Goal: Transaction & Acquisition: Download file/media

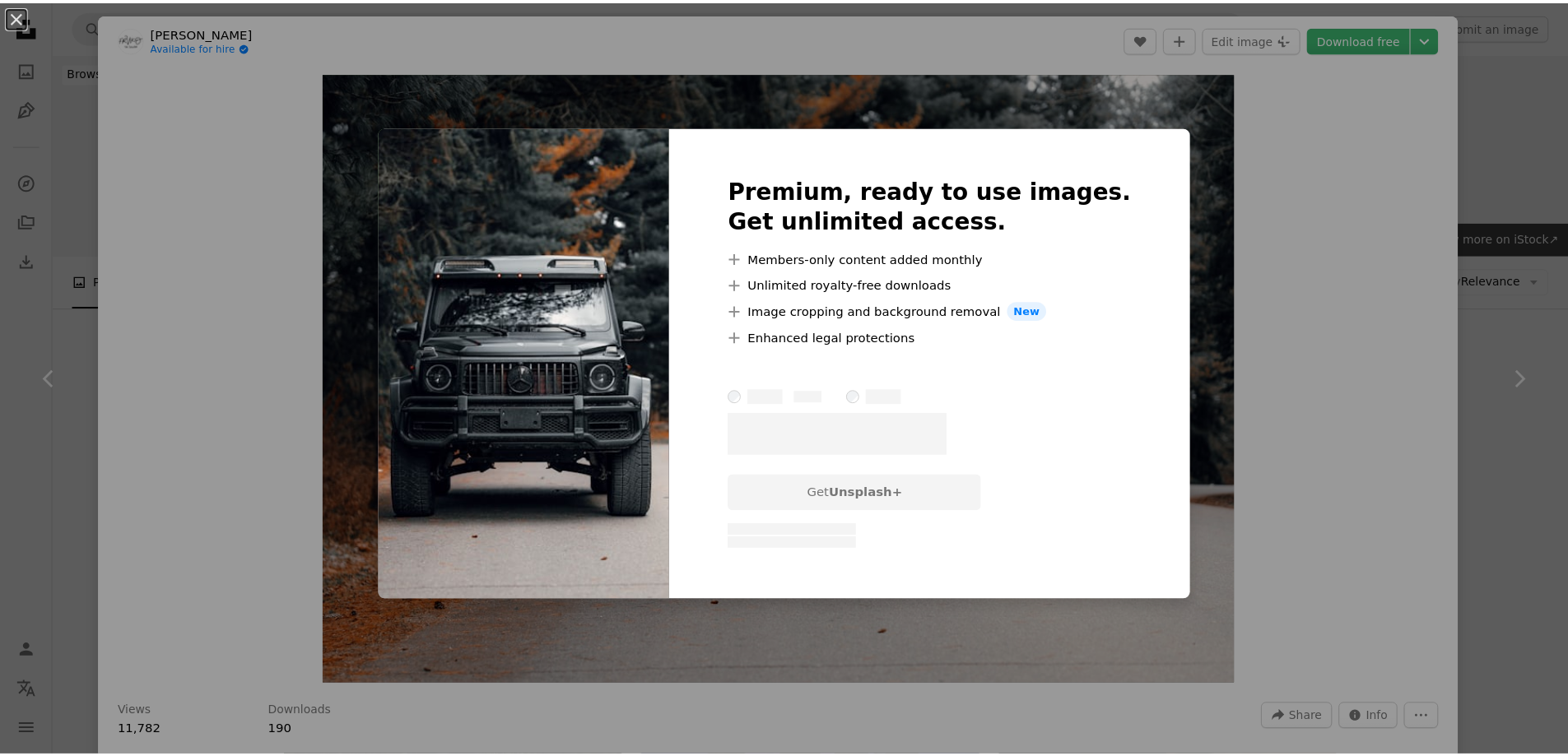
scroll to position [3737, 0]
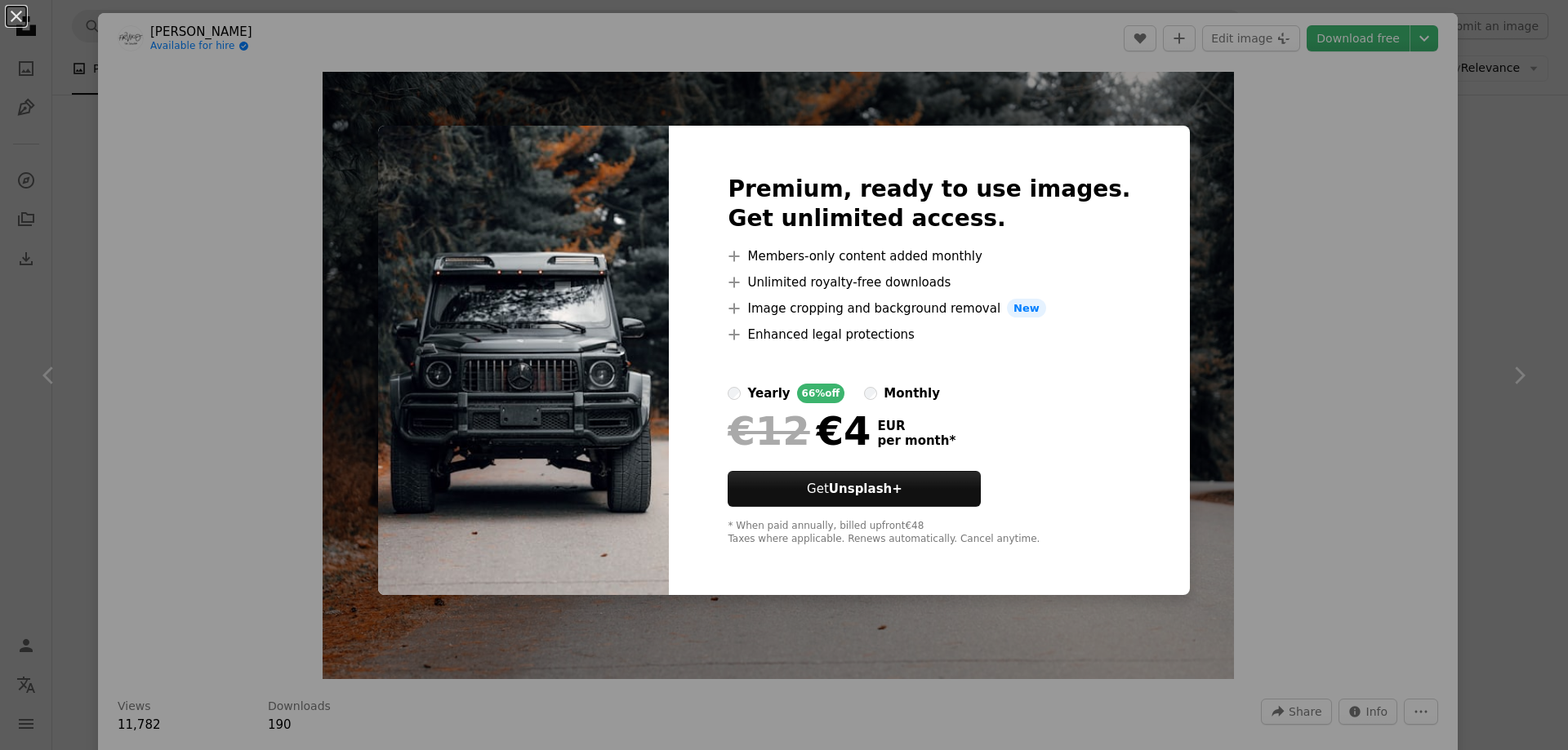
click at [1273, 227] on div "An X shape Premium, ready to use images. Get unlimited access. A plus sign Memb…" at bounding box center [784, 375] width 1568 height 750
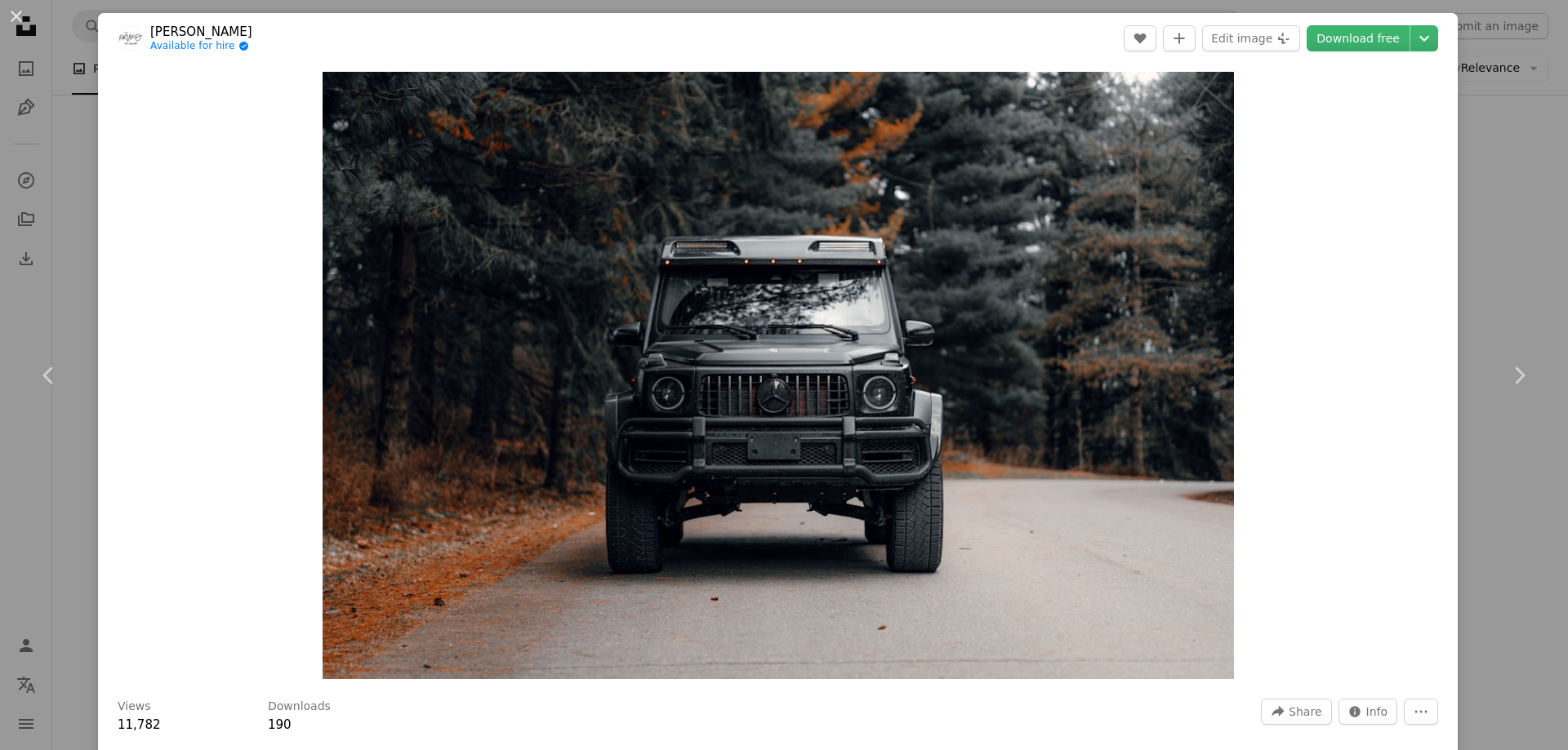
click at [1468, 170] on div "An X shape Chevron left Chevron right [PERSON_NAME] Available for hire A checkm…" at bounding box center [784, 375] width 1568 height 750
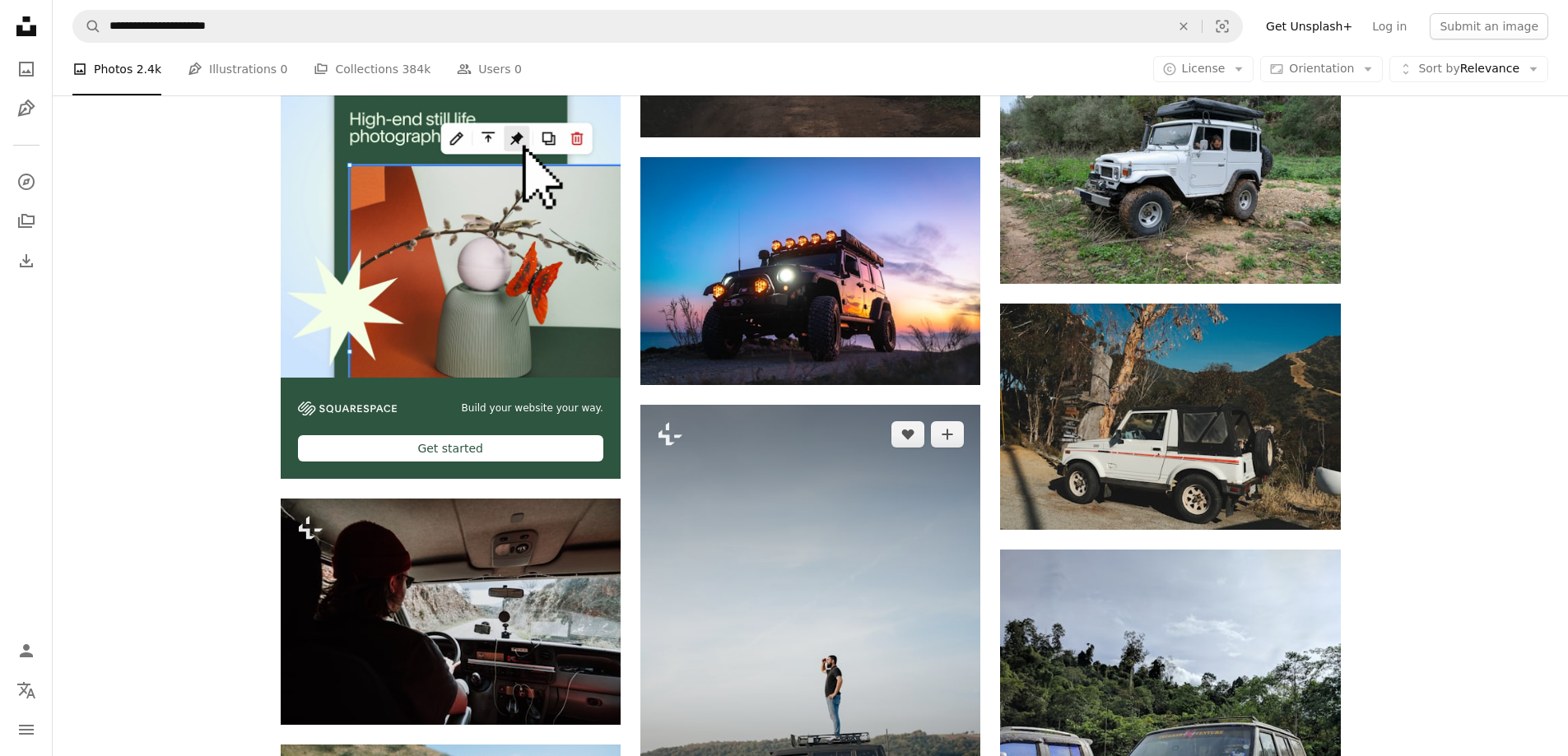
scroll to position [2996, 0]
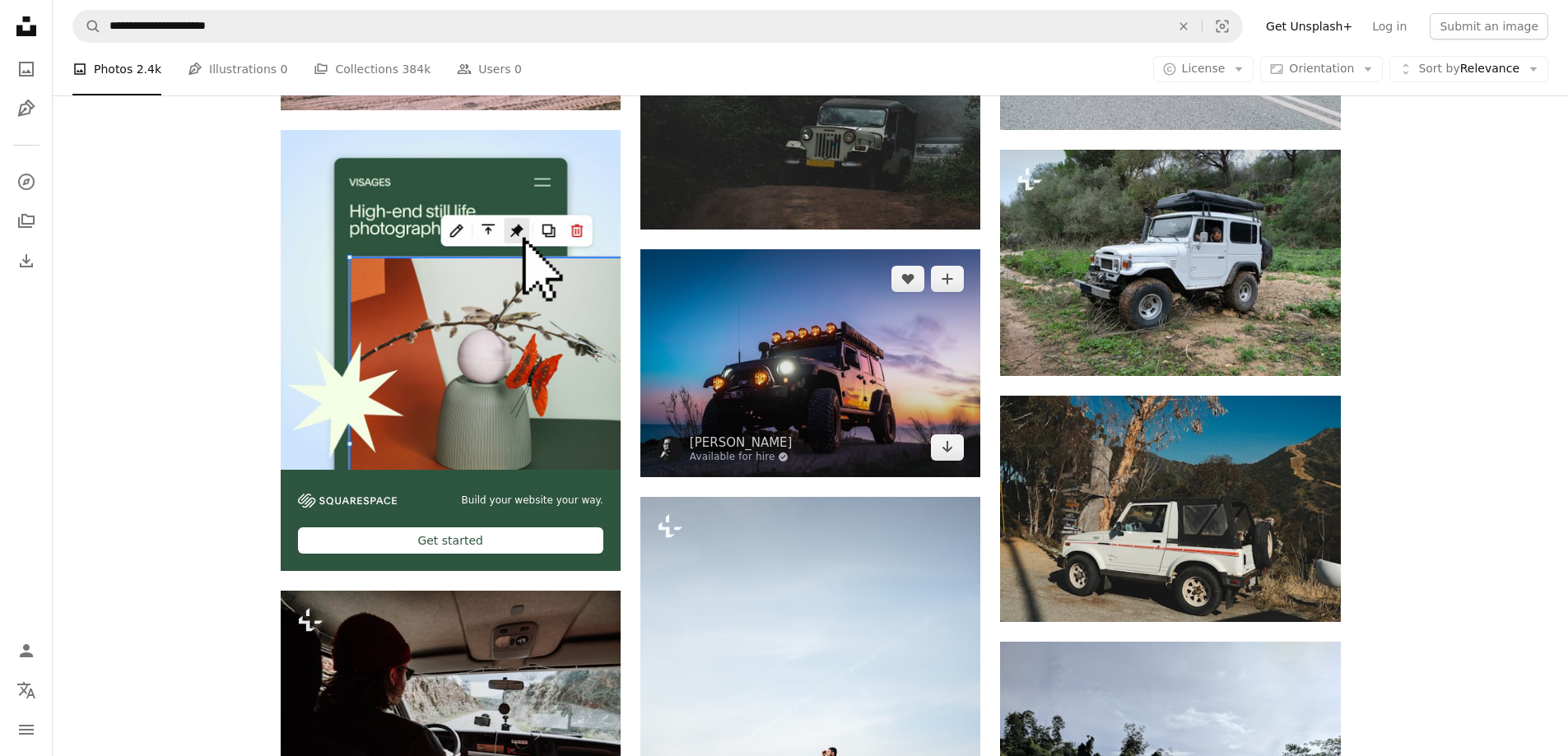
click at [905, 341] on img at bounding box center [810, 363] width 340 height 227
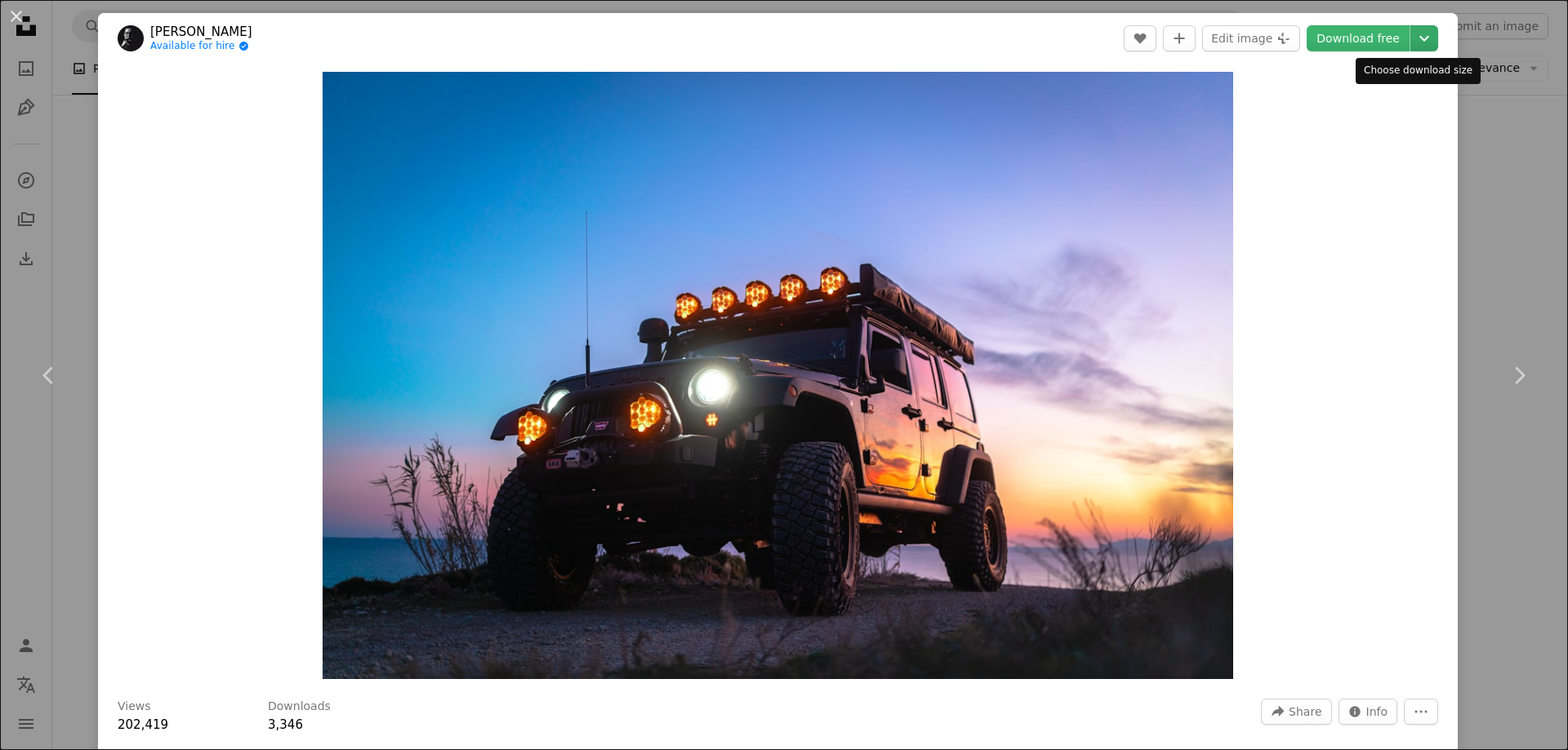
click at [1415, 40] on icon "Chevron down" at bounding box center [1425, 38] width 27 height 20
click at [1487, 112] on dialog "An X shape Chevron left Chevron right [PERSON_NAME] Available for hire A checkm…" at bounding box center [784, 375] width 1568 height 750
click at [1503, 273] on div "An X shape Chevron left Chevron right [PERSON_NAME] Available for hire A checkm…" at bounding box center [784, 375] width 1568 height 750
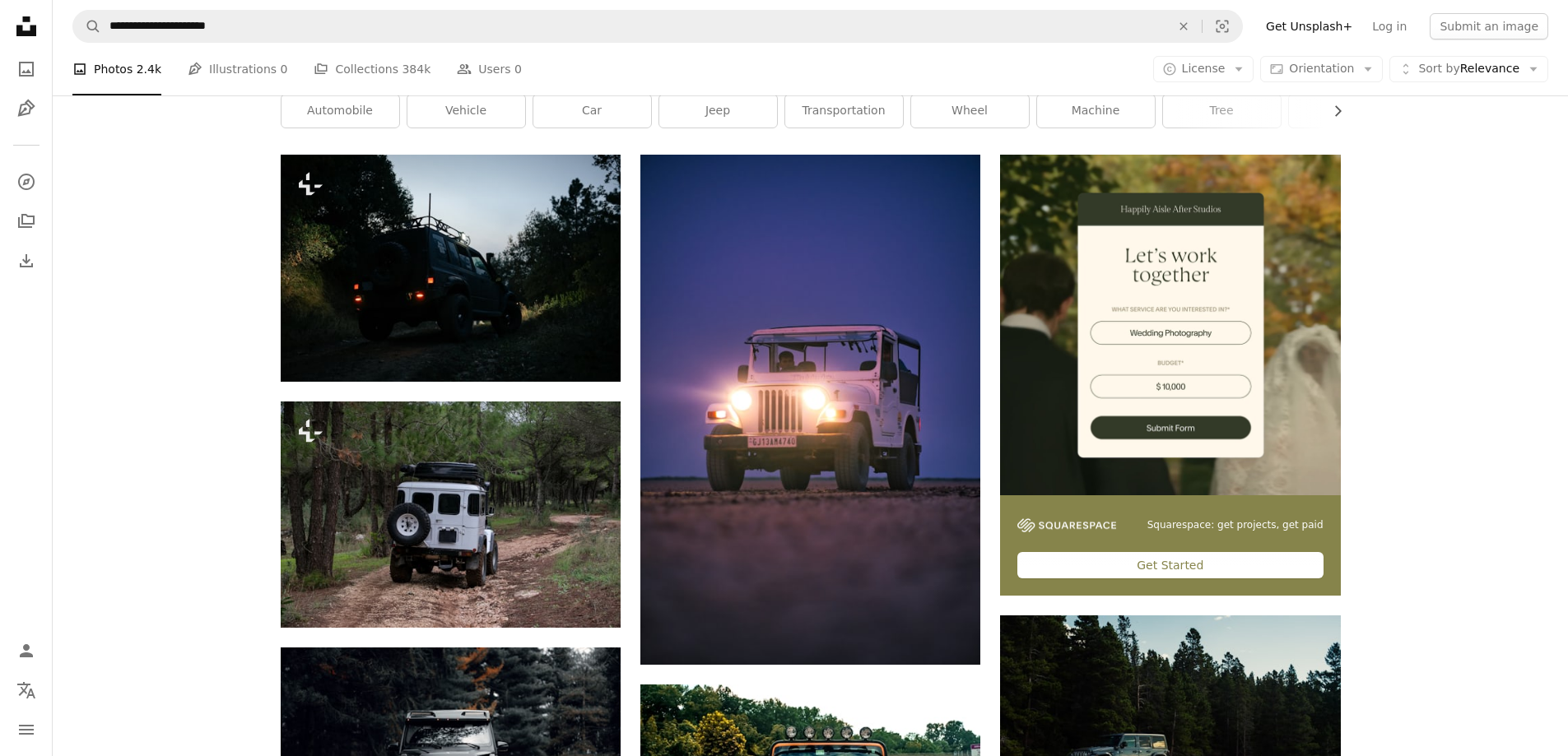
scroll to position [34, 0]
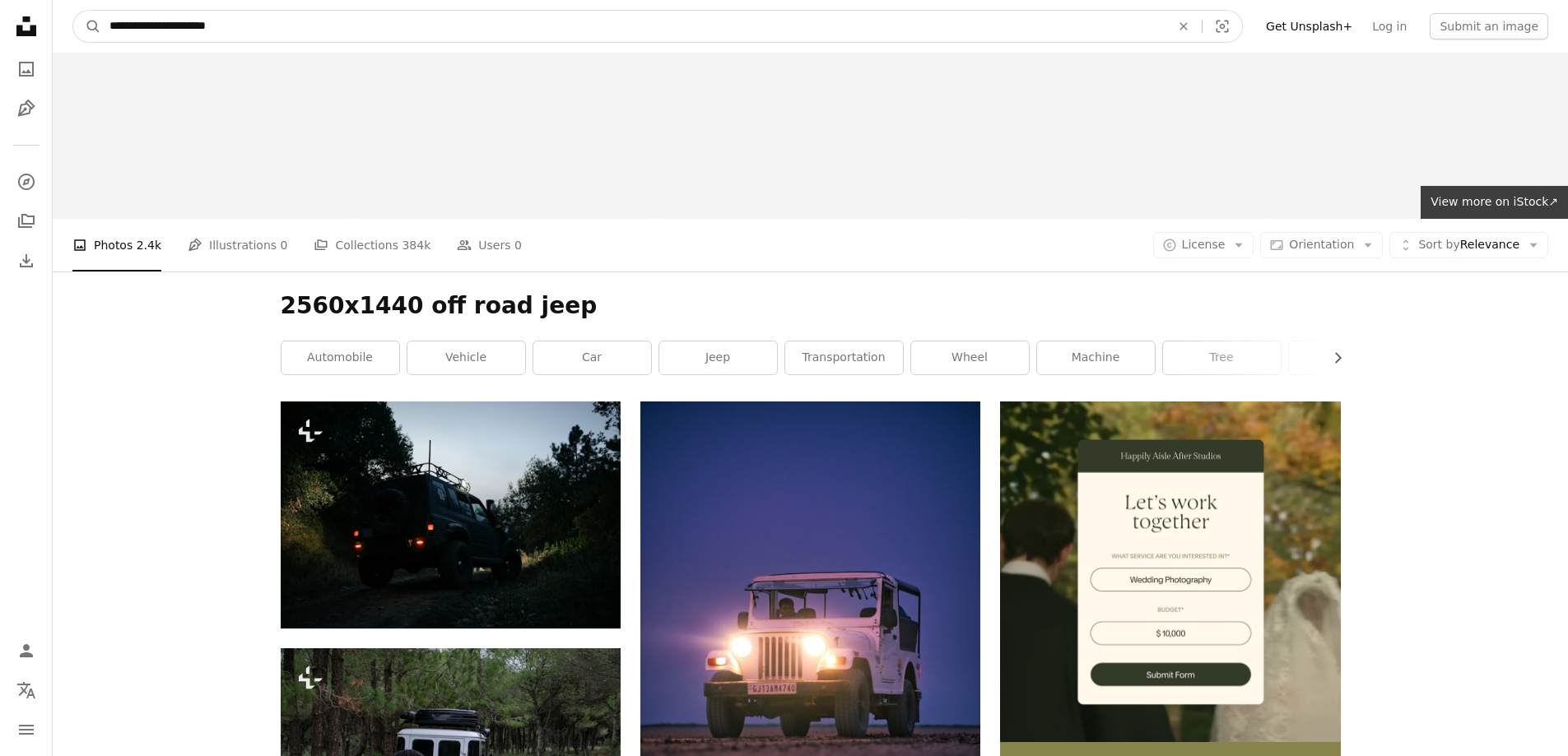
click at [216, 30] on input "**********" at bounding box center [633, 26] width 1064 height 31
type input "**********"
click at [74, 11] on button "A magnifying glass" at bounding box center [87, 26] width 28 height 31
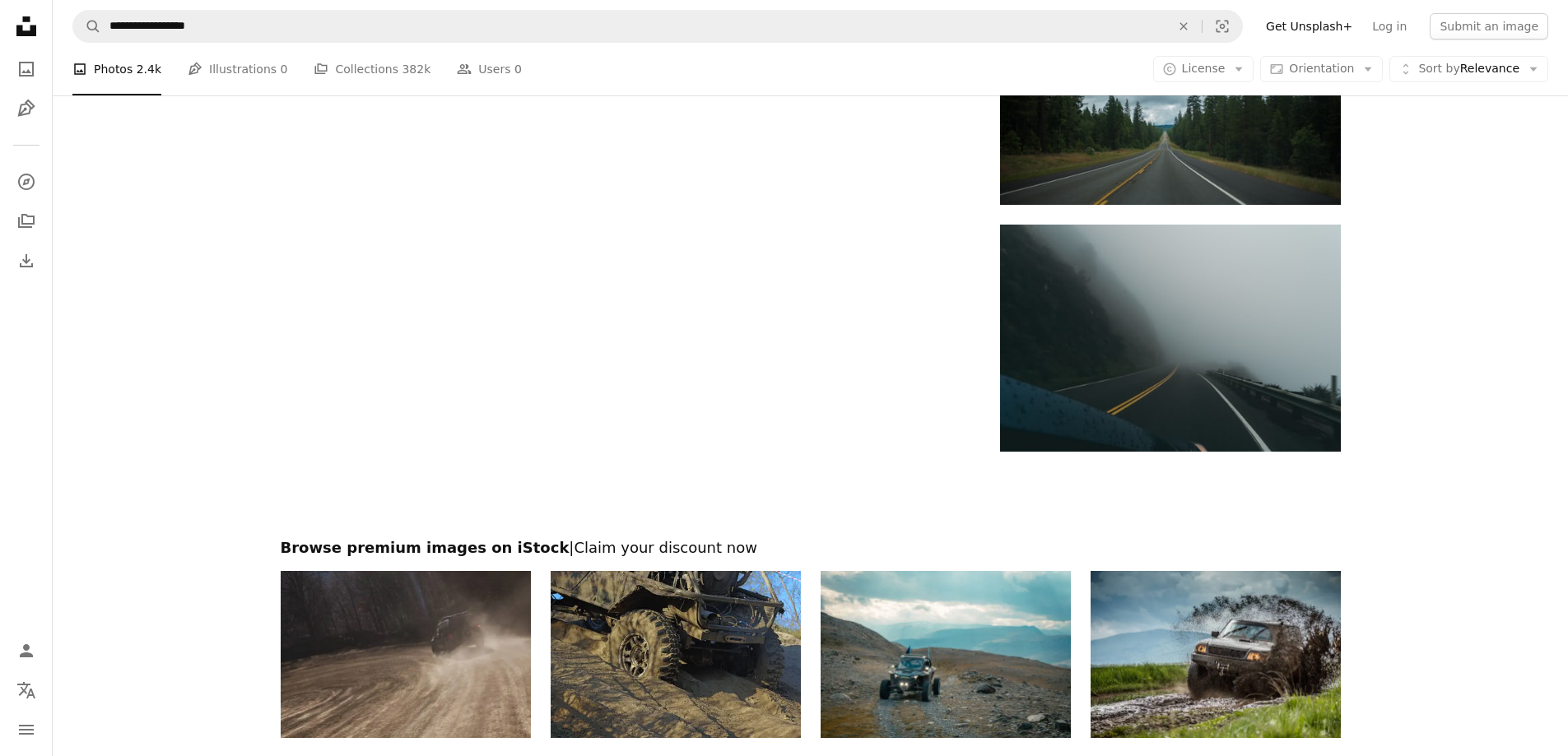
scroll to position [2715, 0]
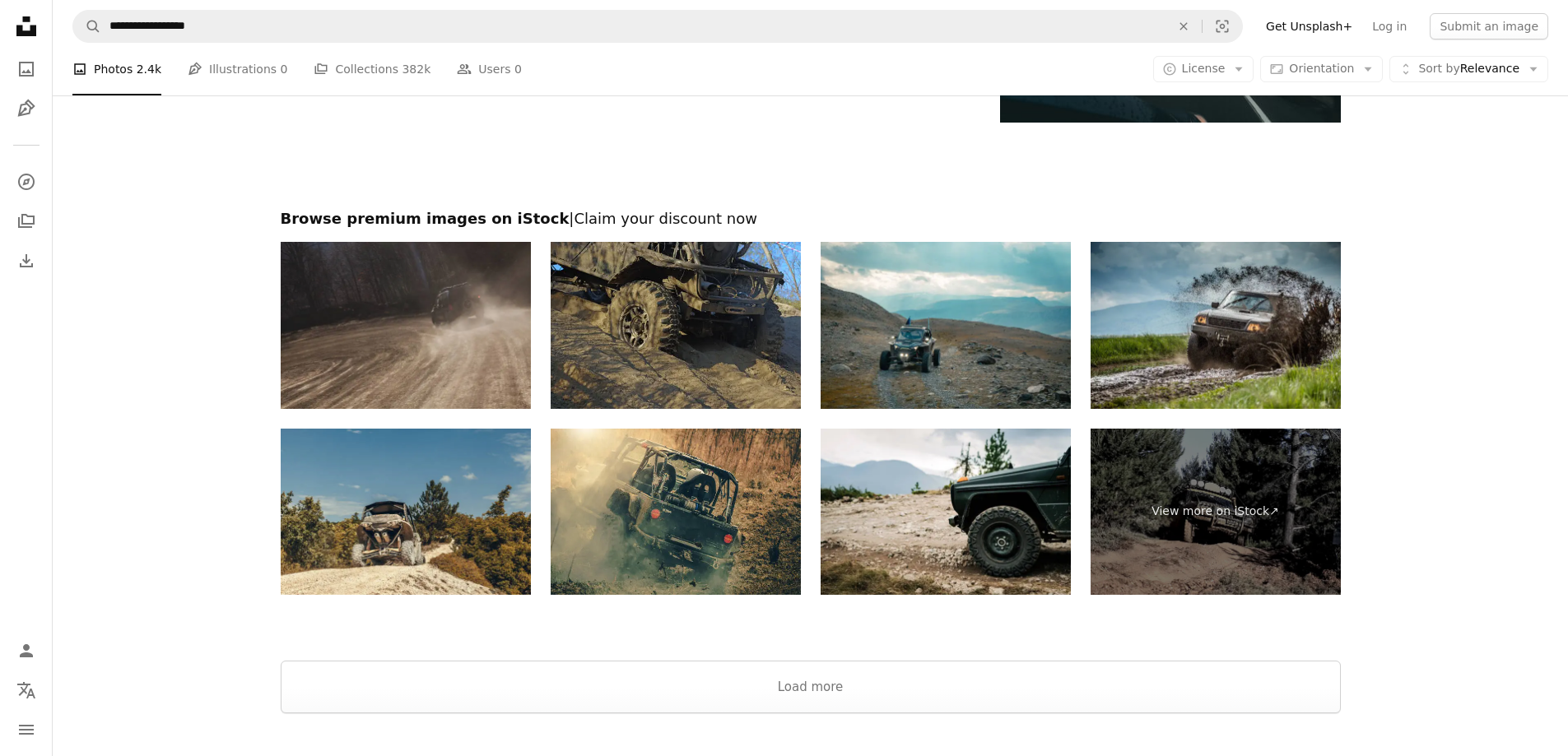
click at [569, 216] on span "| Claim your discount now" at bounding box center [664, 218] width 189 height 18
click at [751, 330] on img at bounding box center [675, 326] width 250 height 167
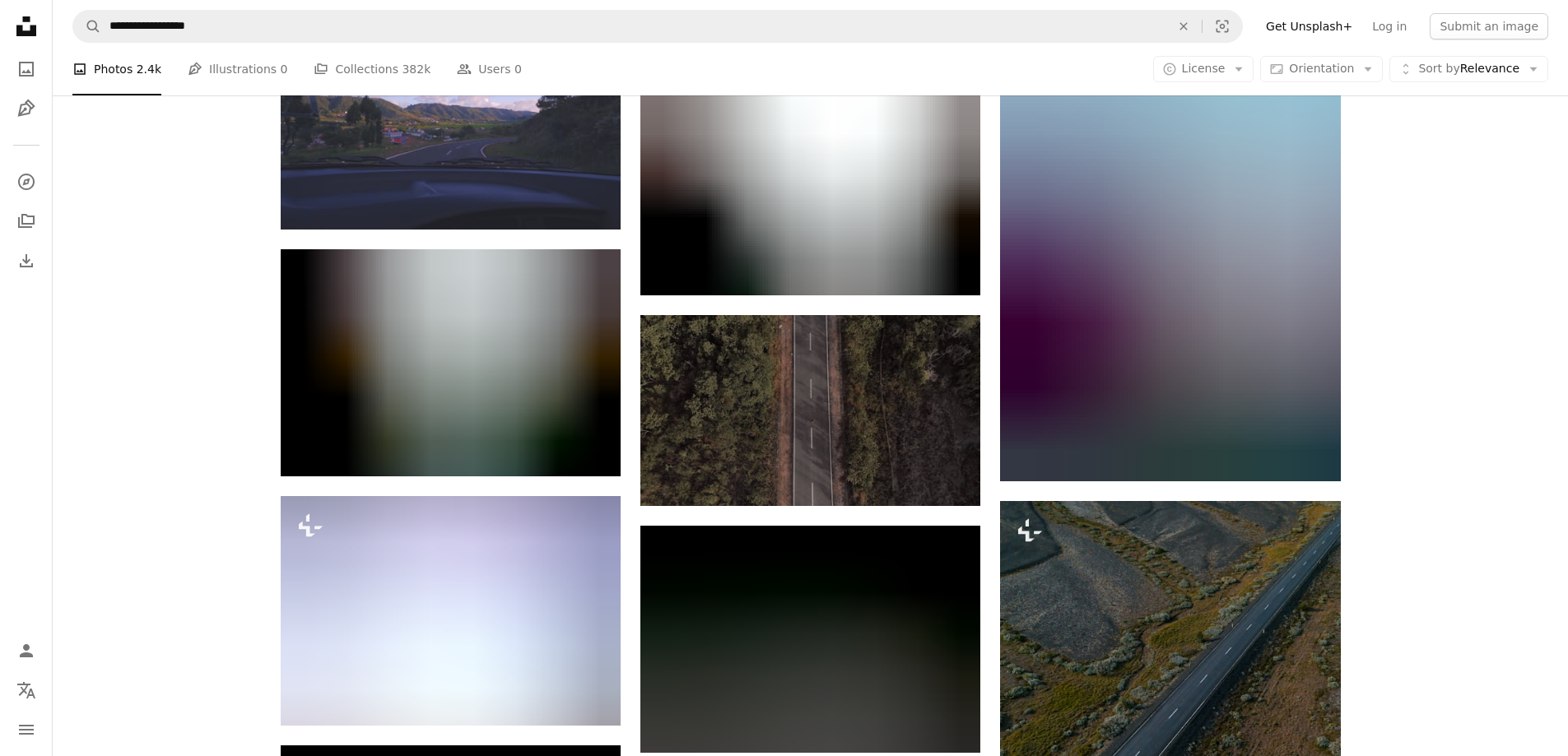
scroll to position [1134, 0]
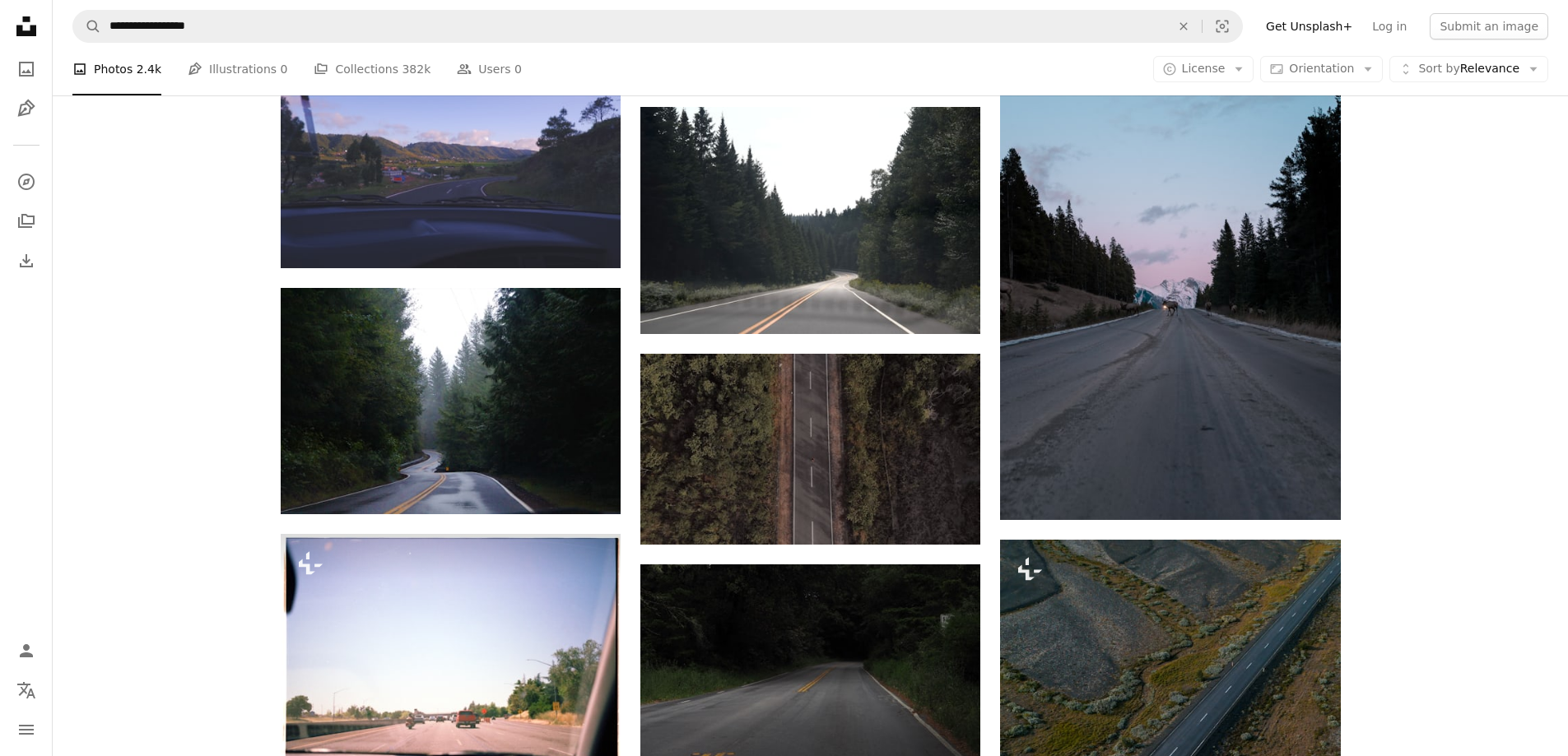
click at [434, 43] on nav "**********" at bounding box center [810, 26] width 1515 height 53
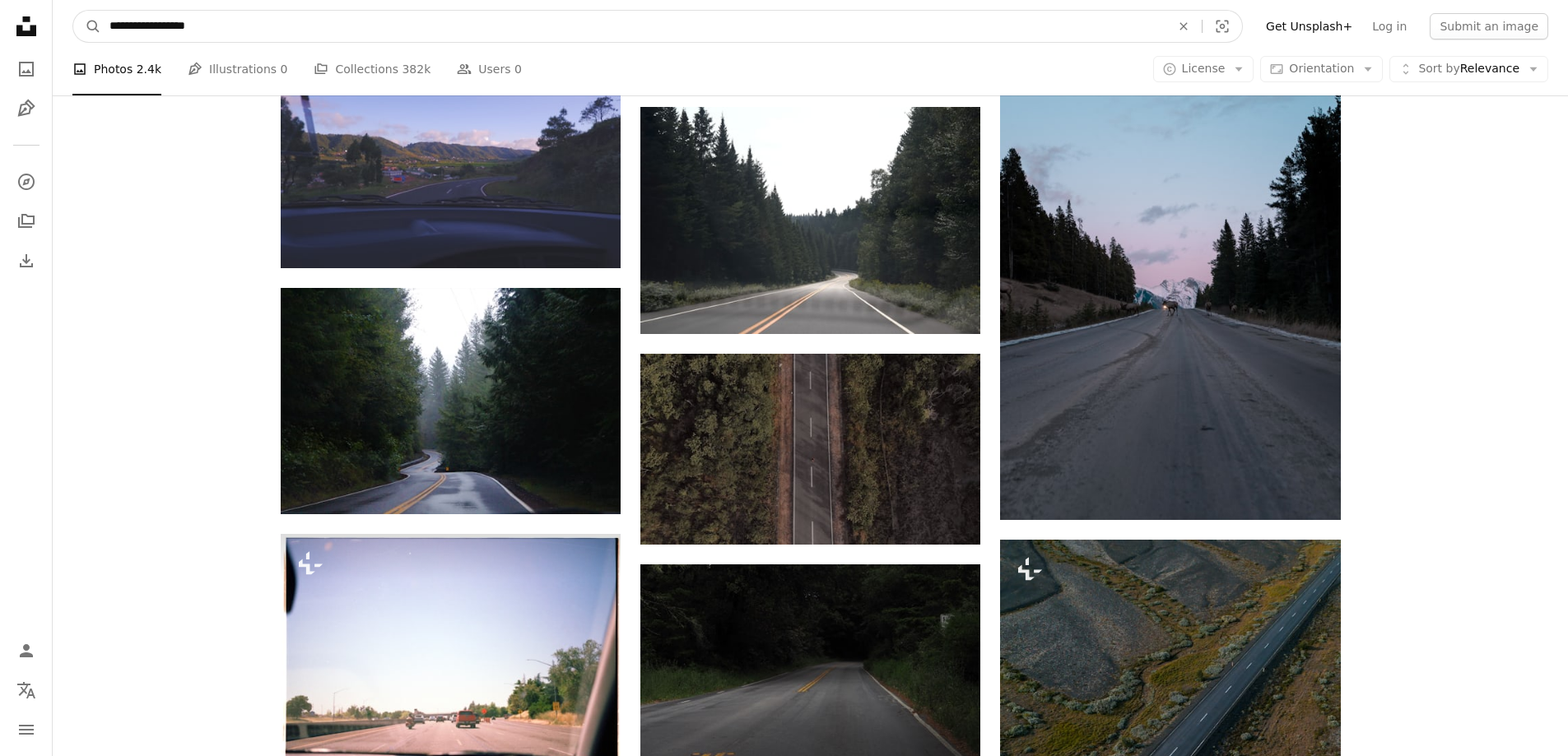
click at [435, 35] on input "**********" at bounding box center [633, 26] width 1064 height 31
type input "**********"
click at [74, 11] on button "A magnifying glass" at bounding box center [87, 26] width 28 height 31
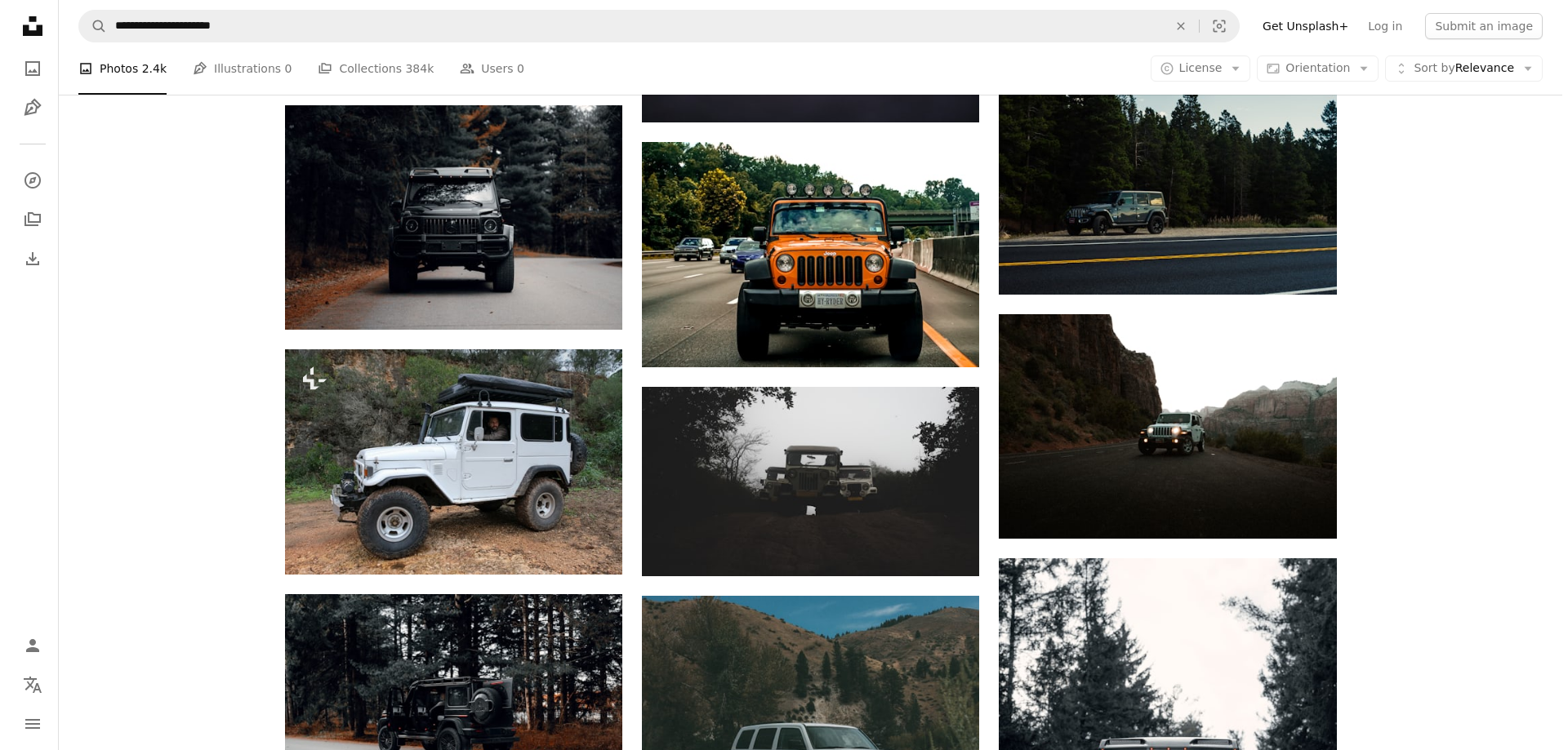
scroll to position [980, 0]
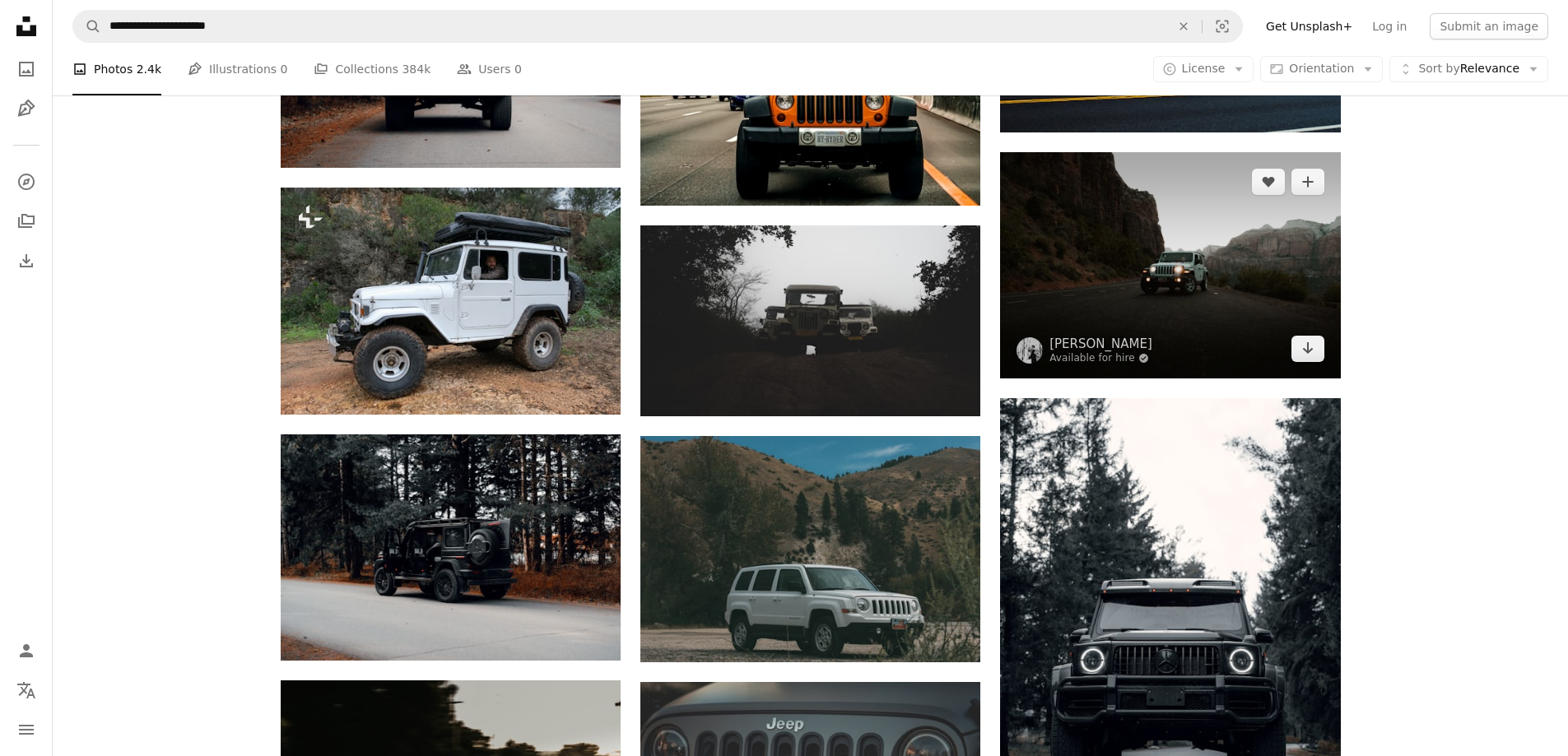
click at [1235, 272] on img at bounding box center [1170, 265] width 340 height 226
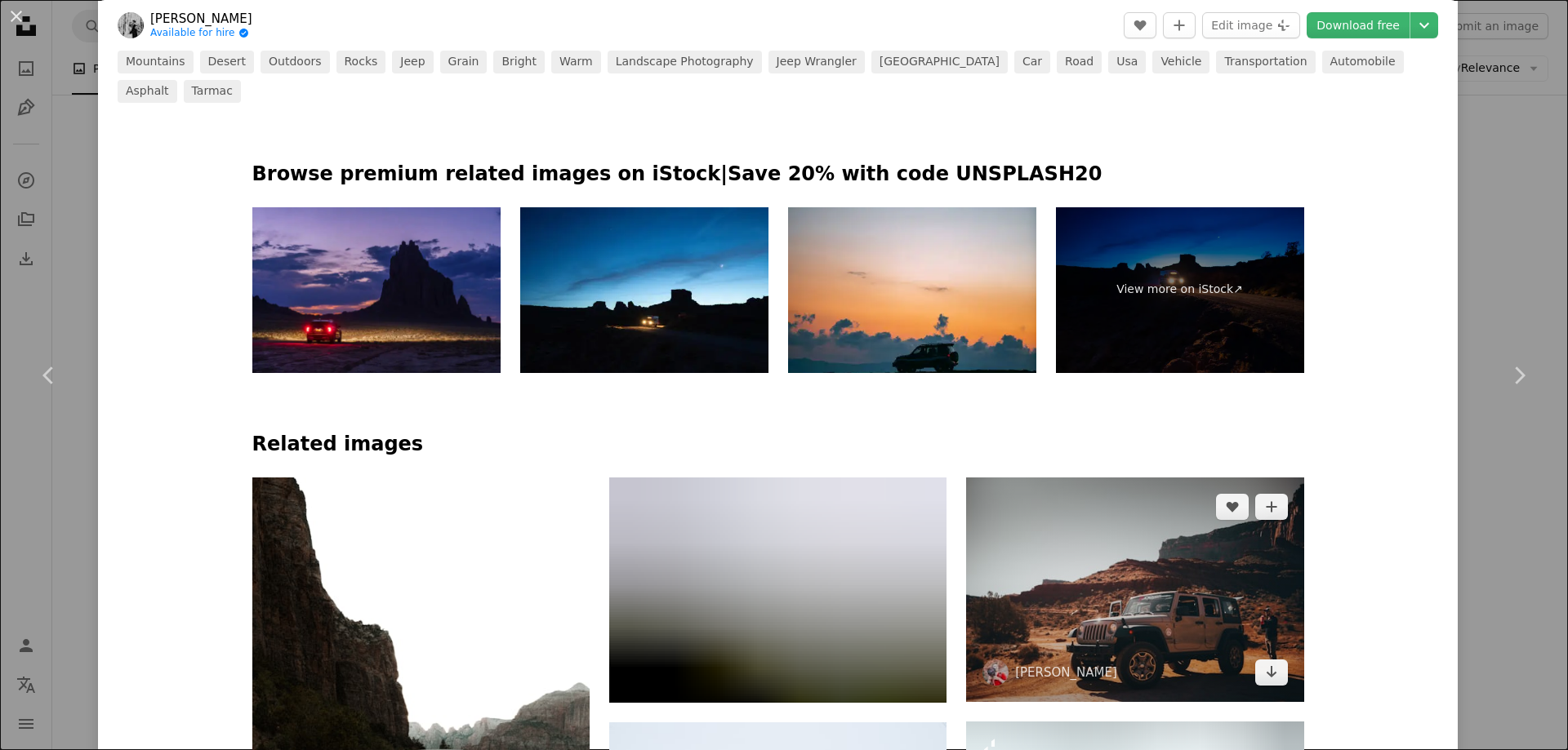
scroll to position [1224, 0]
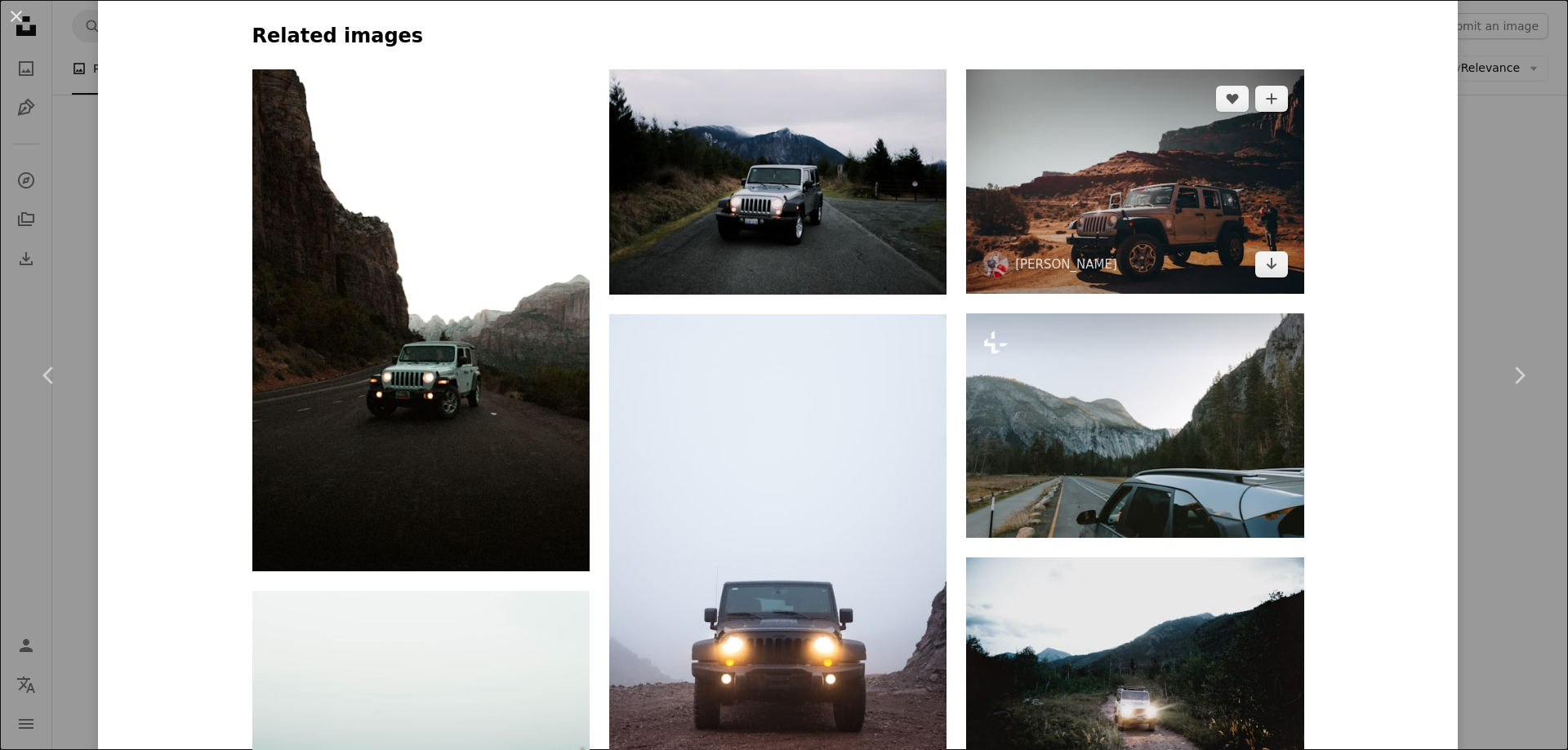
click at [1195, 181] on img at bounding box center [1134, 181] width 337 height 225
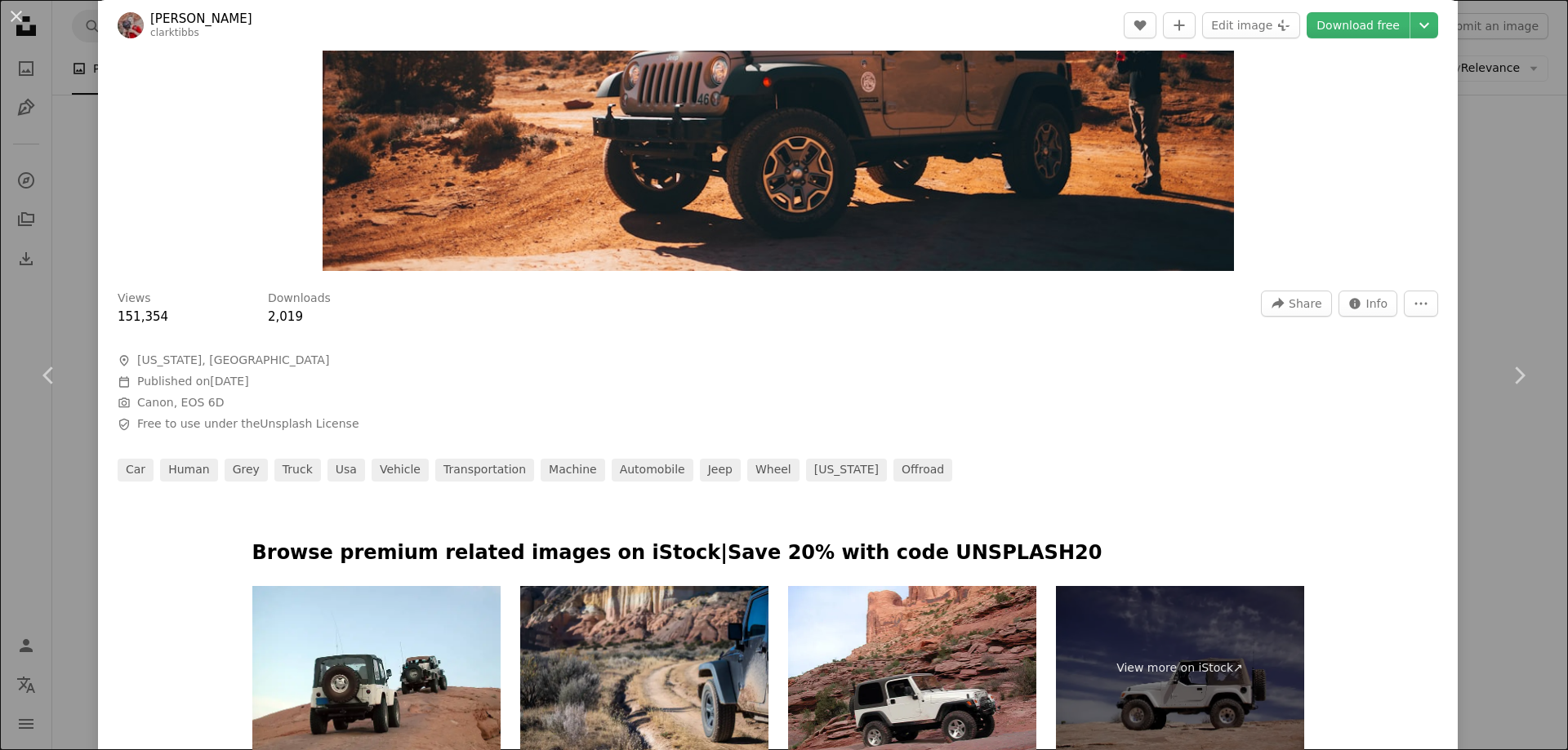
scroll to position [734, 0]
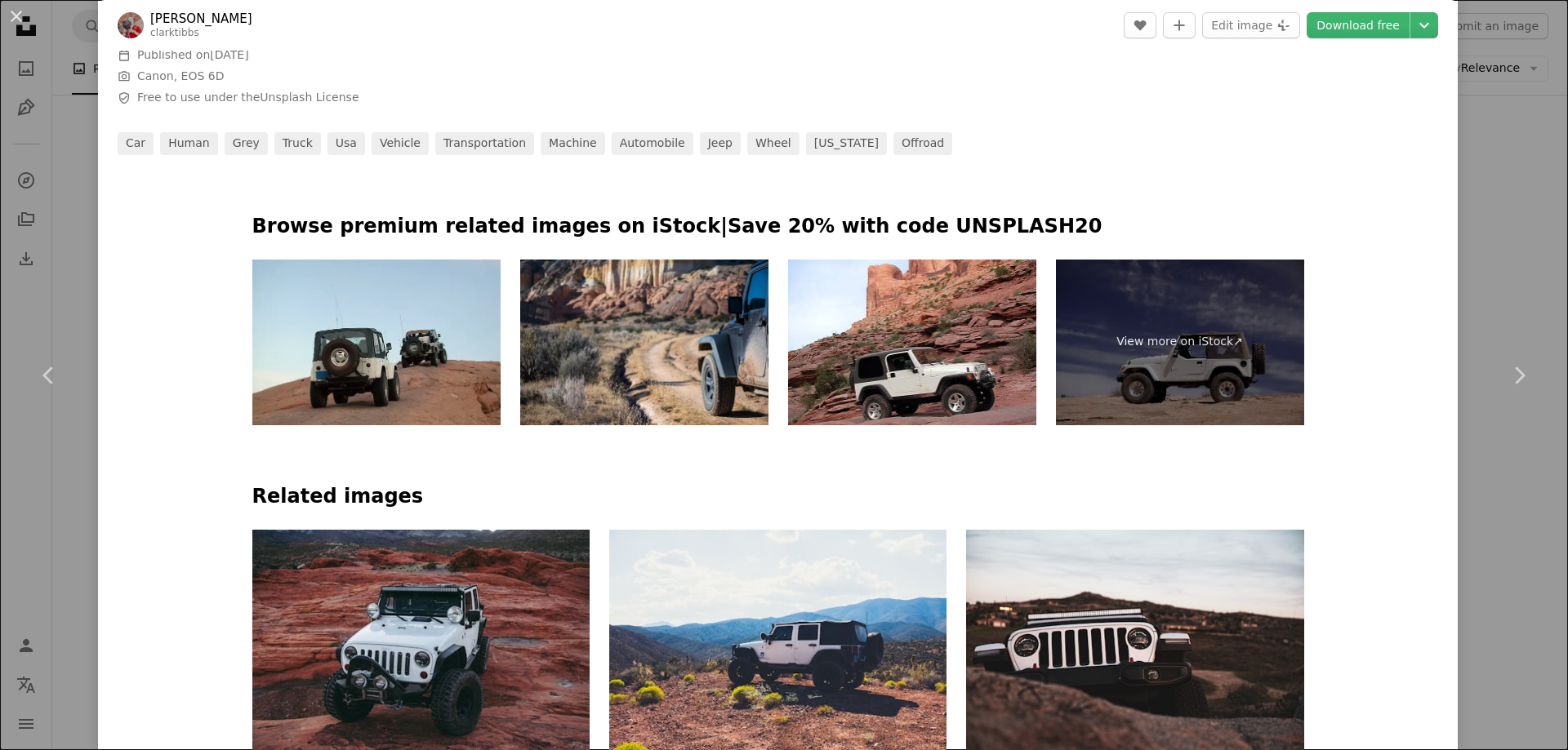
click at [398, 372] on img at bounding box center [376, 342] width 248 height 166
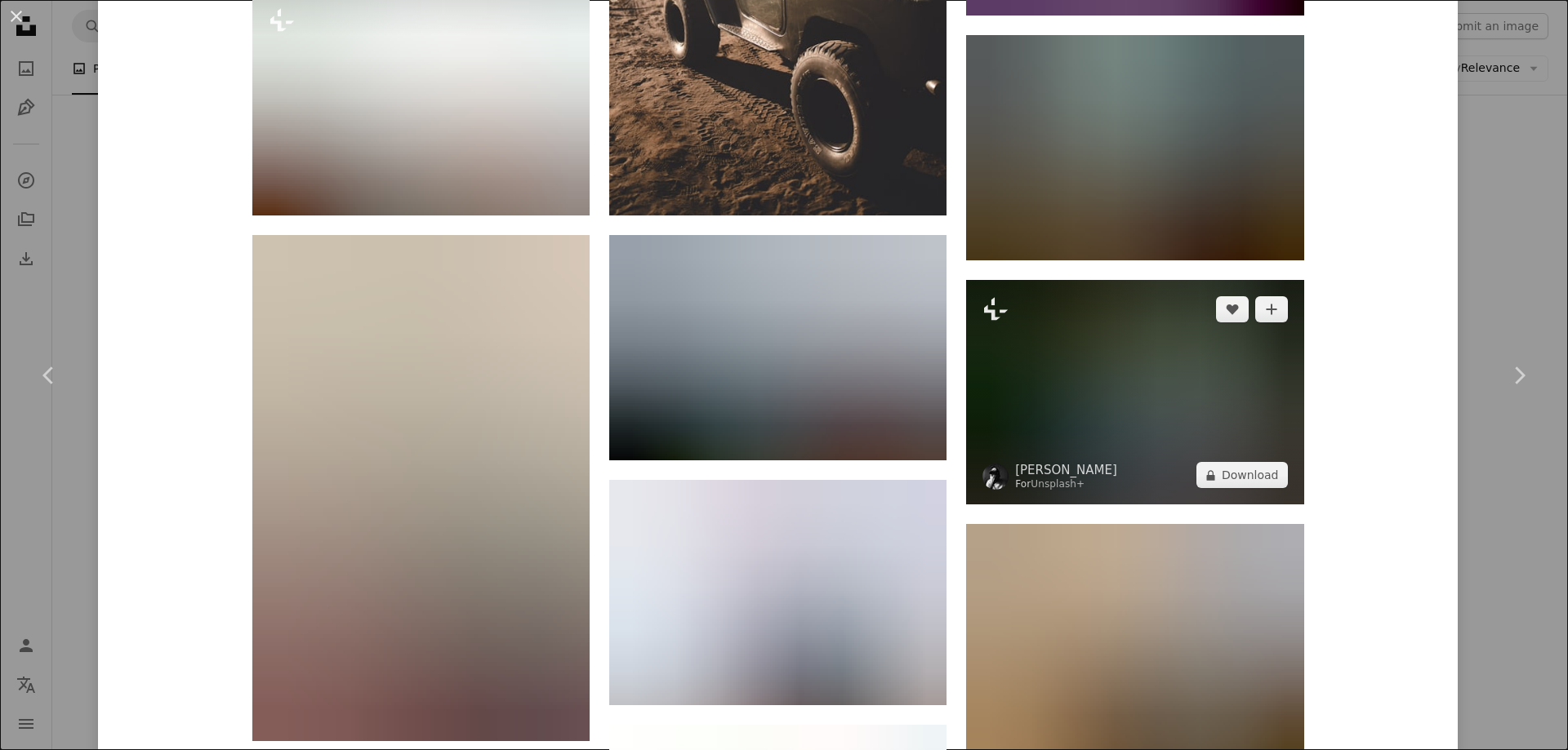
scroll to position [2775, 0]
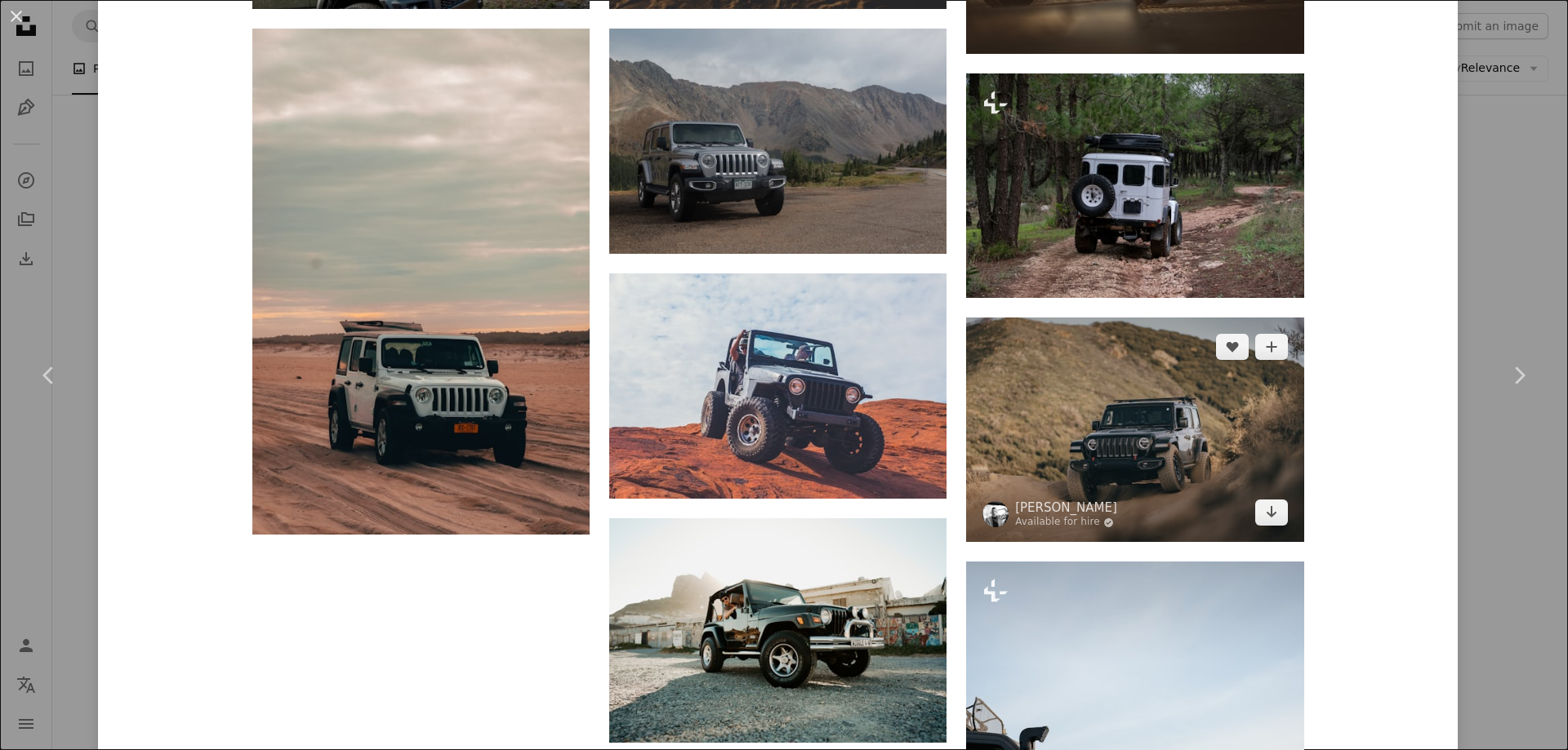
click at [1211, 419] on img at bounding box center [1134, 429] width 337 height 225
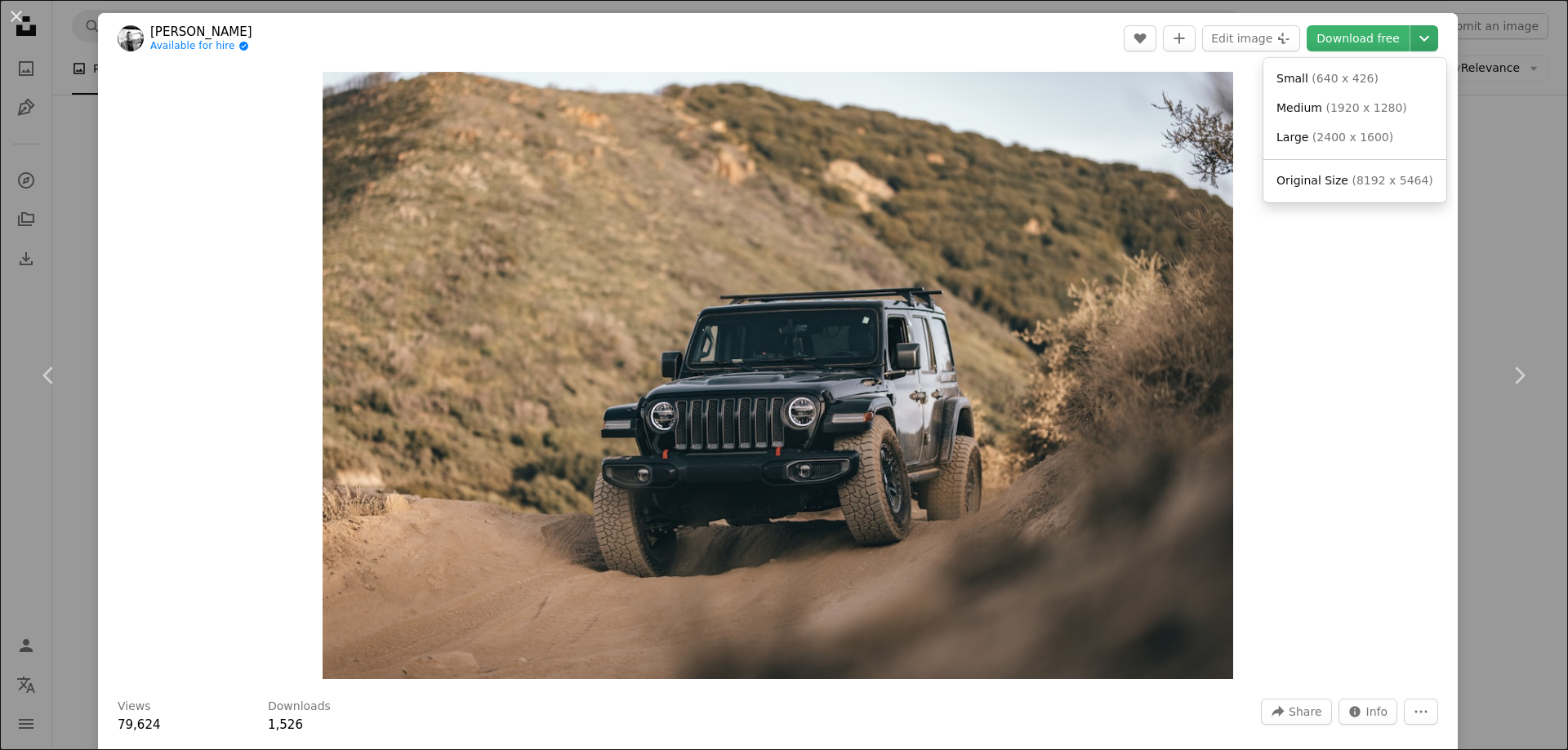
click at [1412, 42] on icon "Chevron down" at bounding box center [1425, 38] width 27 height 20
click at [1352, 149] on link "Large ( 2400 x 1600 )" at bounding box center [1354, 138] width 170 height 29
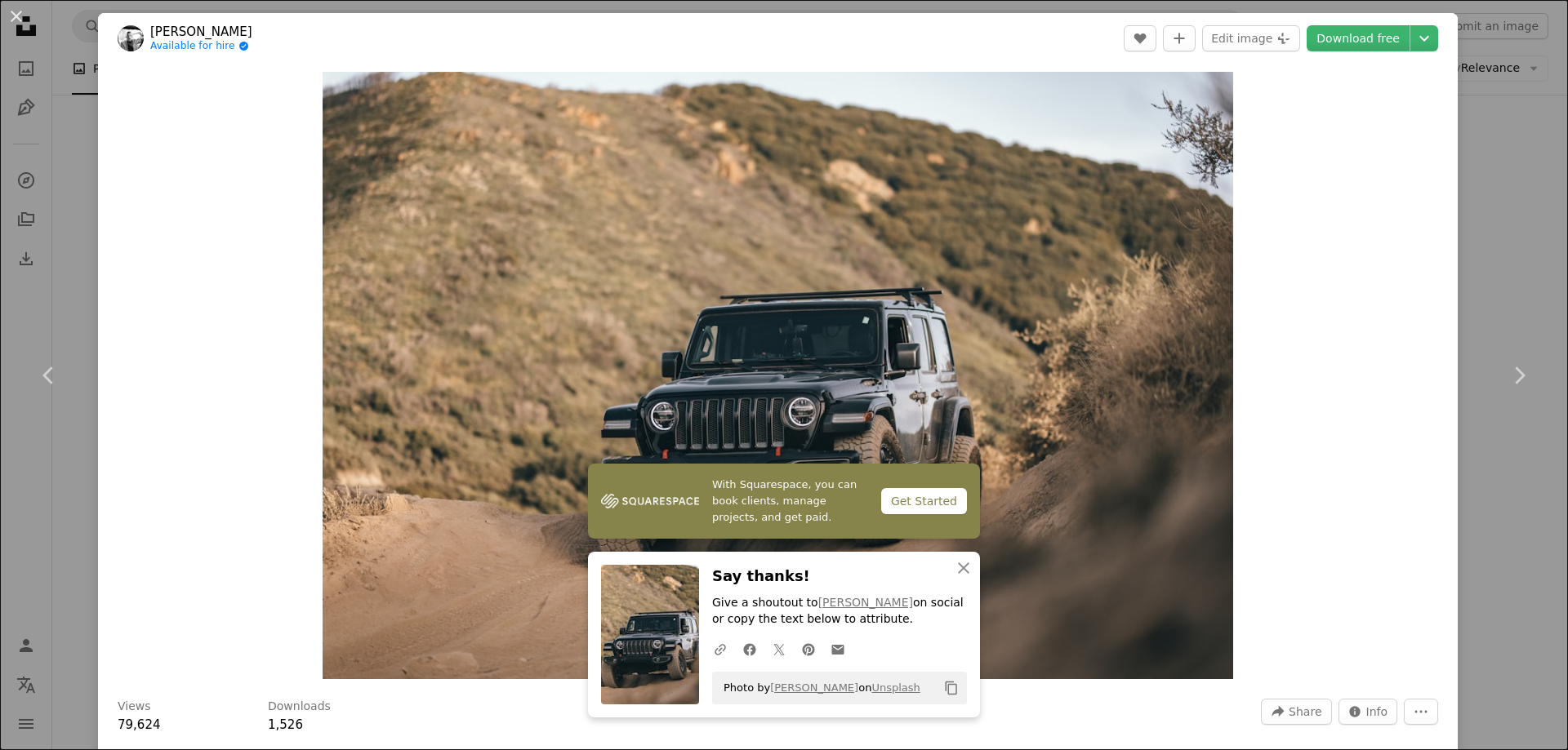
click at [1468, 101] on div "An X shape Chevron left Chevron right With Squarespace, you can book clients, m…" at bounding box center [784, 375] width 1568 height 750
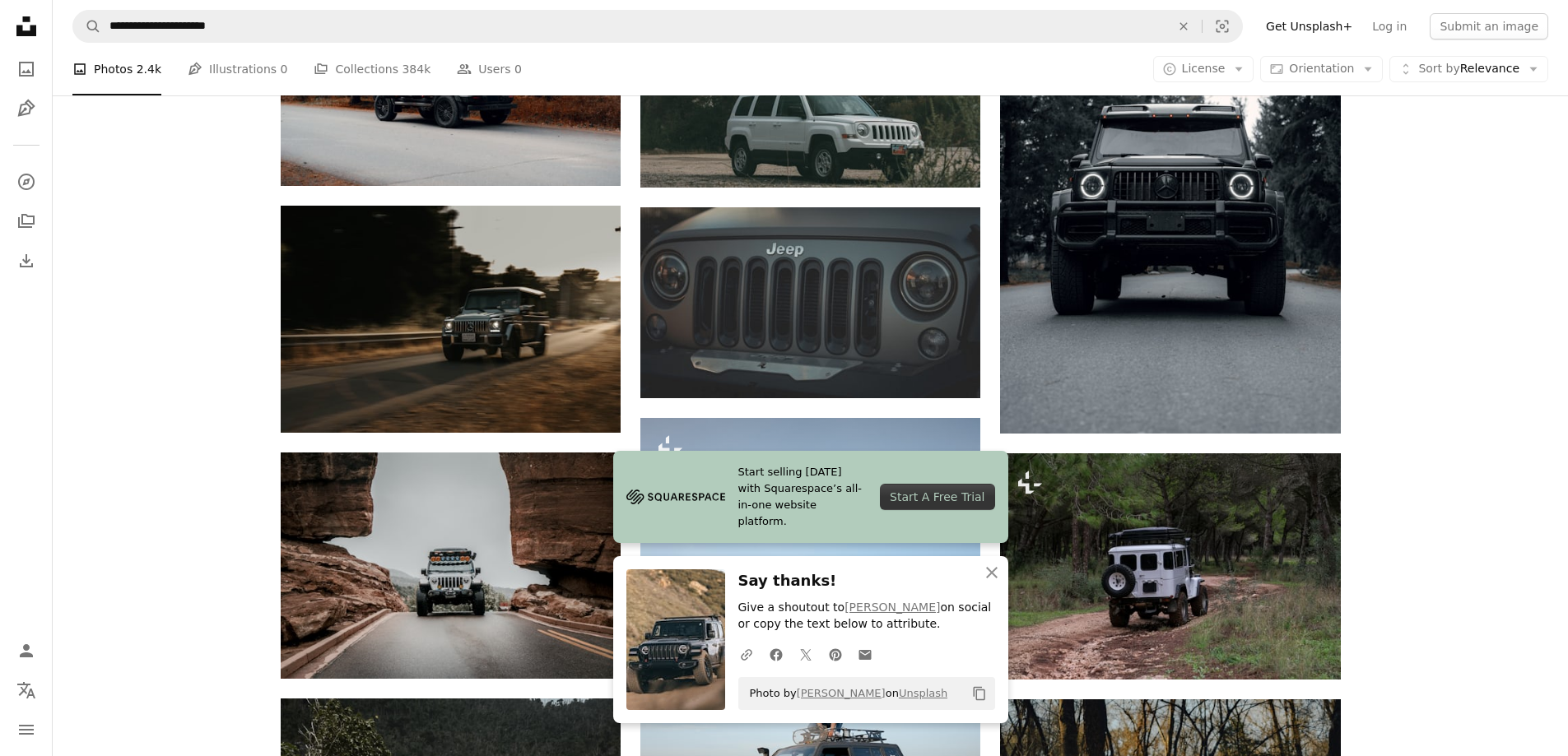
scroll to position [1481, 0]
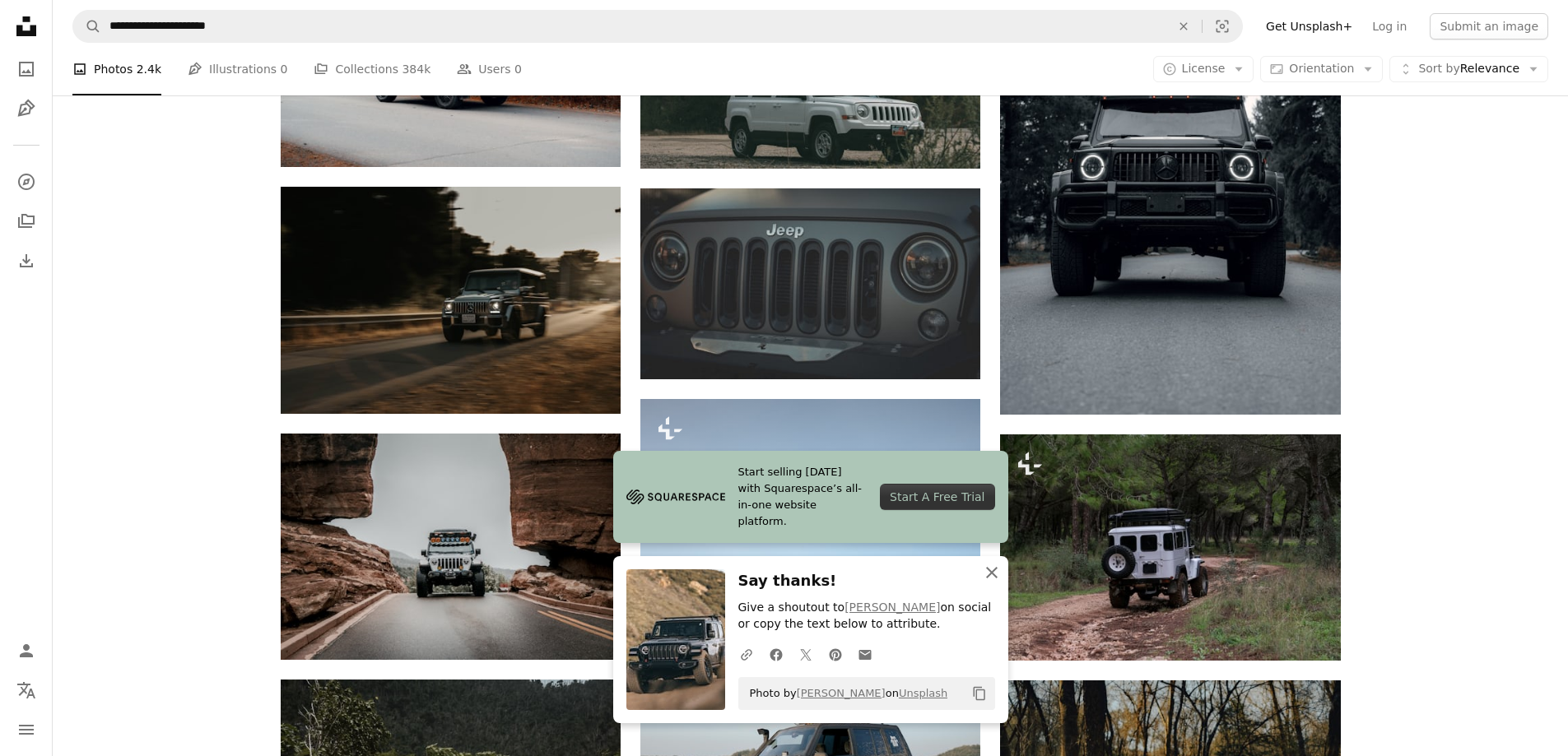
click at [997, 575] on icon "An X shape" at bounding box center [992, 573] width 20 height 20
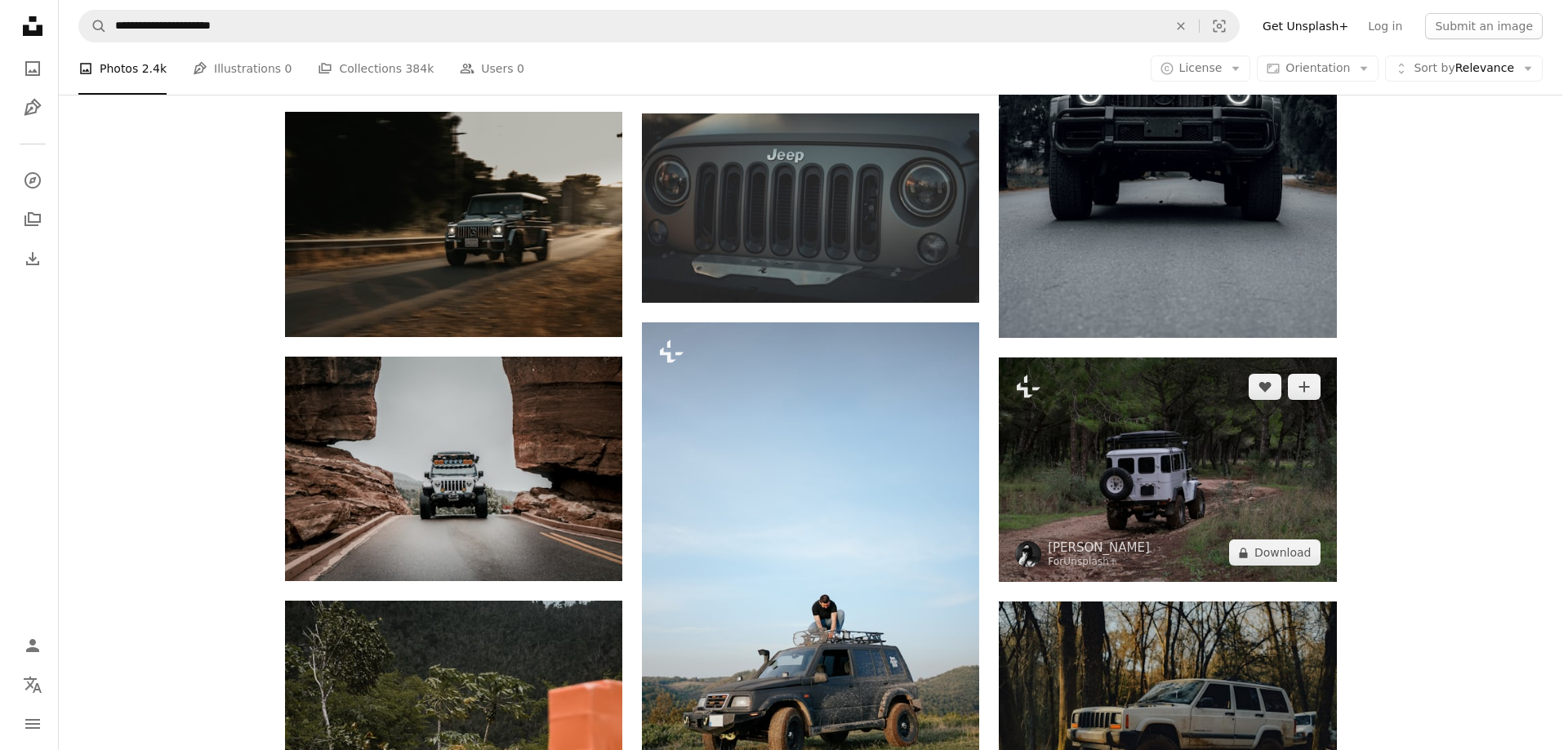
scroll to position [1633, 0]
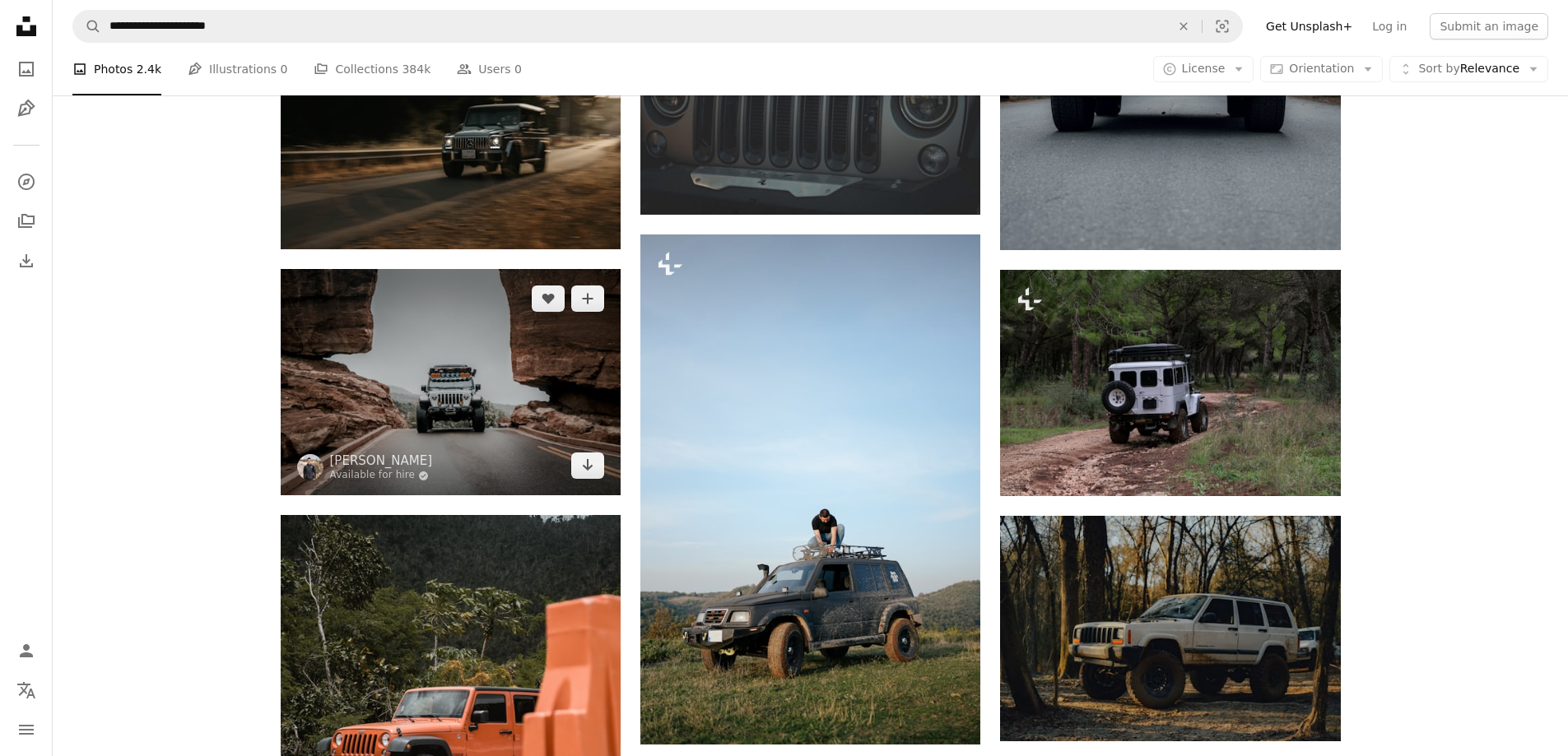
click at [544, 412] on img at bounding box center [451, 382] width 340 height 226
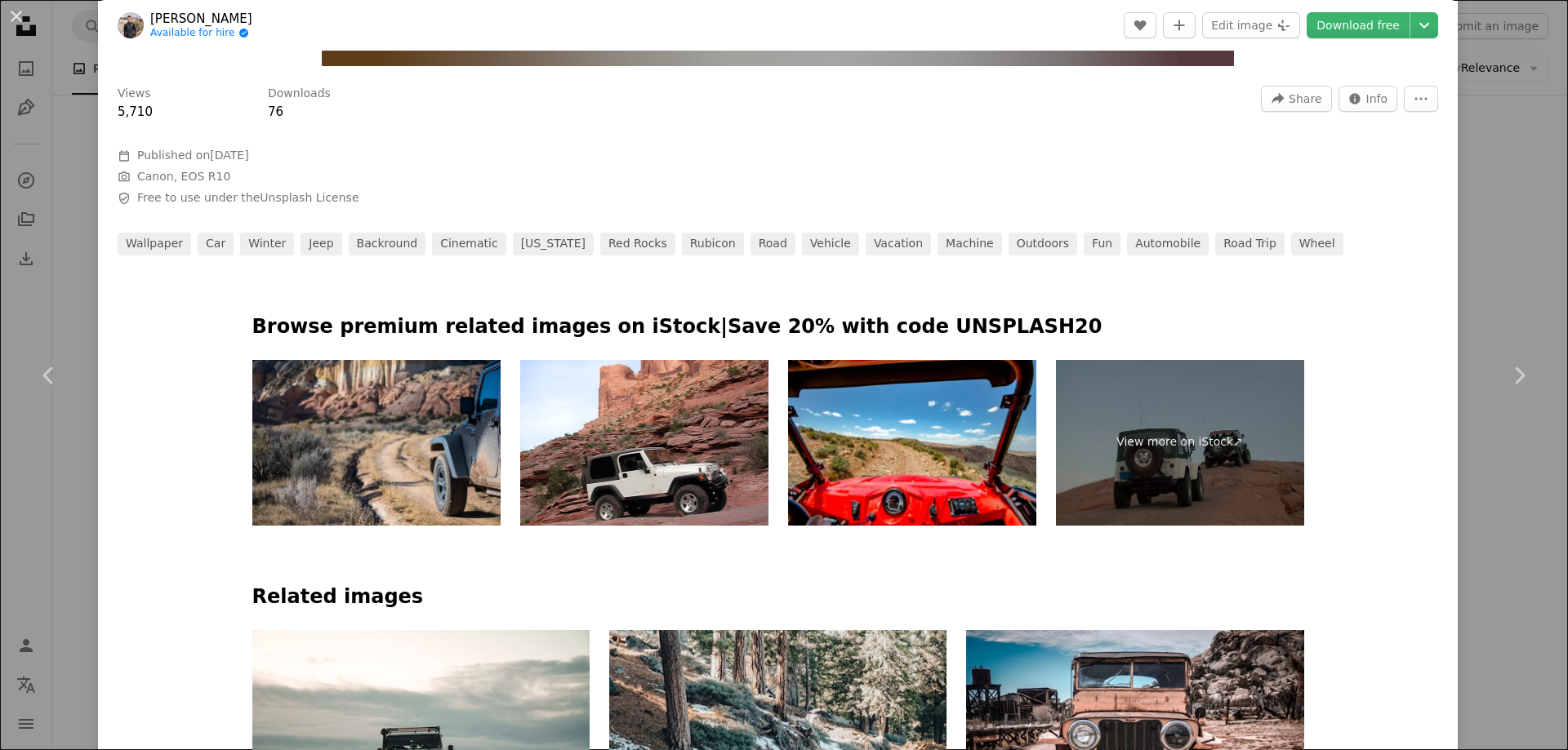
scroll to position [653, 0]
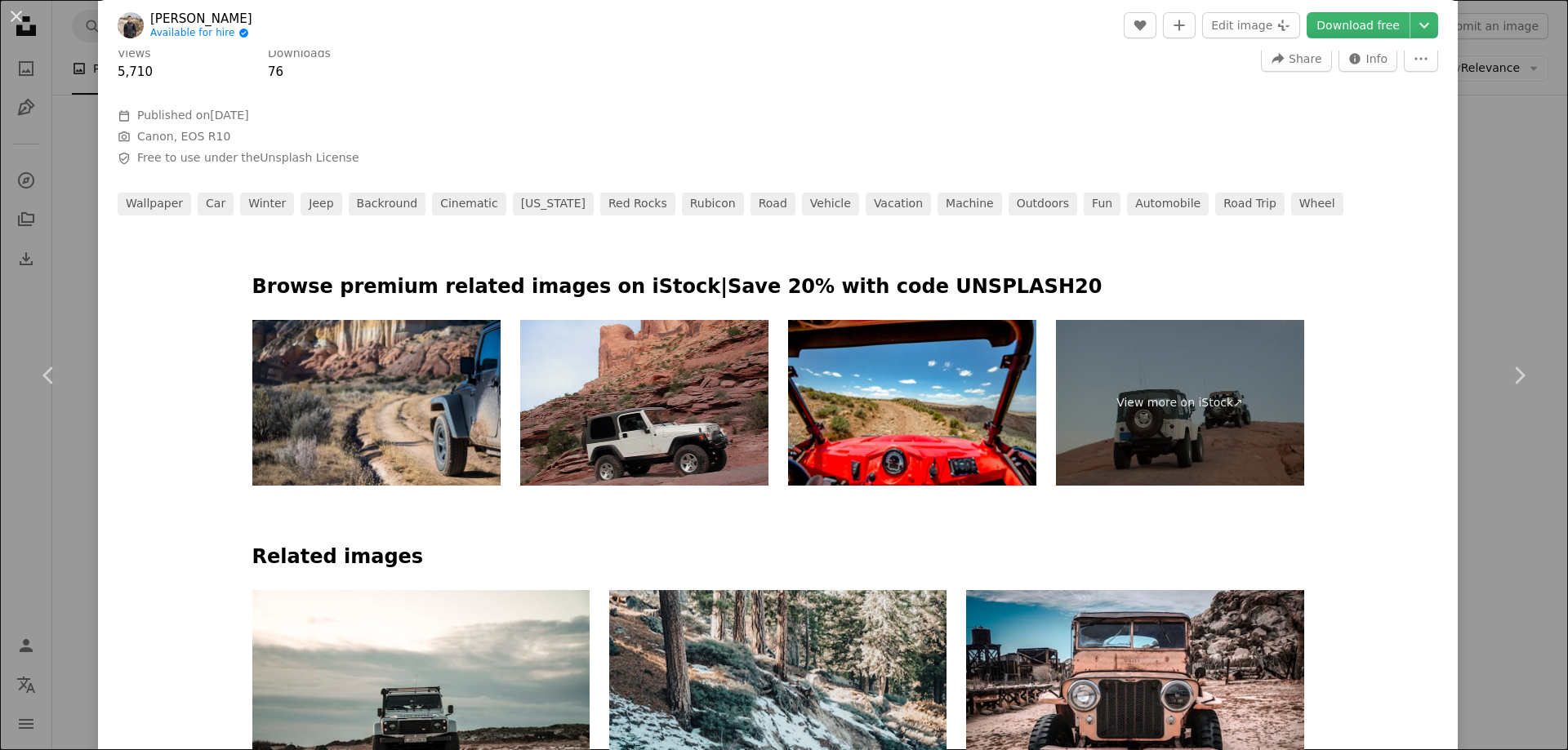
click at [687, 413] on img at bounding box center [643, 403] width 248 height 166
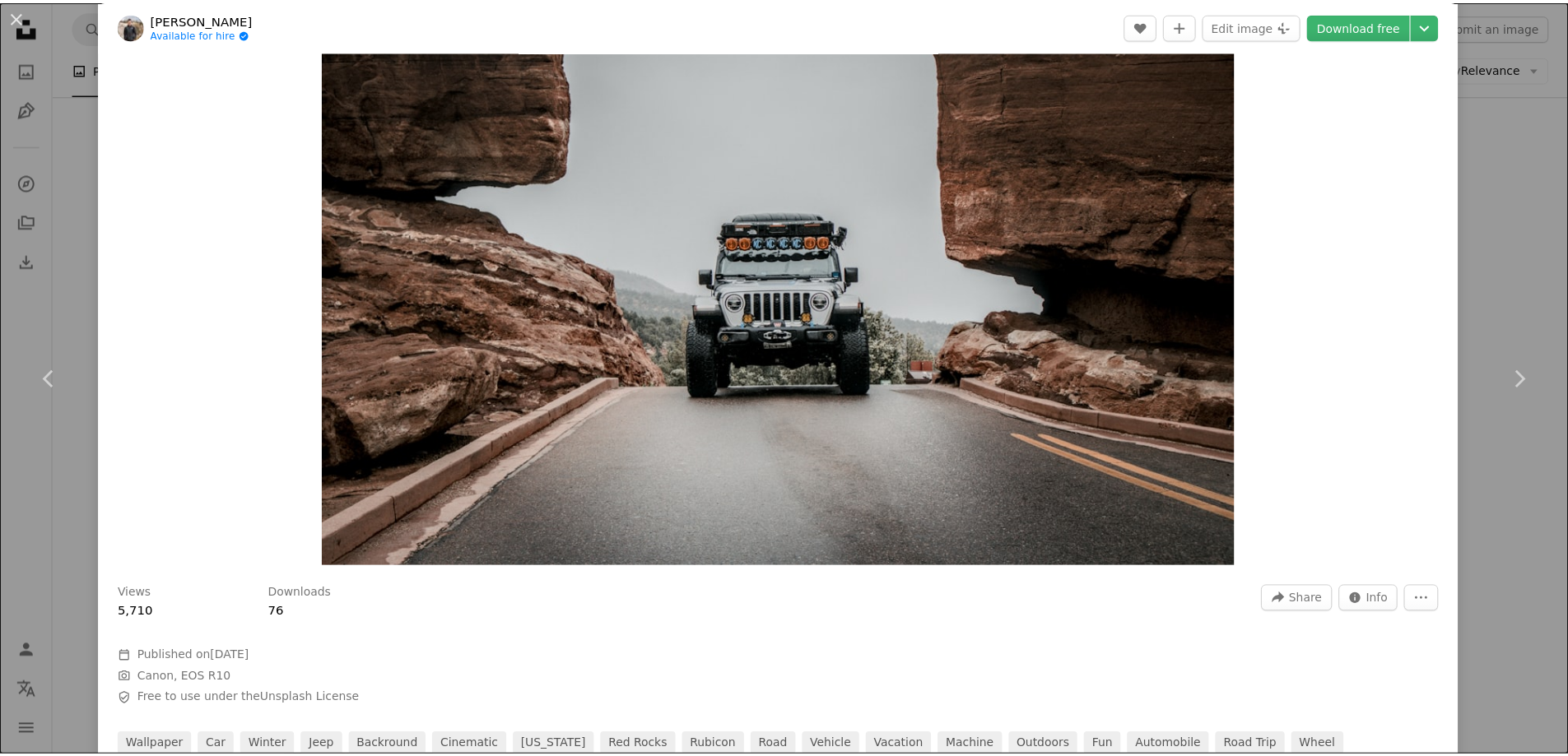
scroll to position [0, 0]
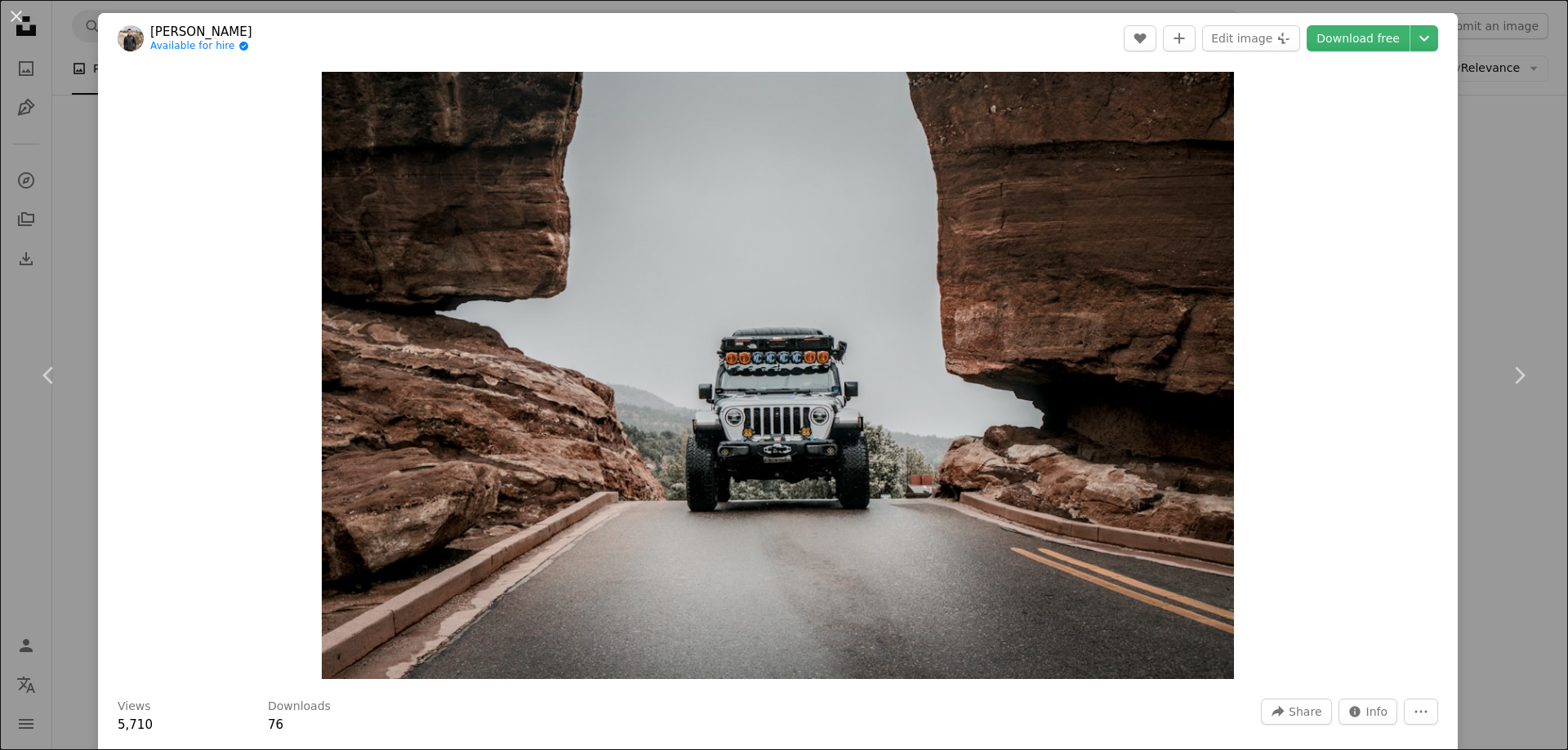
click at [1499, 234] on div "An X shape Chevron left Chevron right [PERSON_NAME] Available for hire A checkm…" at bounding box center [784, 375] width 1568 height 750
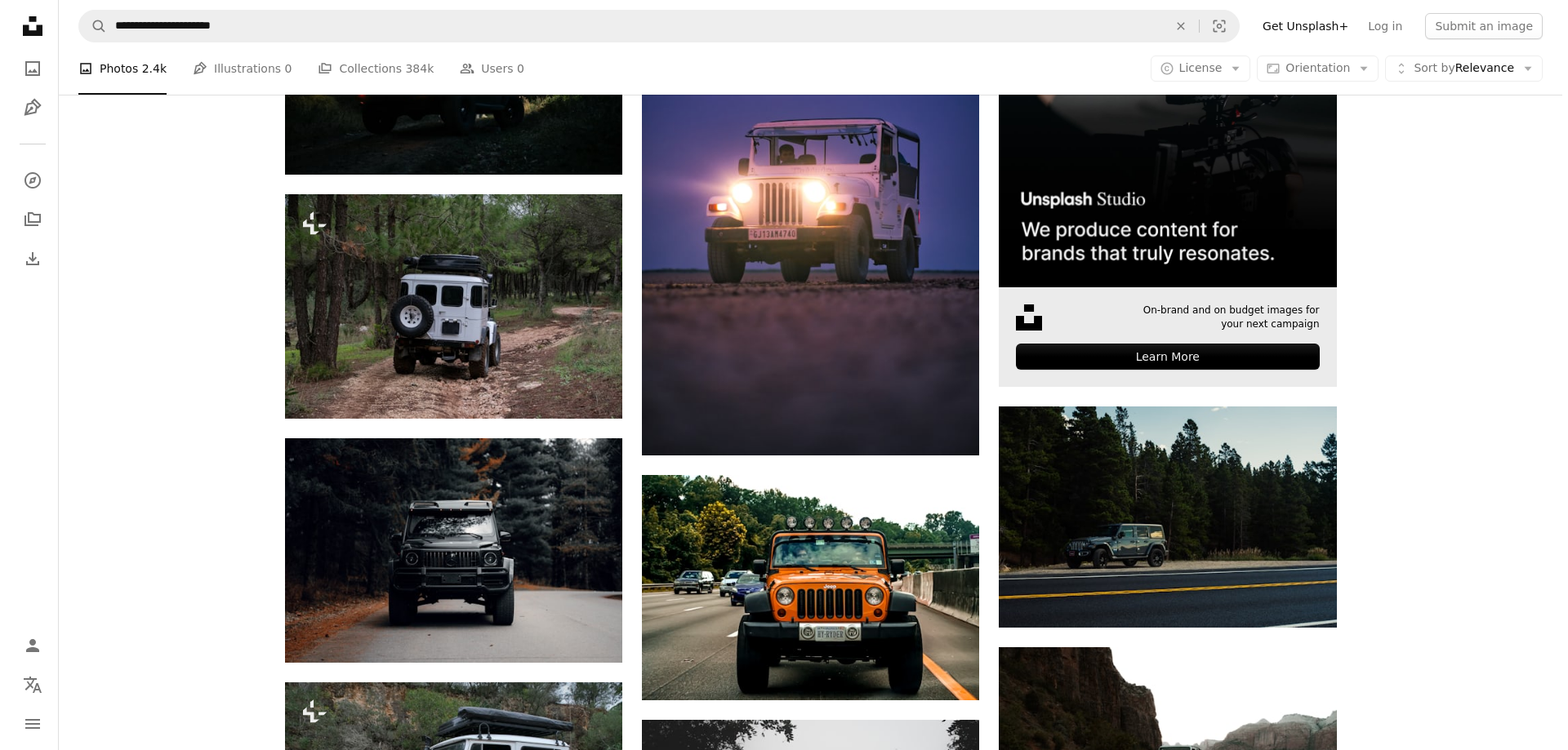
scroll to position [653, 0]
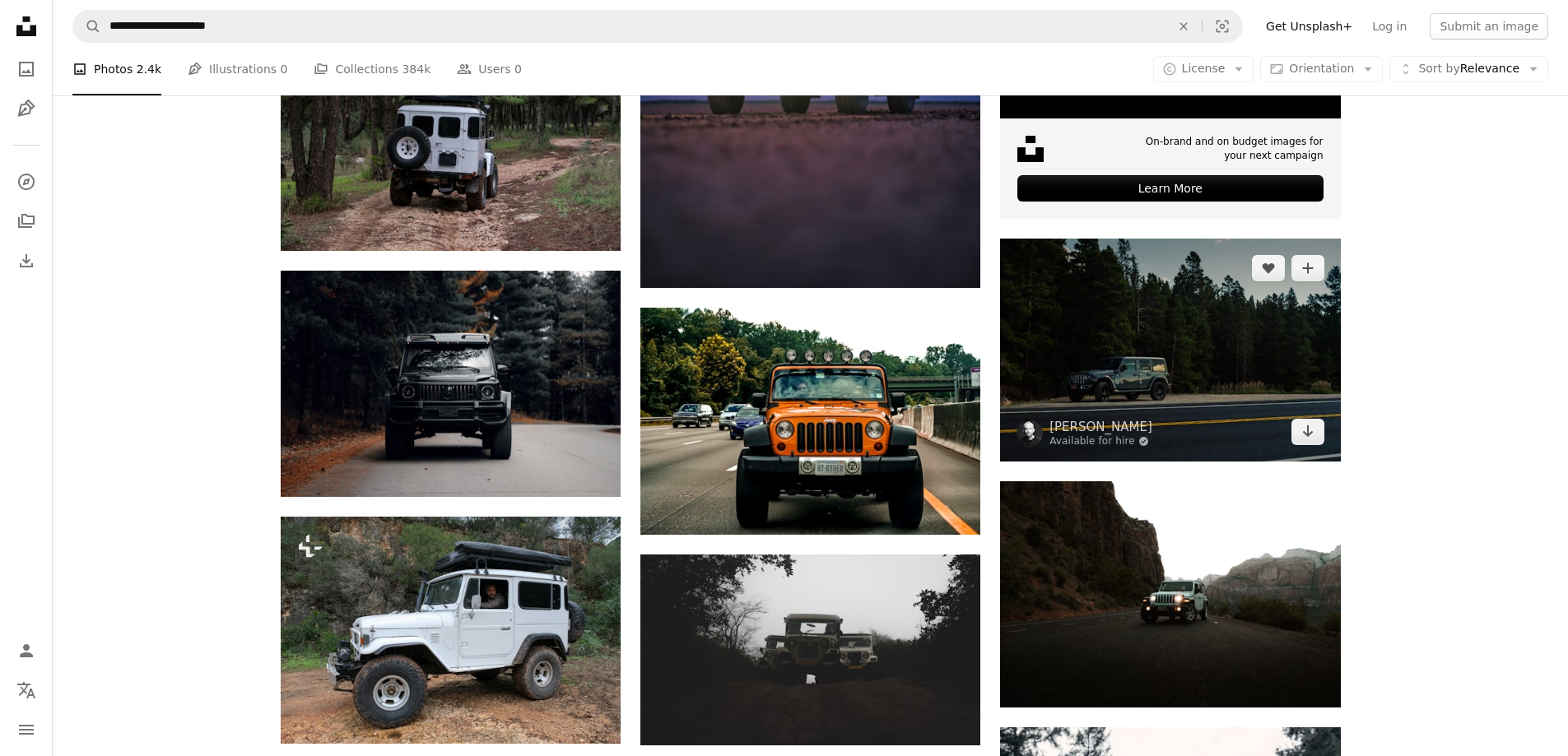
click at [1174, 337] on img at bounding box center [1170, 350] width 340 height 222
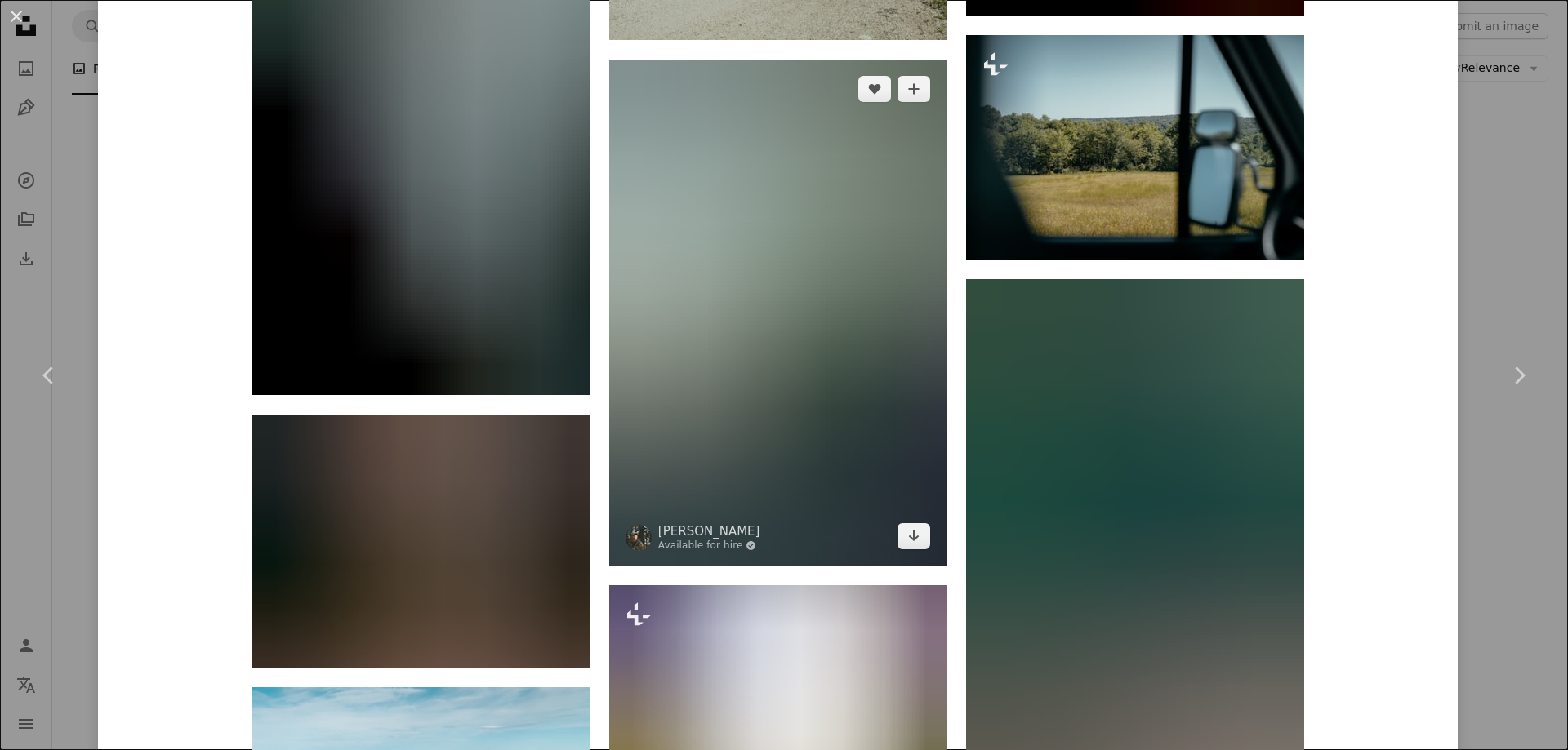
scroll to position [3945, 0]
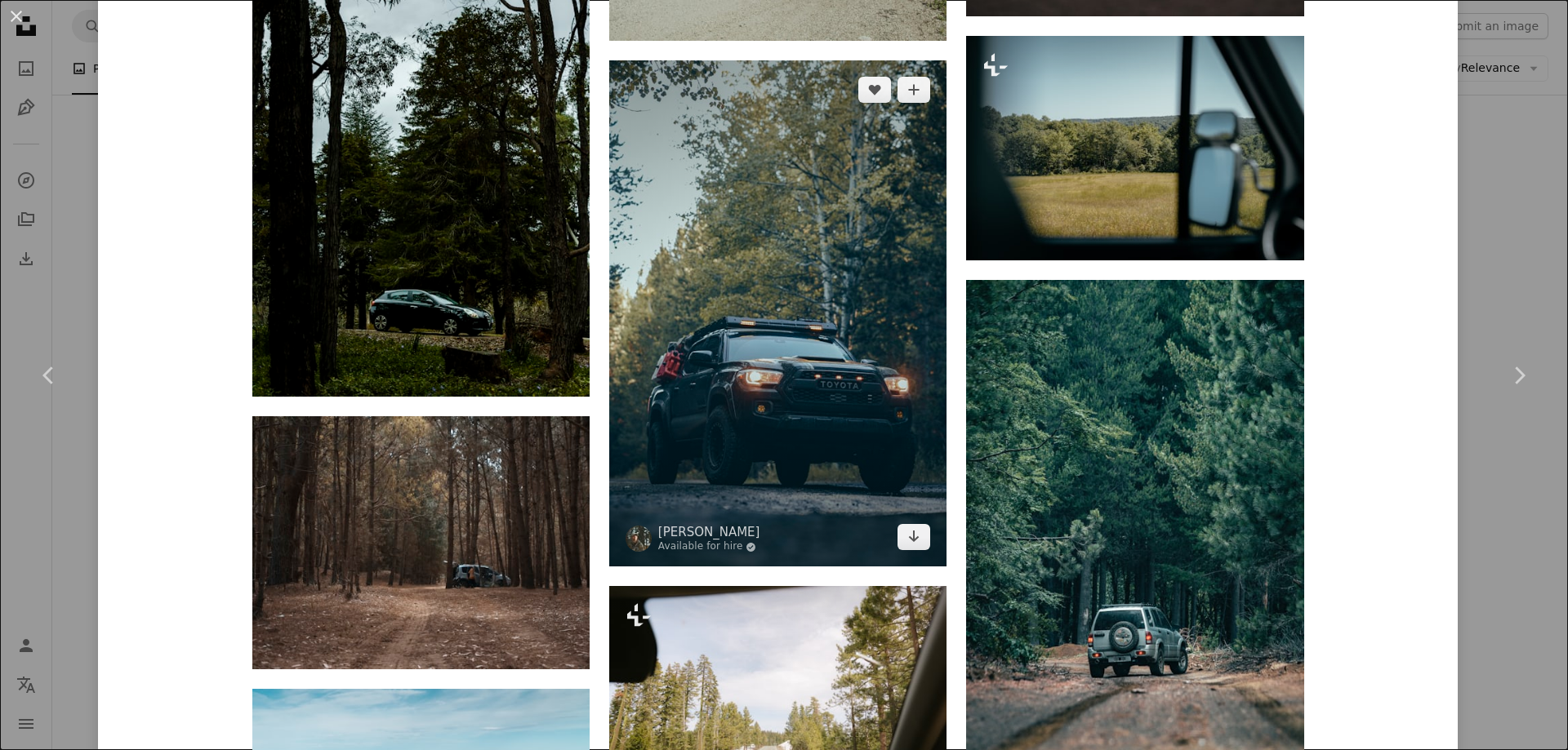
click at [789, 267] on img at bounding box center [778, 313] width 337 height 506
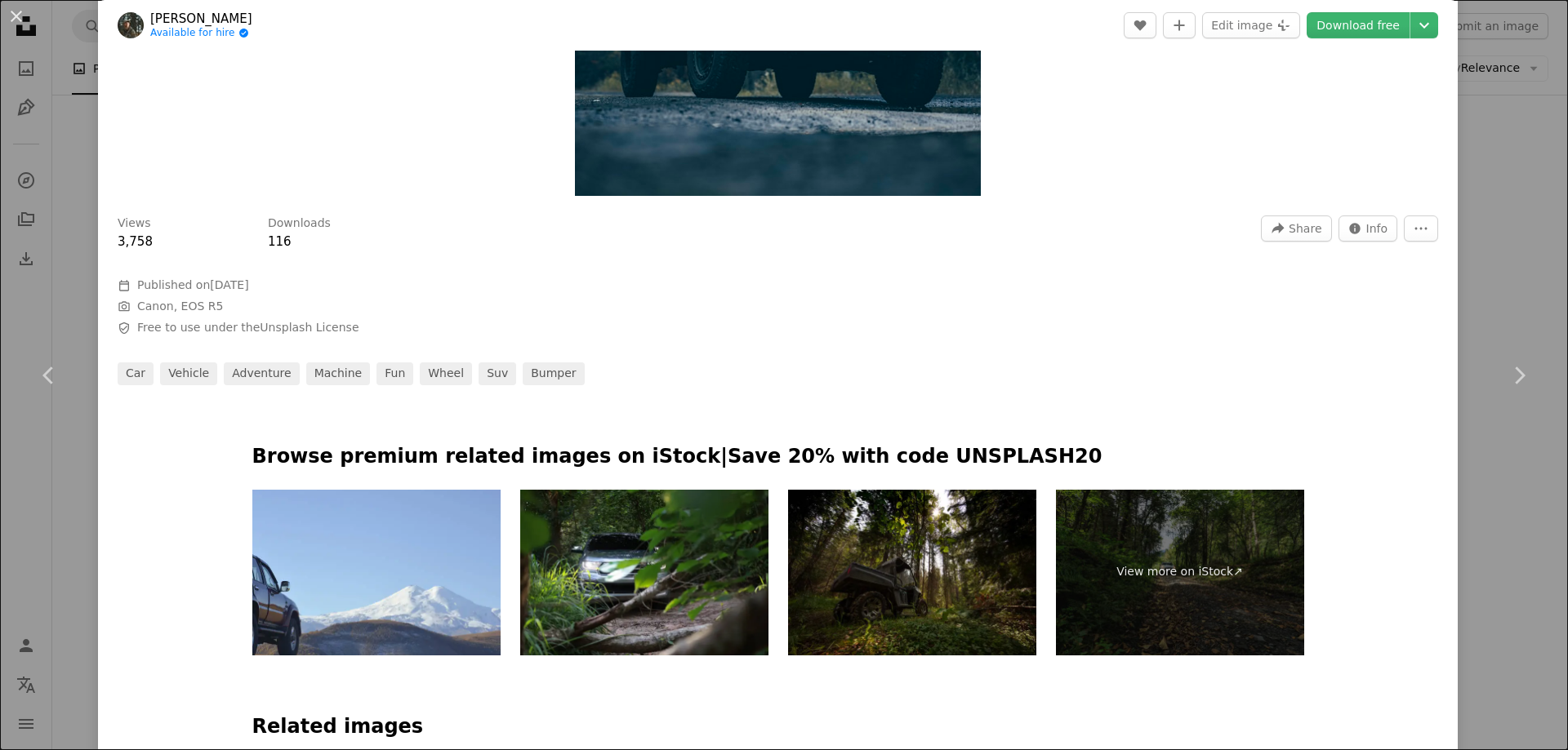
scroll to position [490, 0]
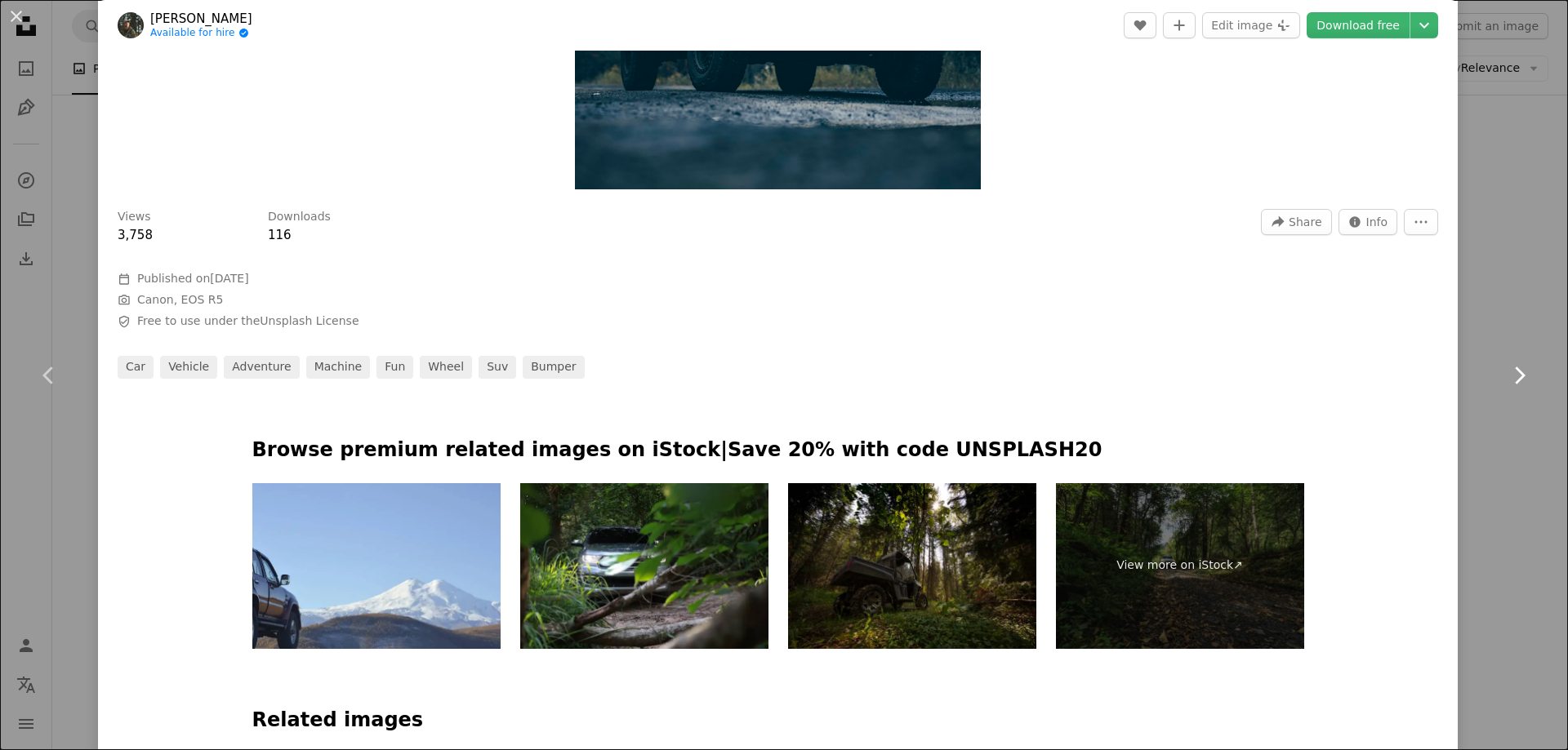
click at [1520, 418] on link "Chevron right" at bounding box center [1519, 375] width 98 height 157
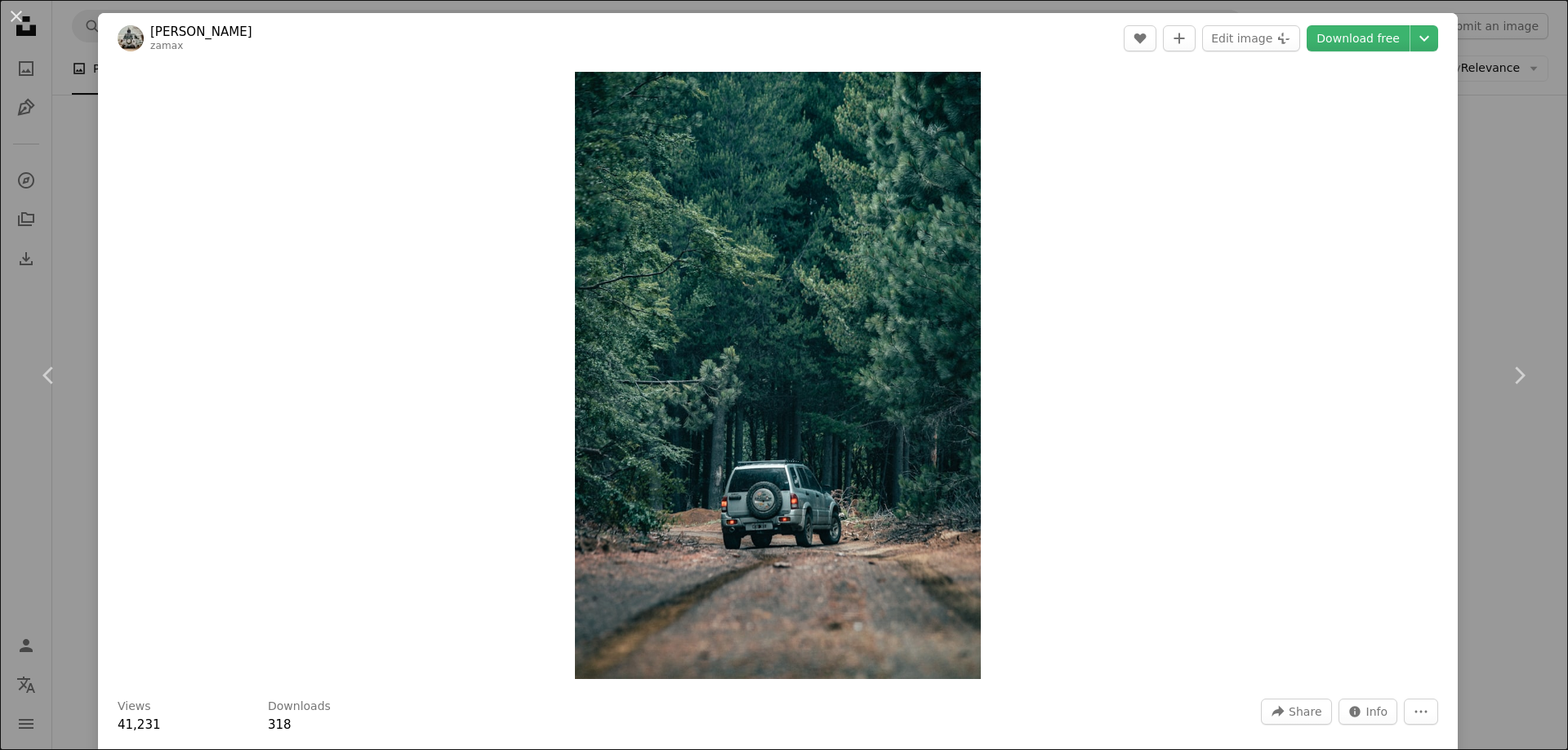
click at [1502, 62] on div "An X shape Chevron left Chevron right [PERSON_NAME] zamax A heart A plus sign E…" at bounding box center [784, 375] width 1568 height 750
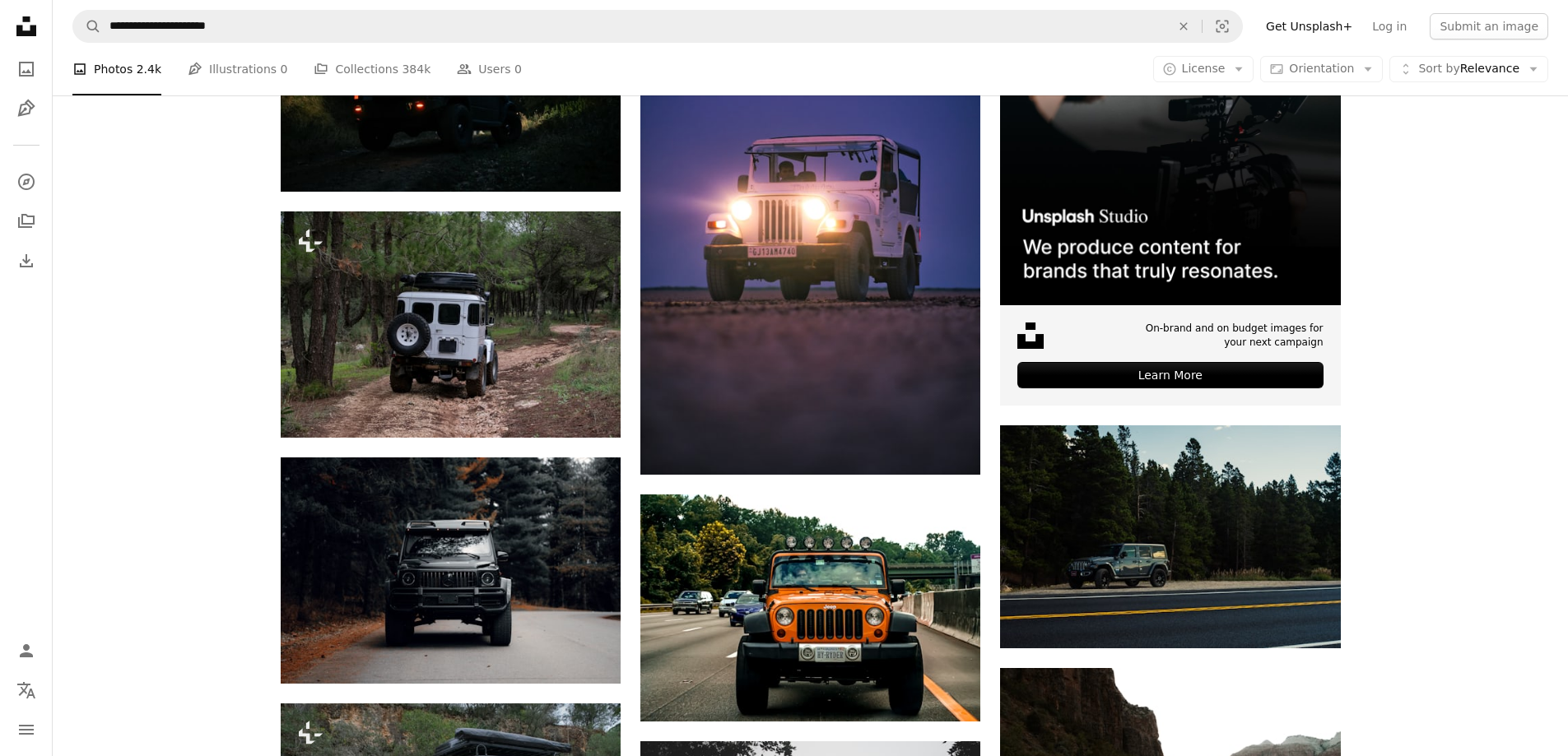
scroll to position [329, 0]
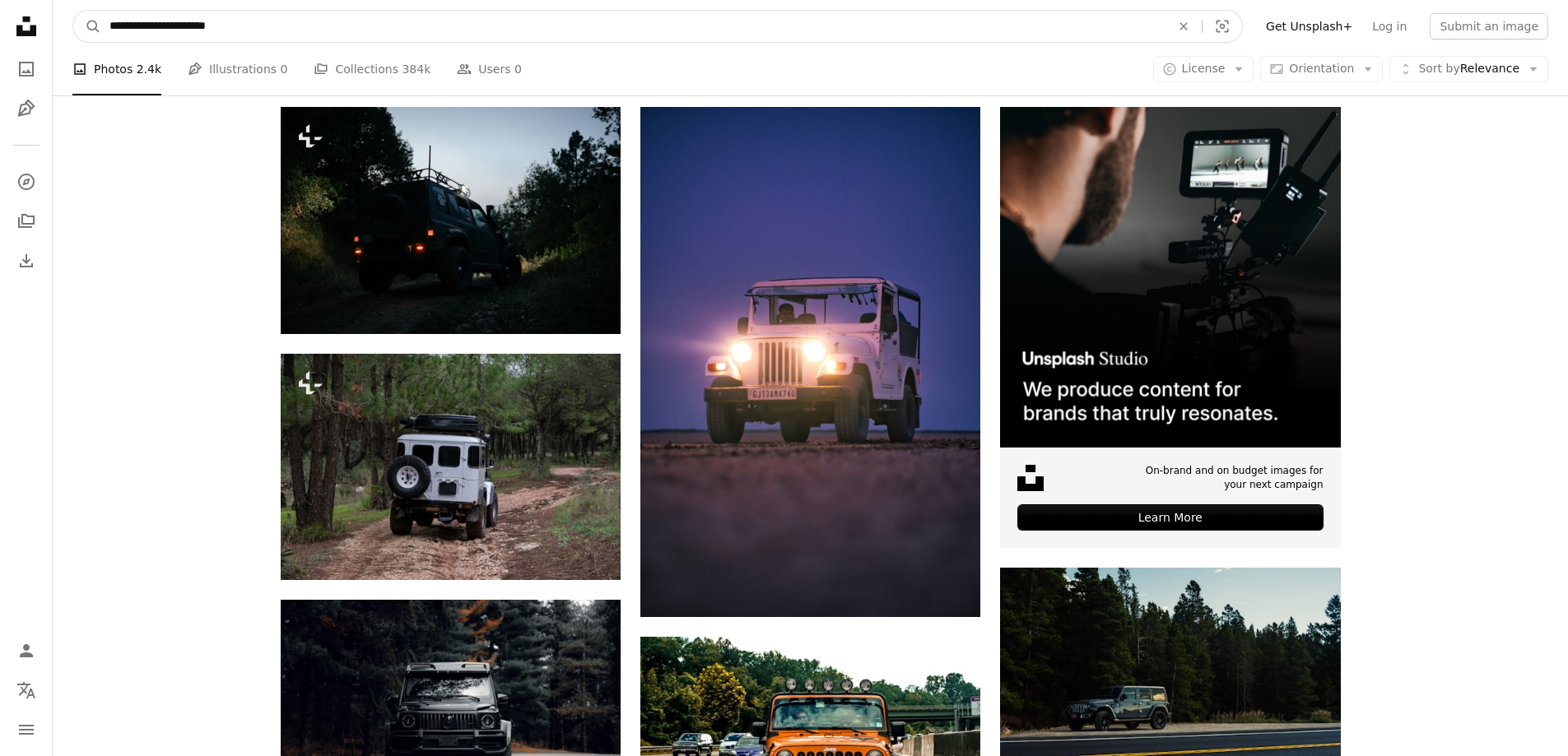
click at [211, 34] on input "**********" at bounding box center [633, 26] width 1064 height 31
type input "**********"
click button "A magnifying glass" at bounding box center [87, 26] width 28 height 31
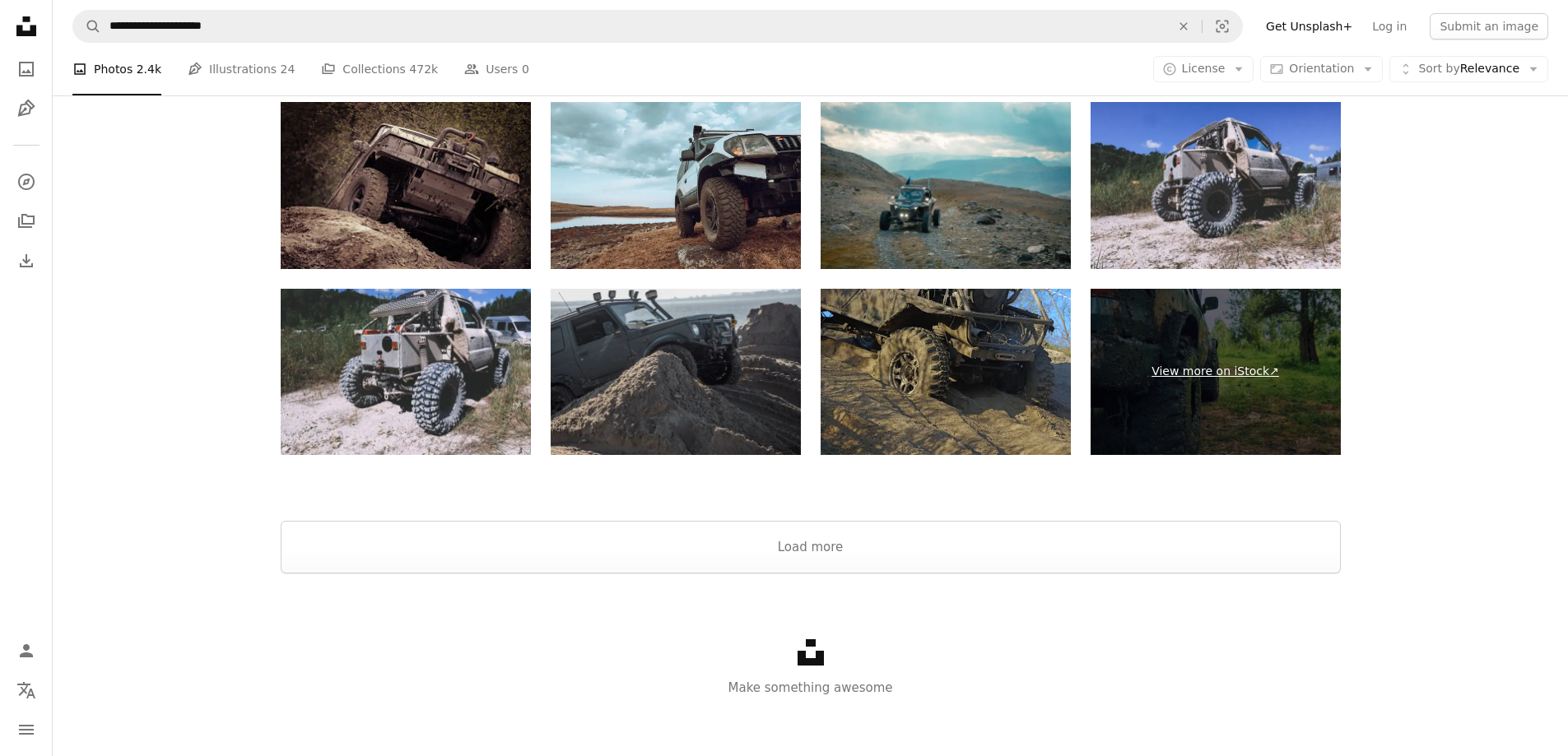
scroll to position [2889, 0]
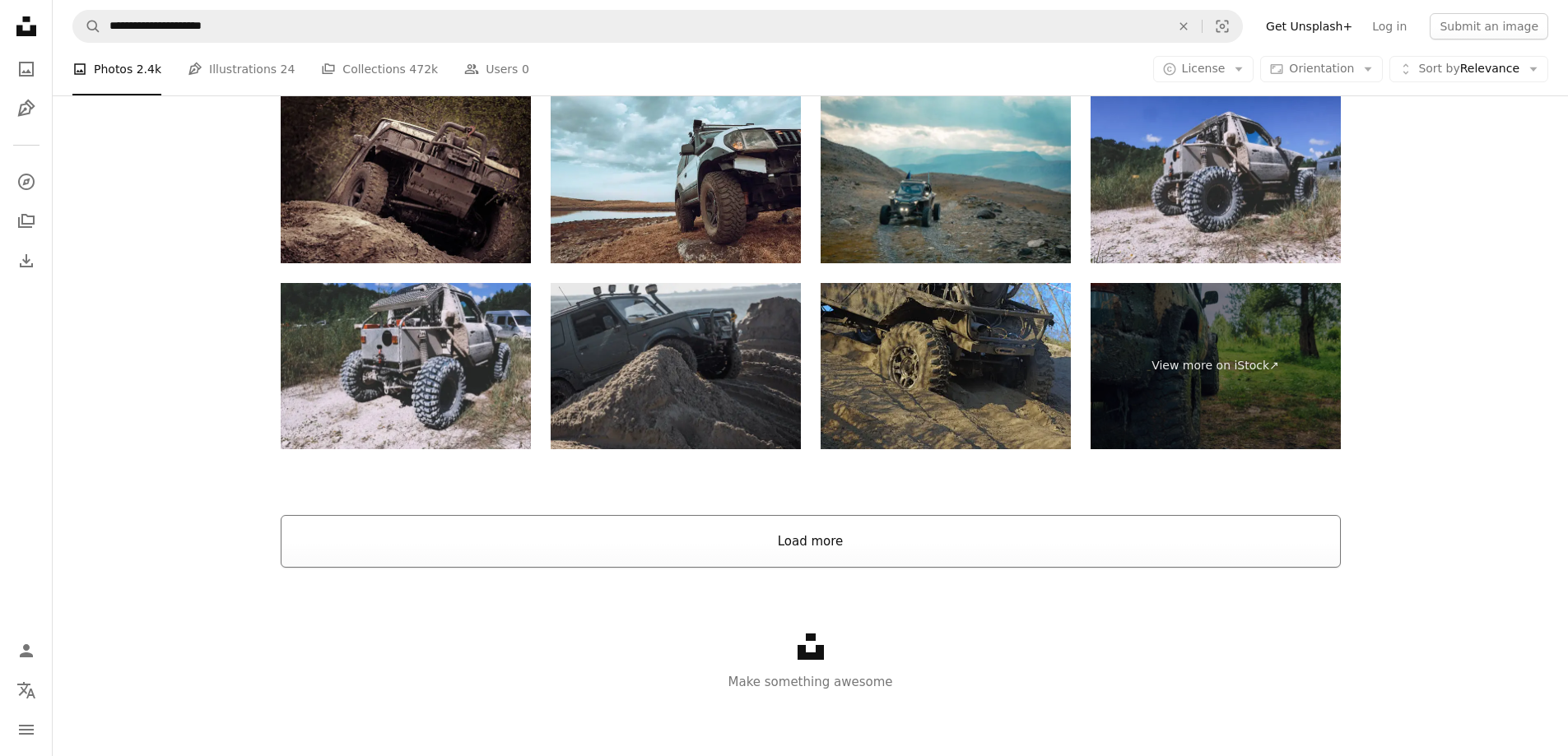
click at [918, 527] on button "Load more" at bounding box center [811, 541] width 1060 height 53
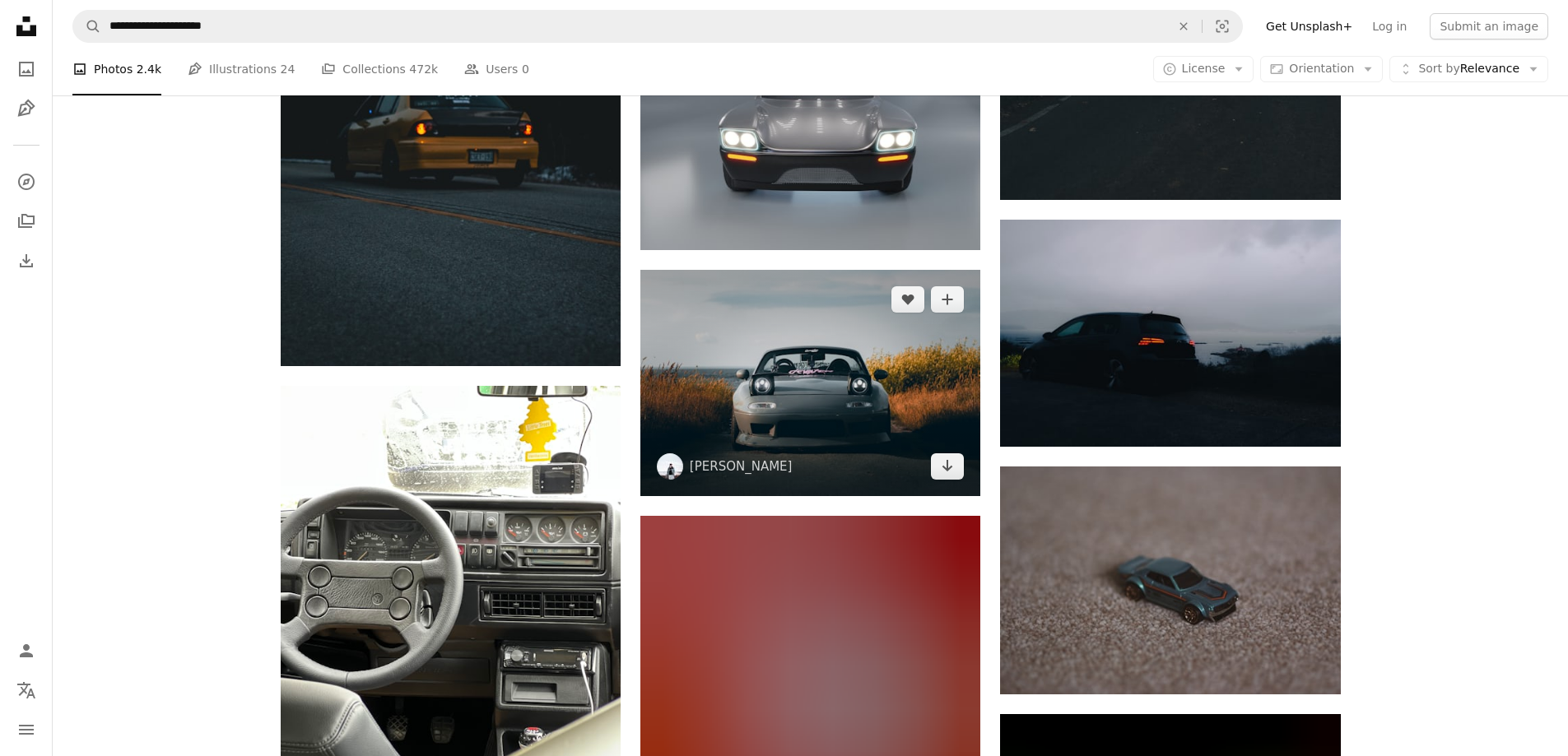
scroll to position [3793, 0]
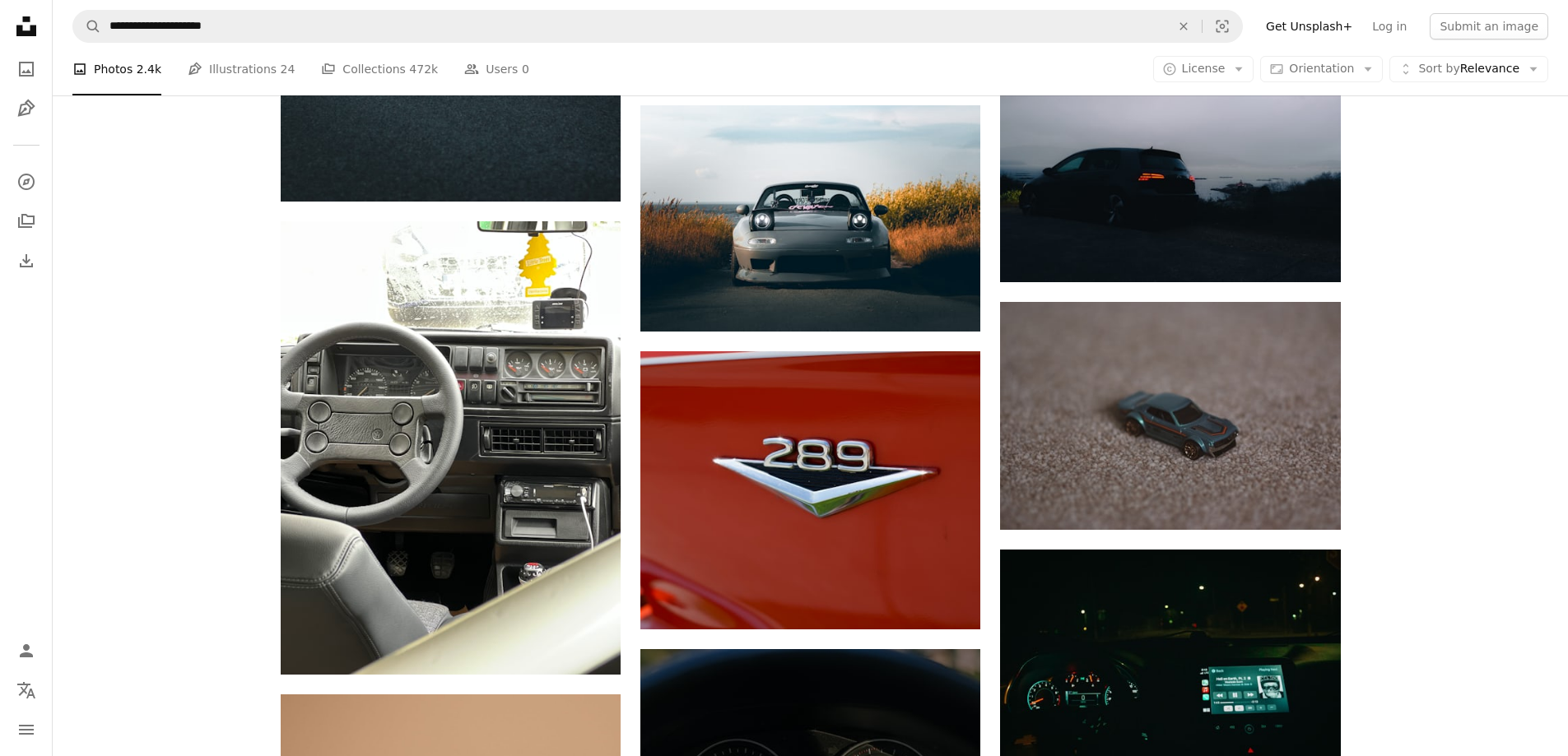
click at [292, 47] on nav "**********" at bounding box center [810, 26] width 1515 height 53
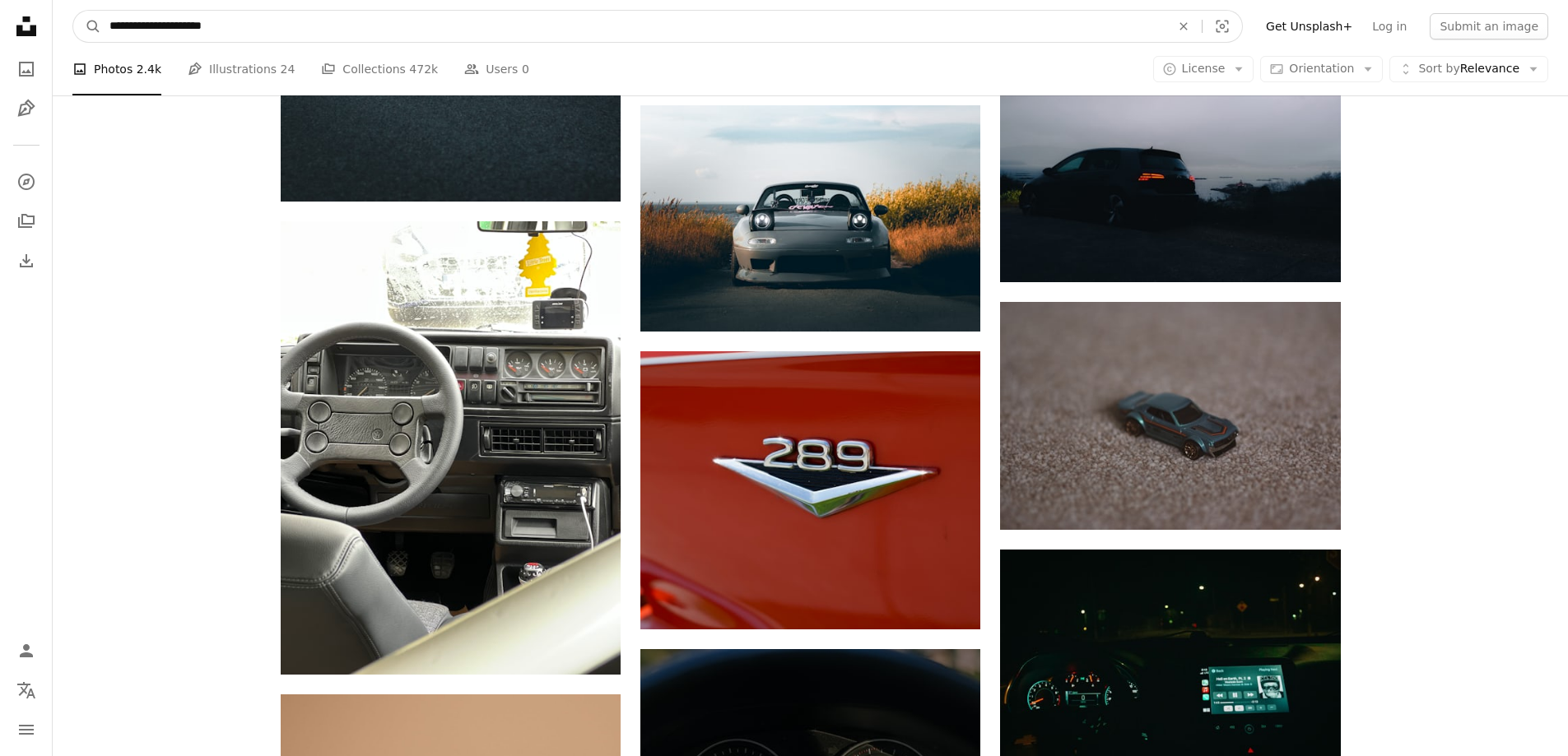
click at [298, 18] on input "**********" at bounding box center [633, 26] width 1064 height 31
click at [219, 33] on input "**********" at bounding box center [633, 26] width 1064 height 31
type input "**********"
click button "A magnifying glass" at bounding box center [87, 26] width 28 height 31
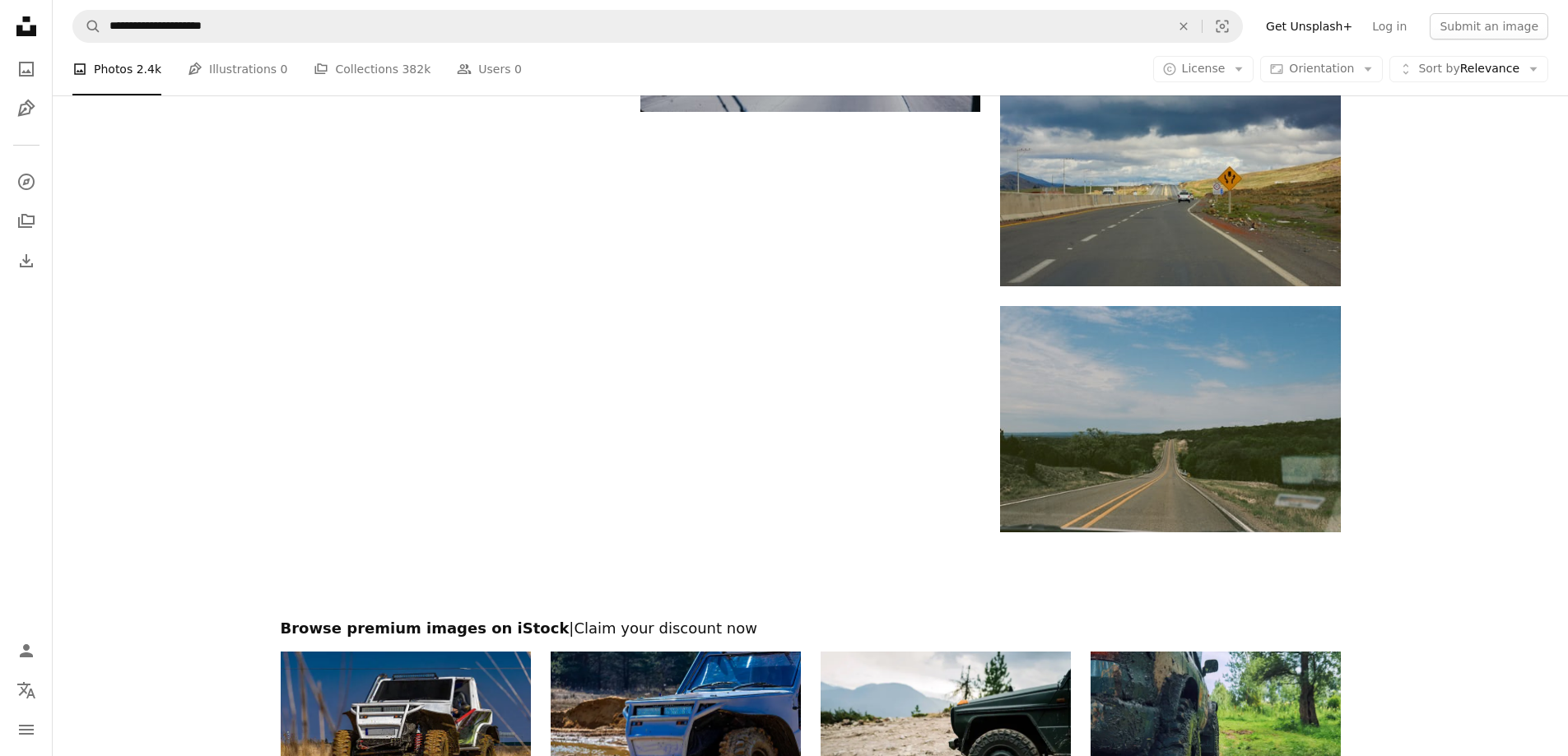
scroll to position [2301, 0]
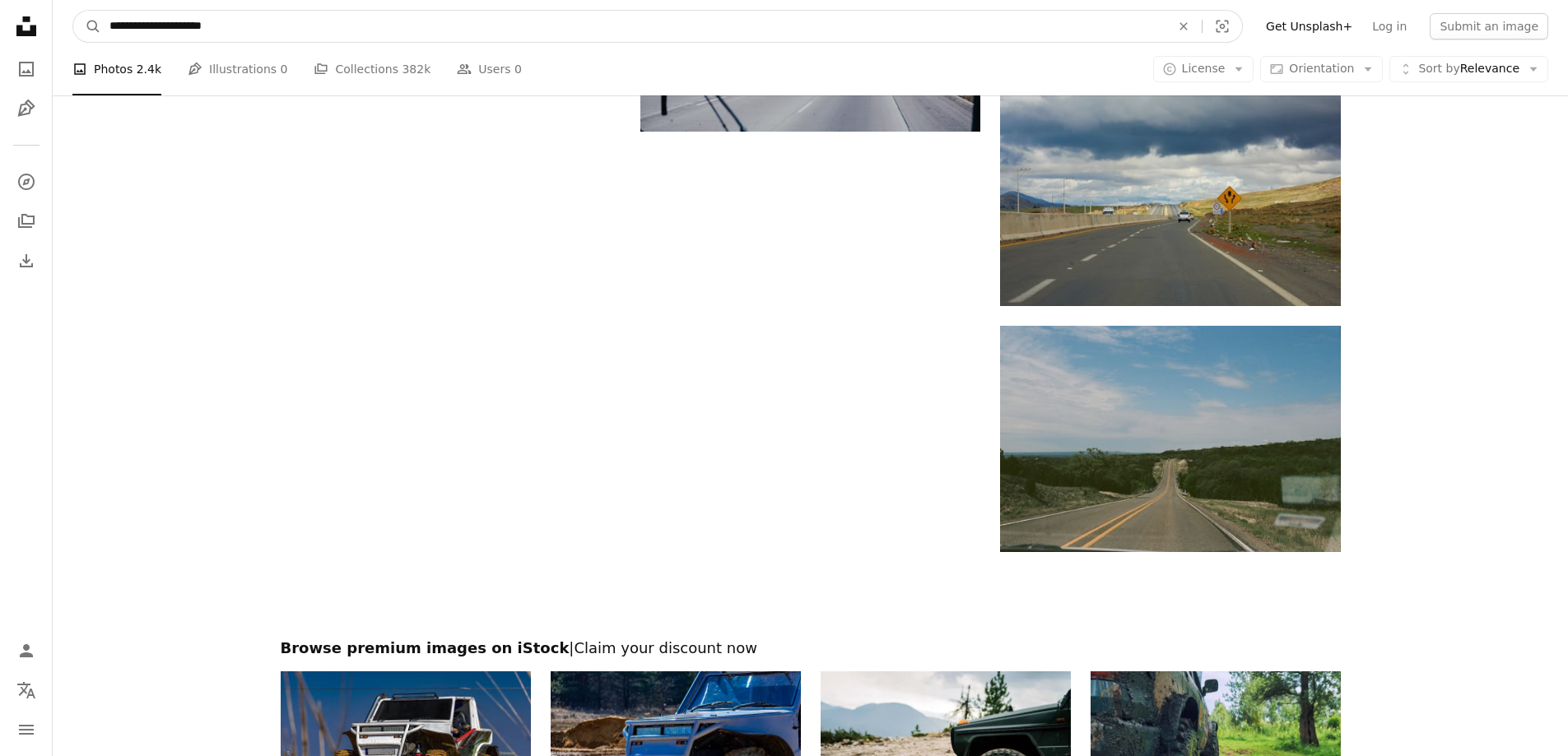
click at [218, 24] on input "**********" at bounding box center [633, 26] width 1064 height 31
type input "**********"
click at [74, 11] on button "A magnifying glass" at bounding box center [87, 26] width 28 height 31
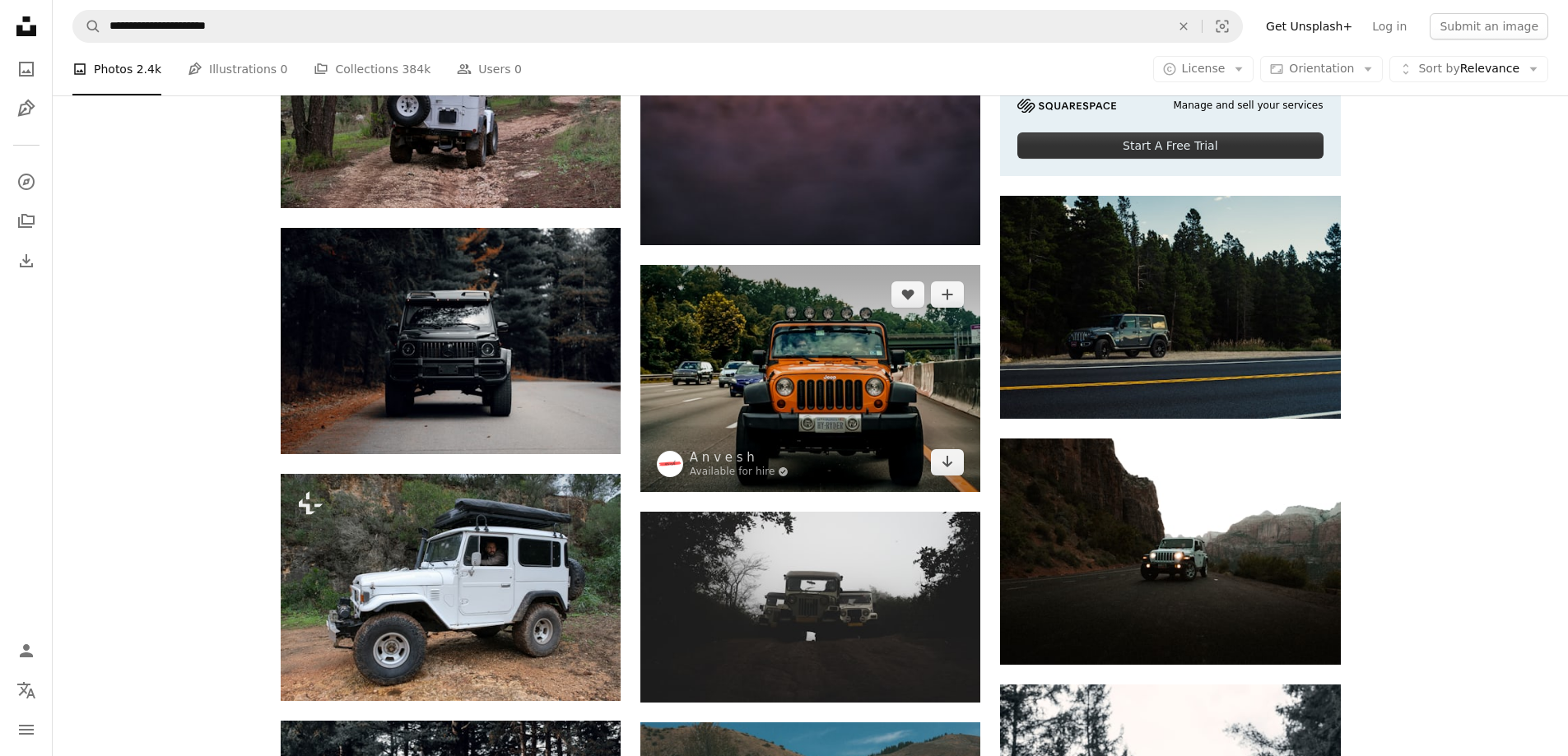
scroll to position [740, 0]
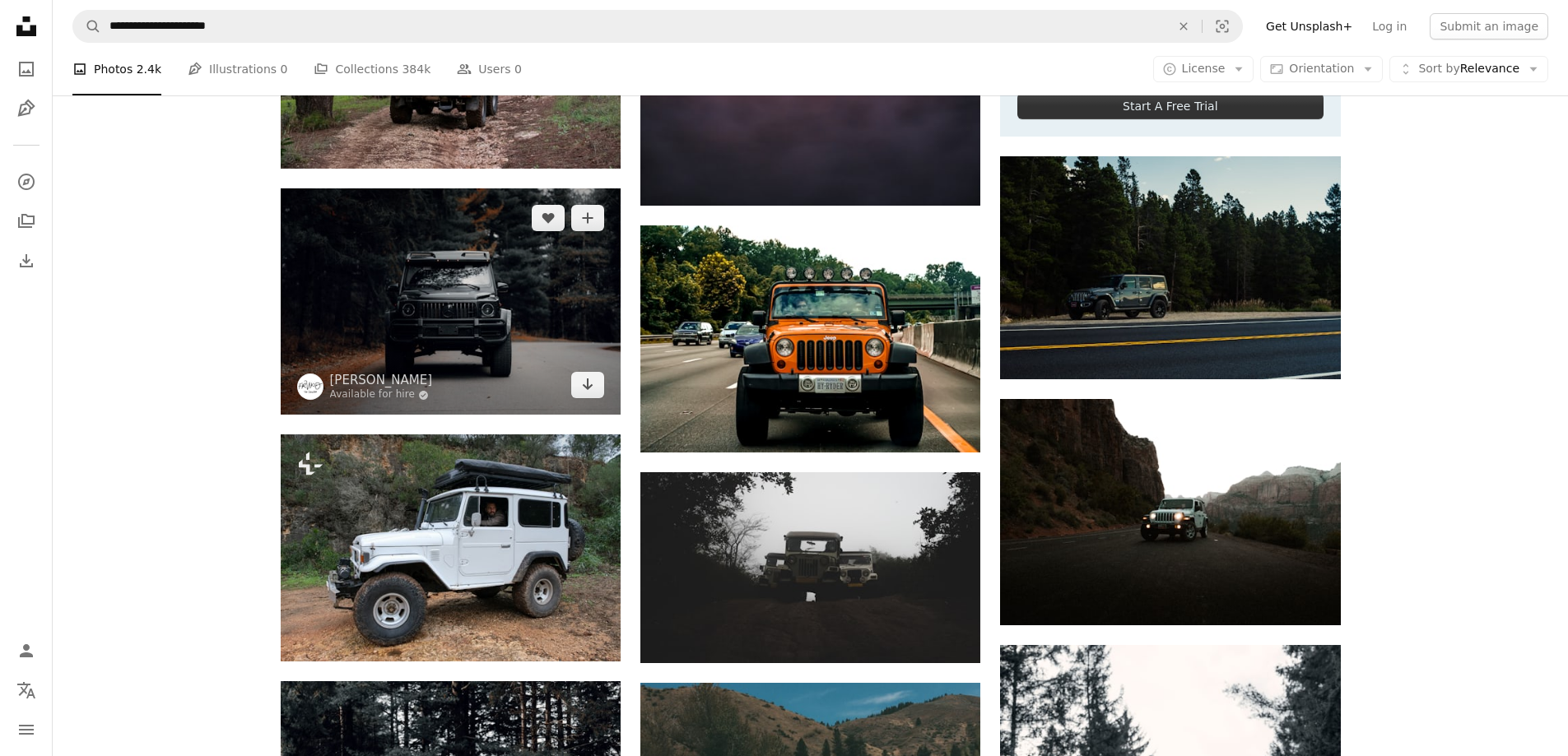
click at [552, 347] on img at bounding box center [451, 302] width 340 height 226
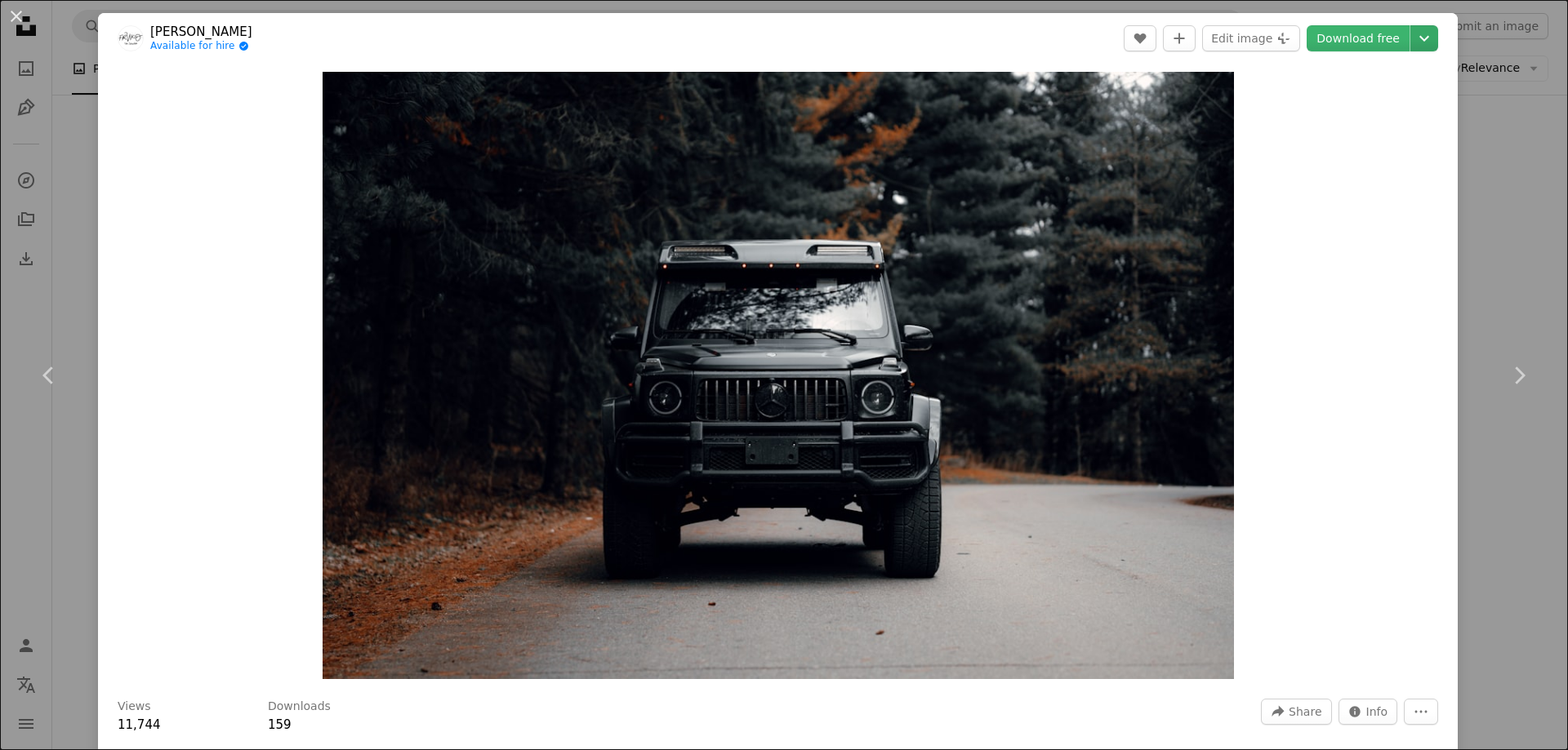
click at [1419, 31] on icon "Chevron down" at bounding box center [1425, 38] width 27 height 20
click at [1313, 137] on span "( 2400 x 1600 )" at bounding box center [1352, 138] width 80 height 13
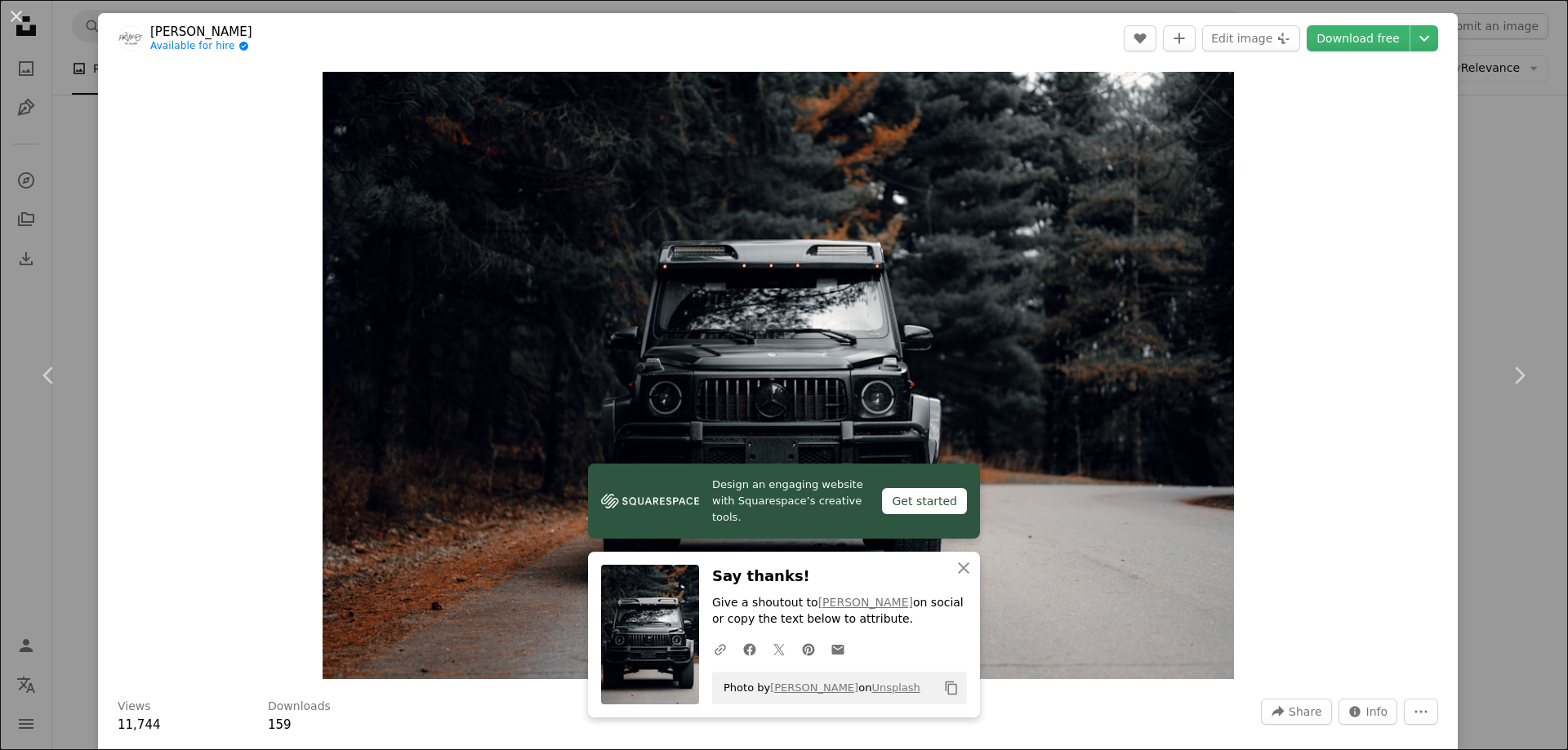
click at [1527, 144] on div "An X shape Chevron left Chevron right Design an engaging website with Squarespa…" at bounding box center [784, 375] width 1568 height 750
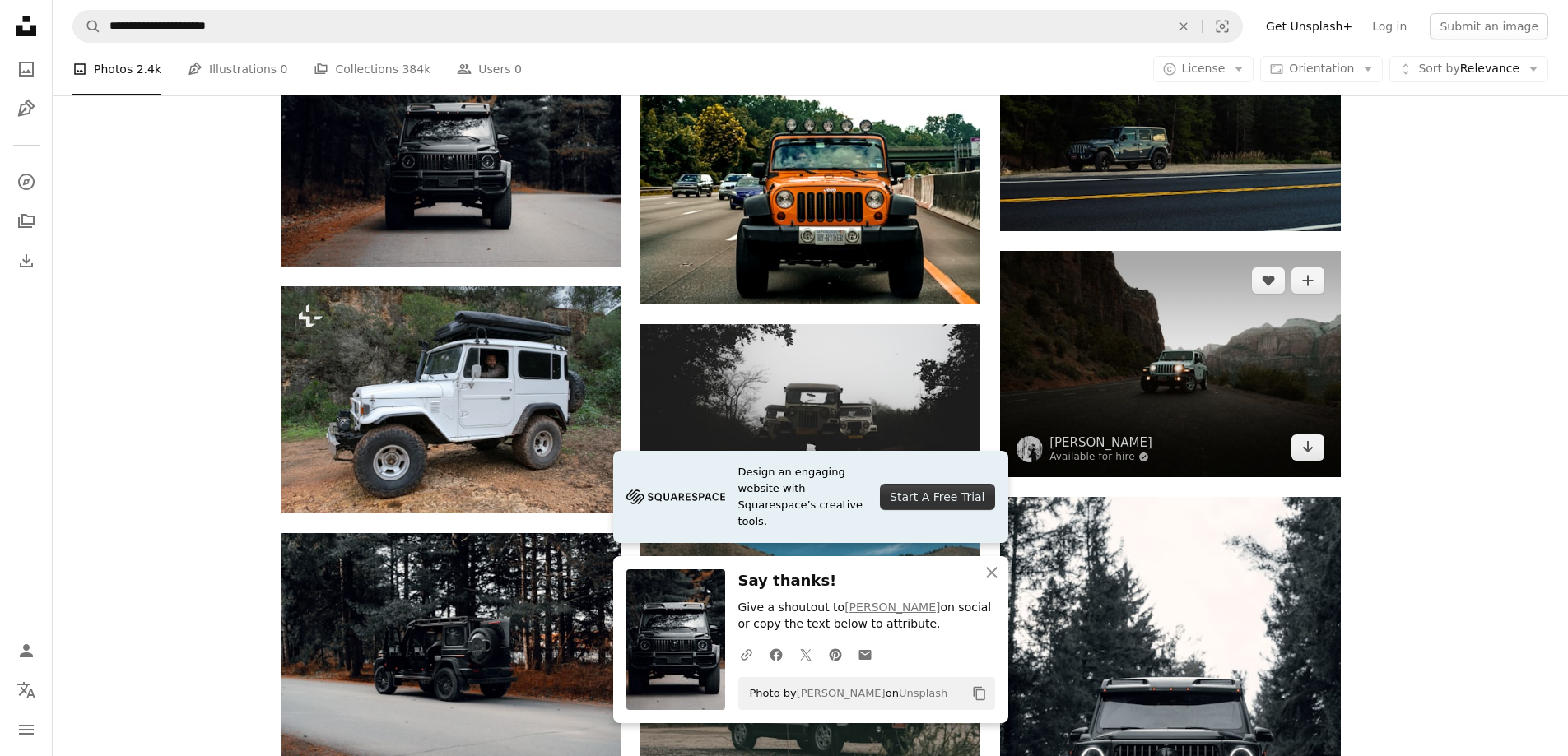
scroll to position [987, 0]
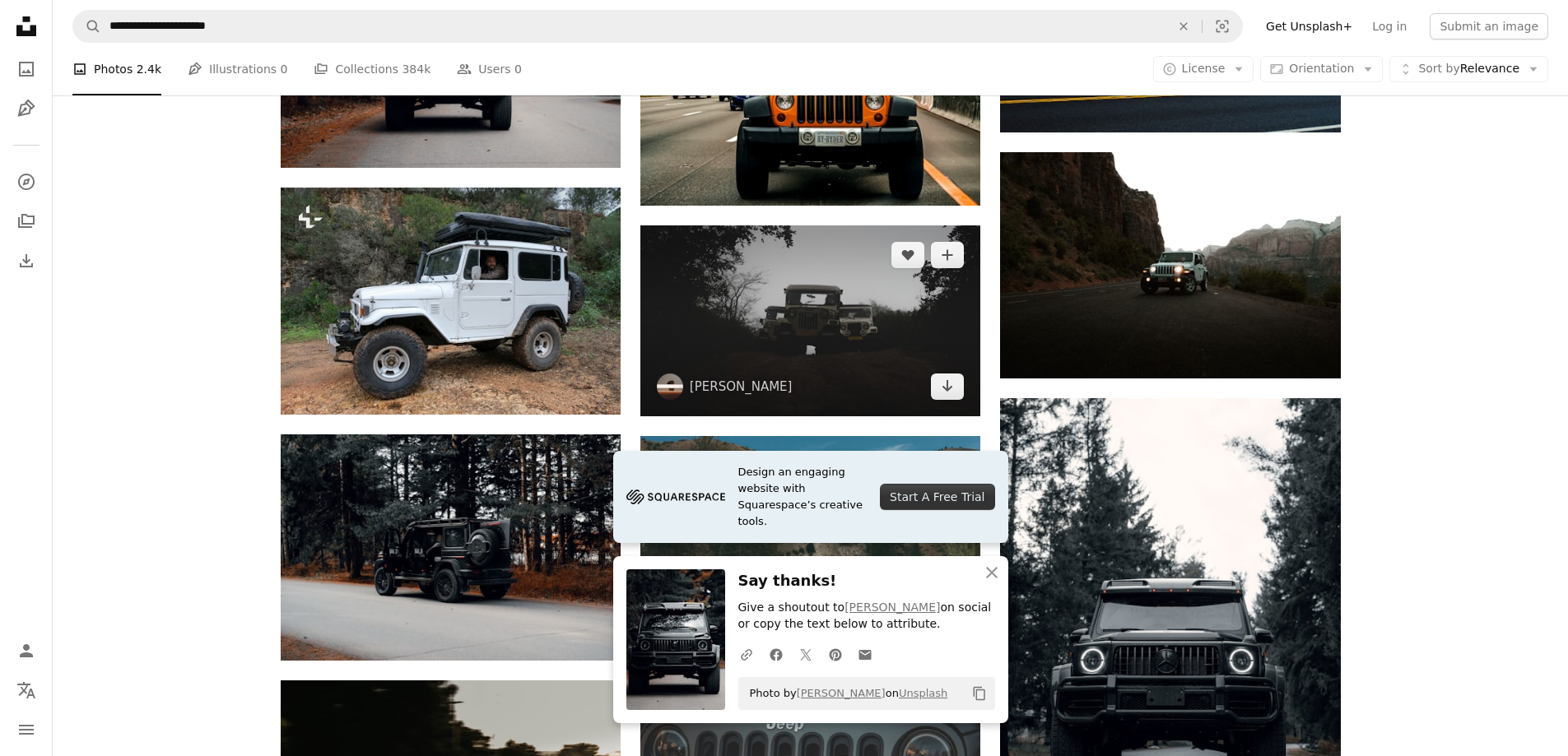
click at [884, 299] on img at bounding box center [810, 321] width 340 height 190
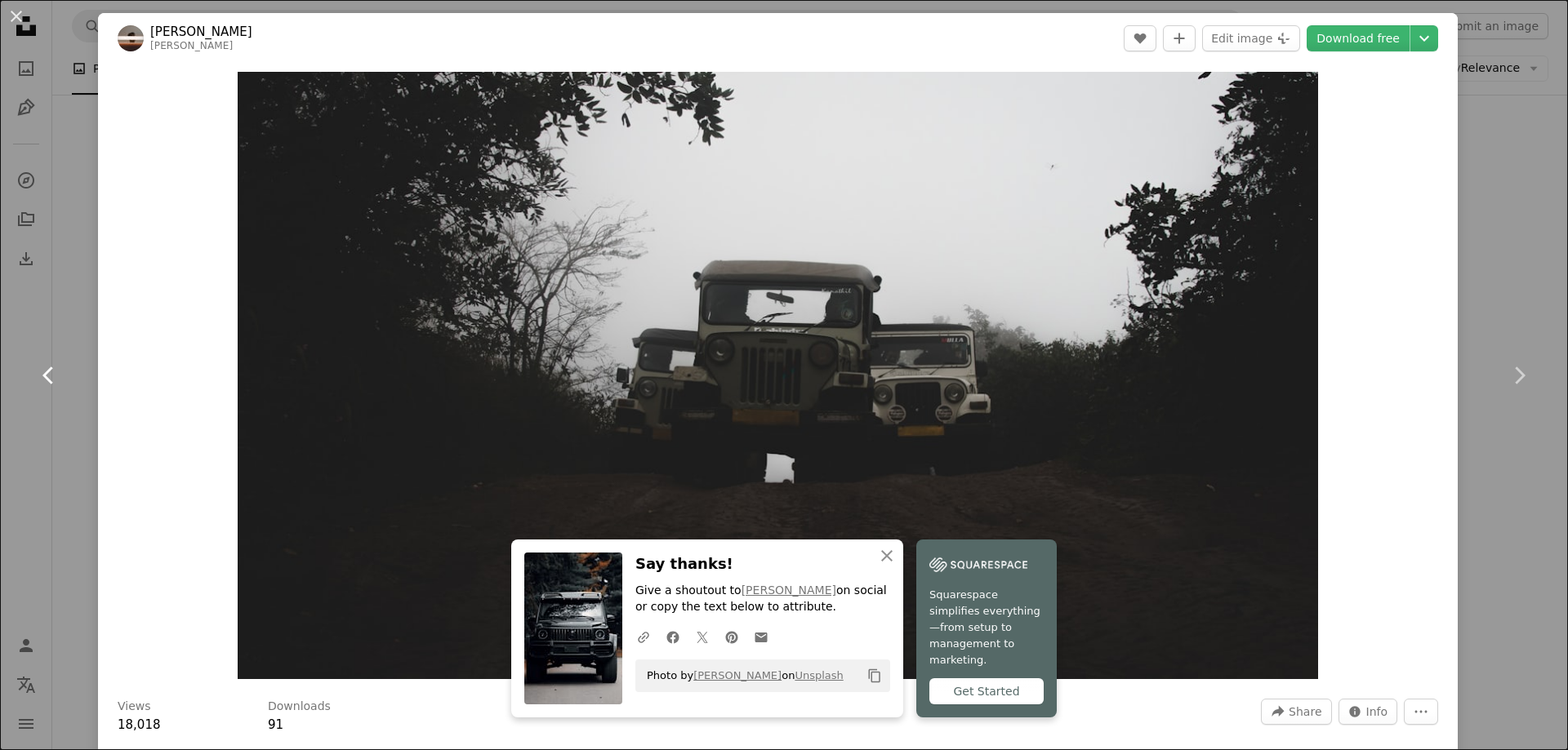
click at [75, 430] on link "Chevron left" at bounding box center [49, 375] width 98 height 157
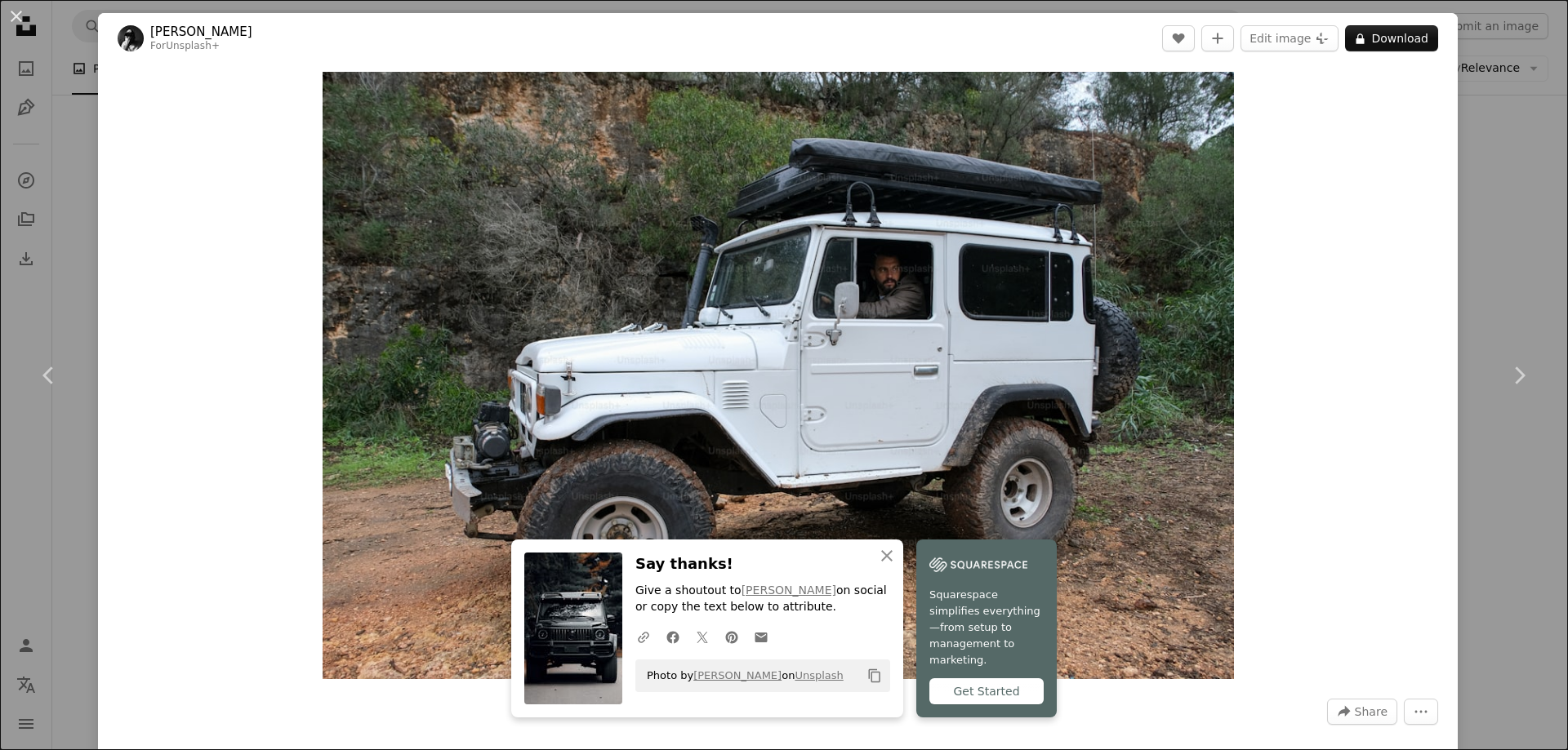
click at [1475, 195] on div "An X shape Chevron left Chevron right An X shape Close Say thanks! Give a shout…" at bounding box center [784, 375] width 1568 height 750
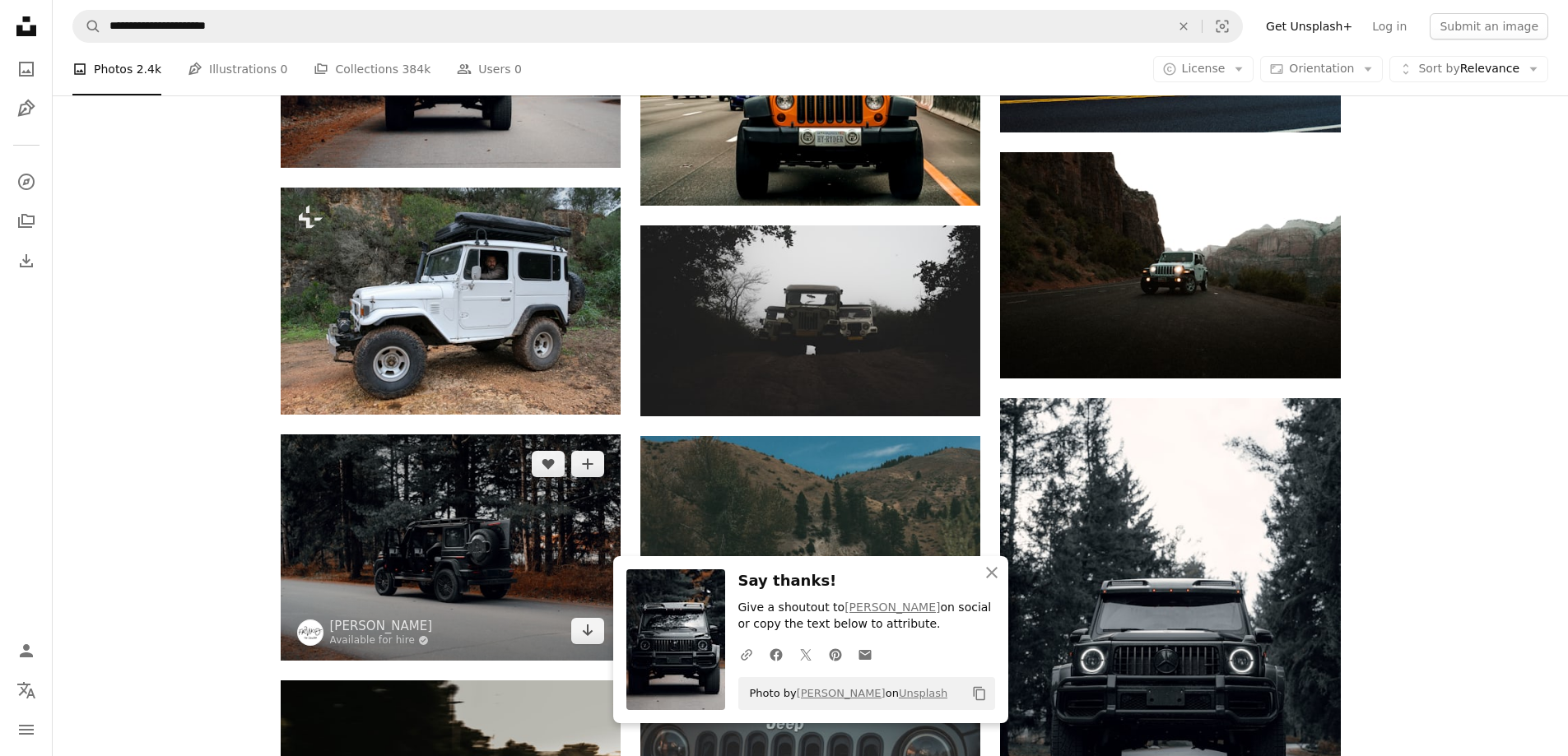
click at [496, 481] on img at bounding box center [451, 547] width 340 height 226
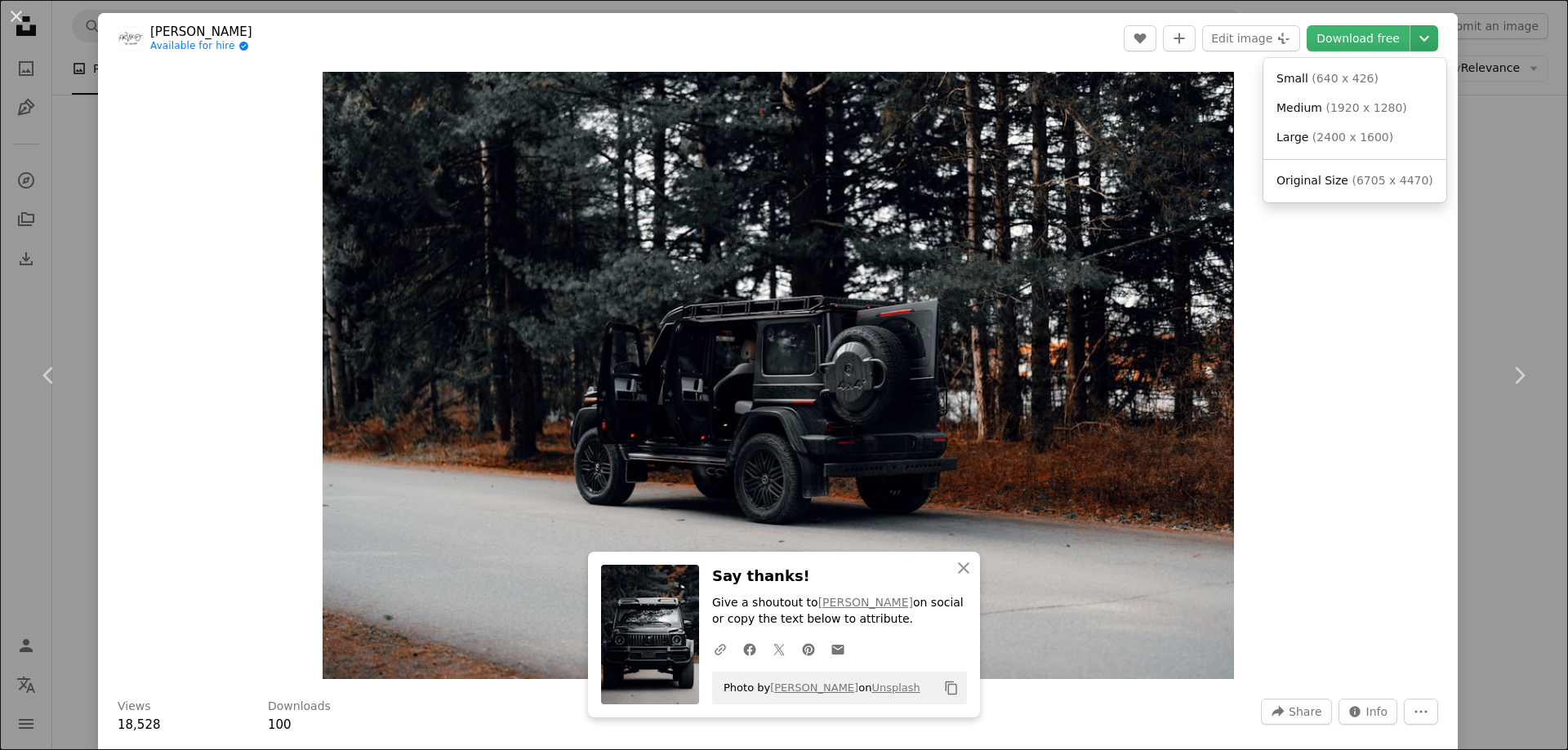
click at [1411, 47] on icon "Chevron down" at bounding box center [1425, 38] width 27 height 20
click at [1306, 128] on link "Large ( 2400 x 1600 )" at bounding box center [1354, 138] width 170 height 29
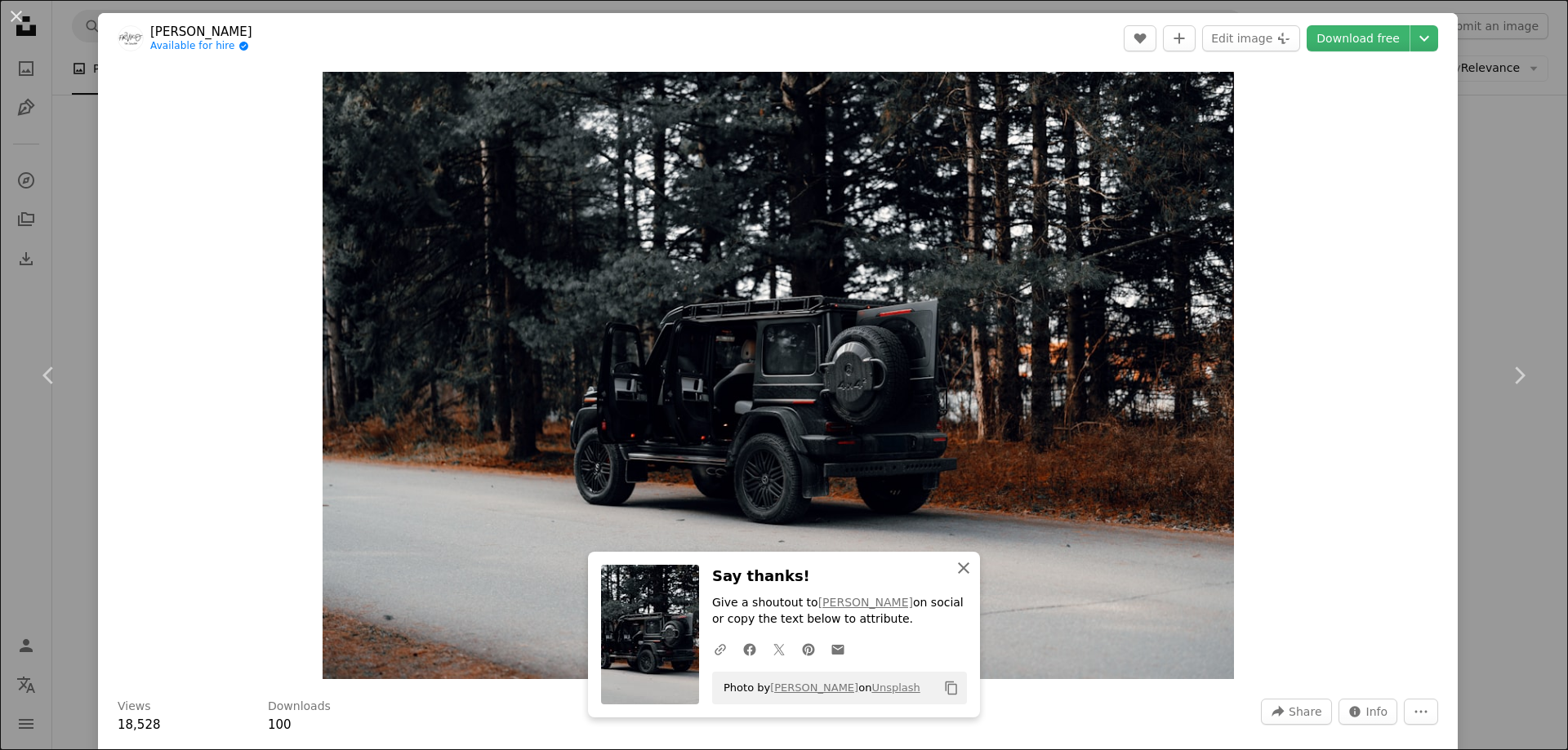
click at [962, 565] on icon "An X shape" at bounding box center [964, 569] width 20 height 20
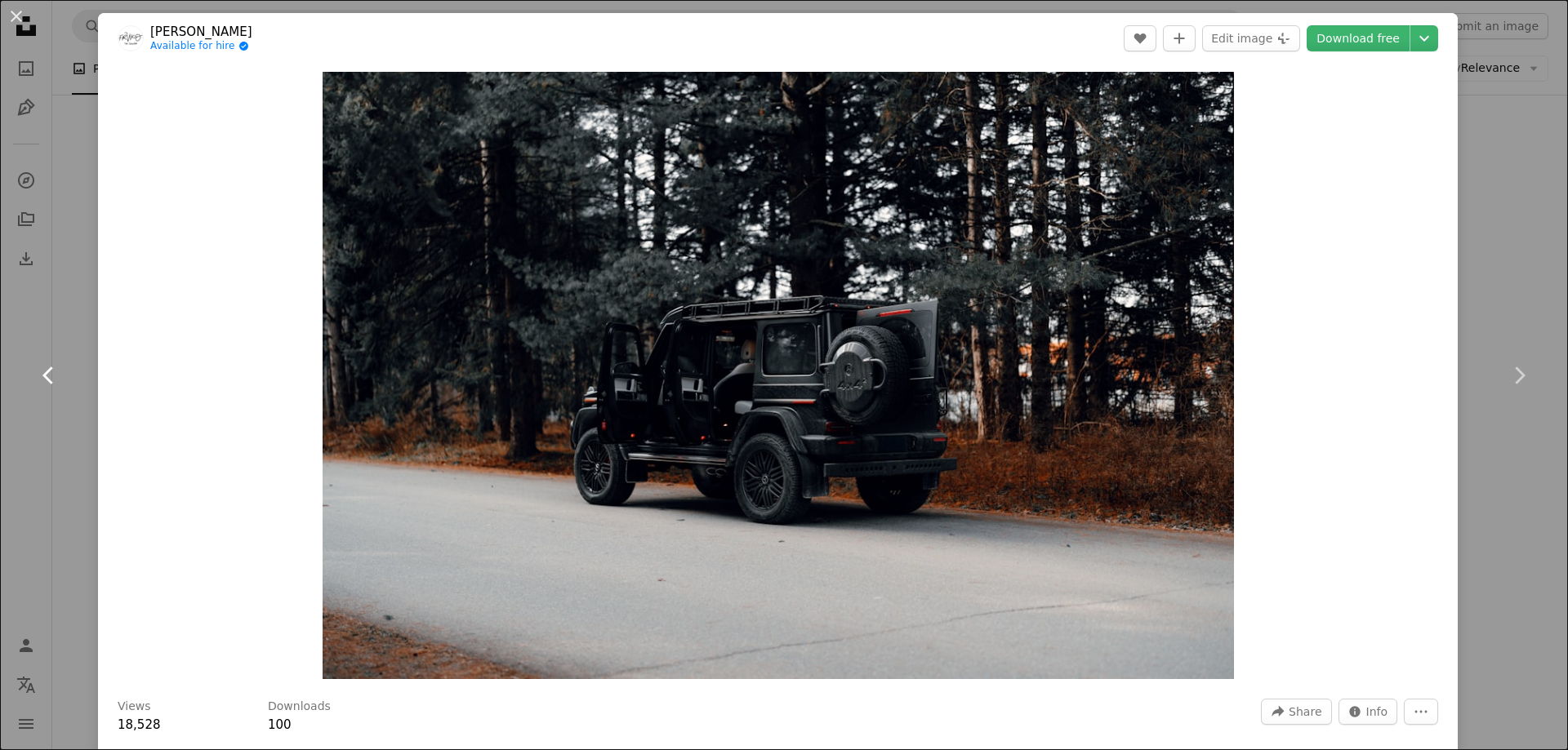
click at [74, 363] on link "Chevron left" at bounding box center [49, 375] width 98 height 157
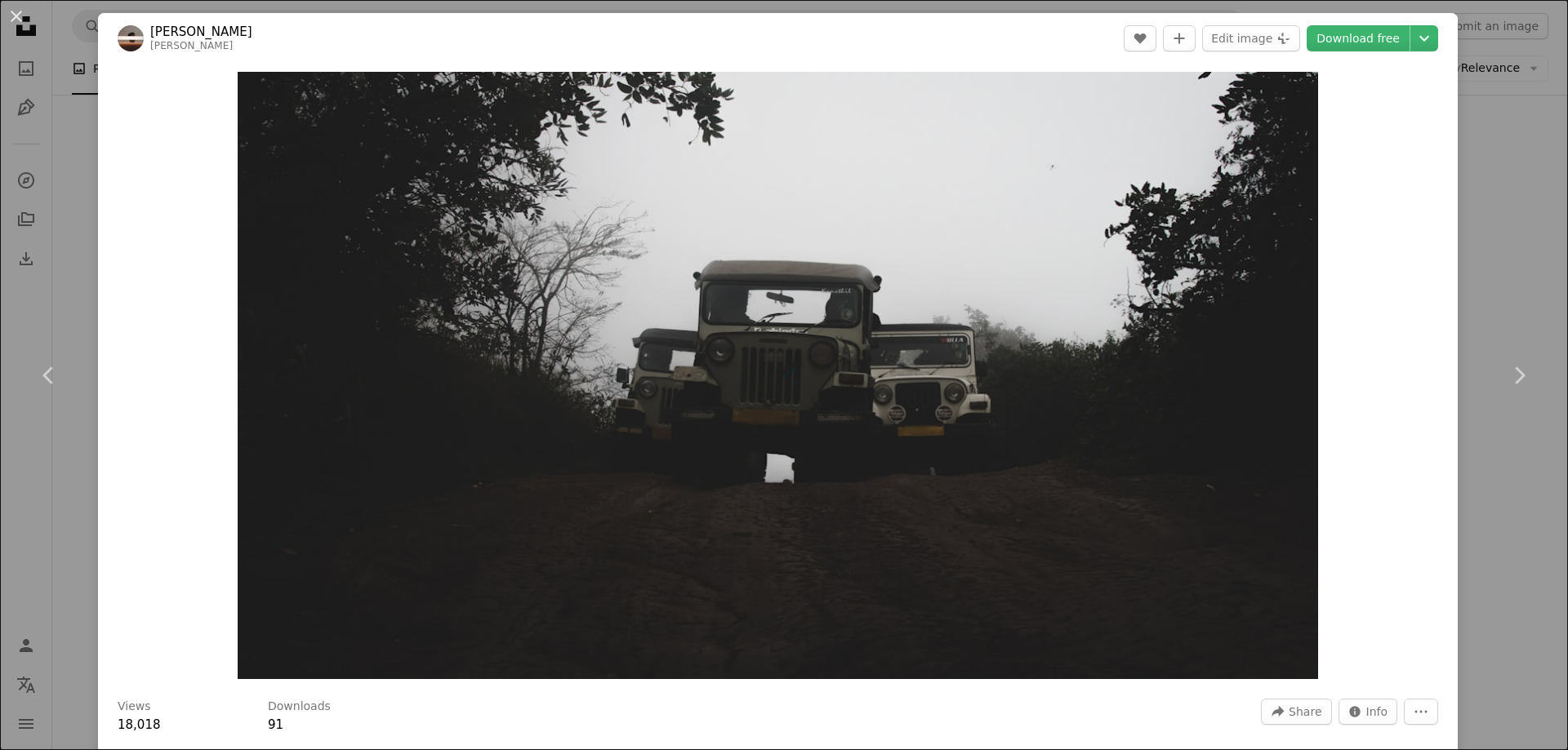
click at [1501, 129] on div "An X shape Chevron left Chevron right [PERSON_NAME] johann_n_e A heart A plus s…" at bounding box center [784, 375] width 1568 height 750
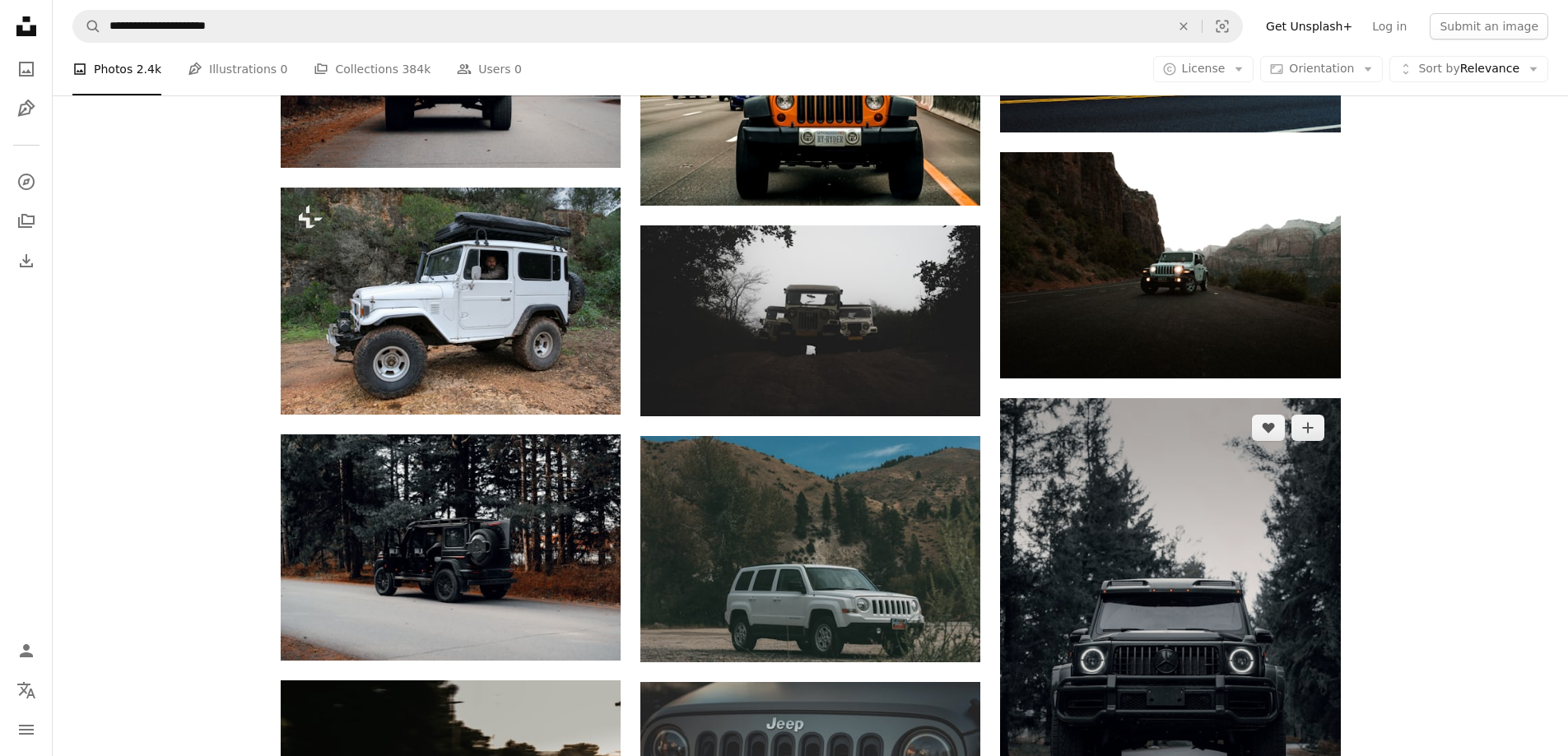
scroll to position [1234, 0]
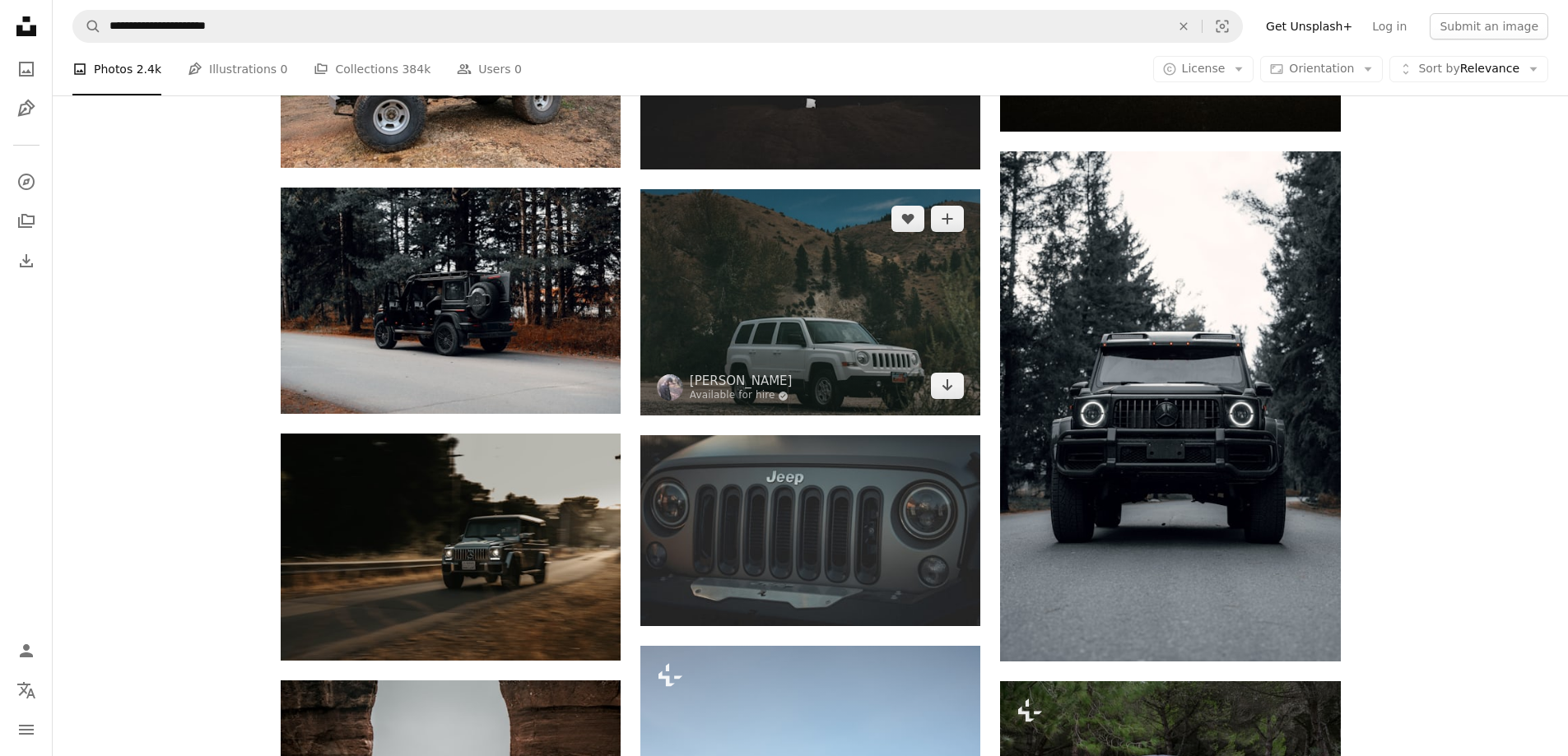
click at [867, 256] on img at bounding box center [810, 302] width 340 height 226
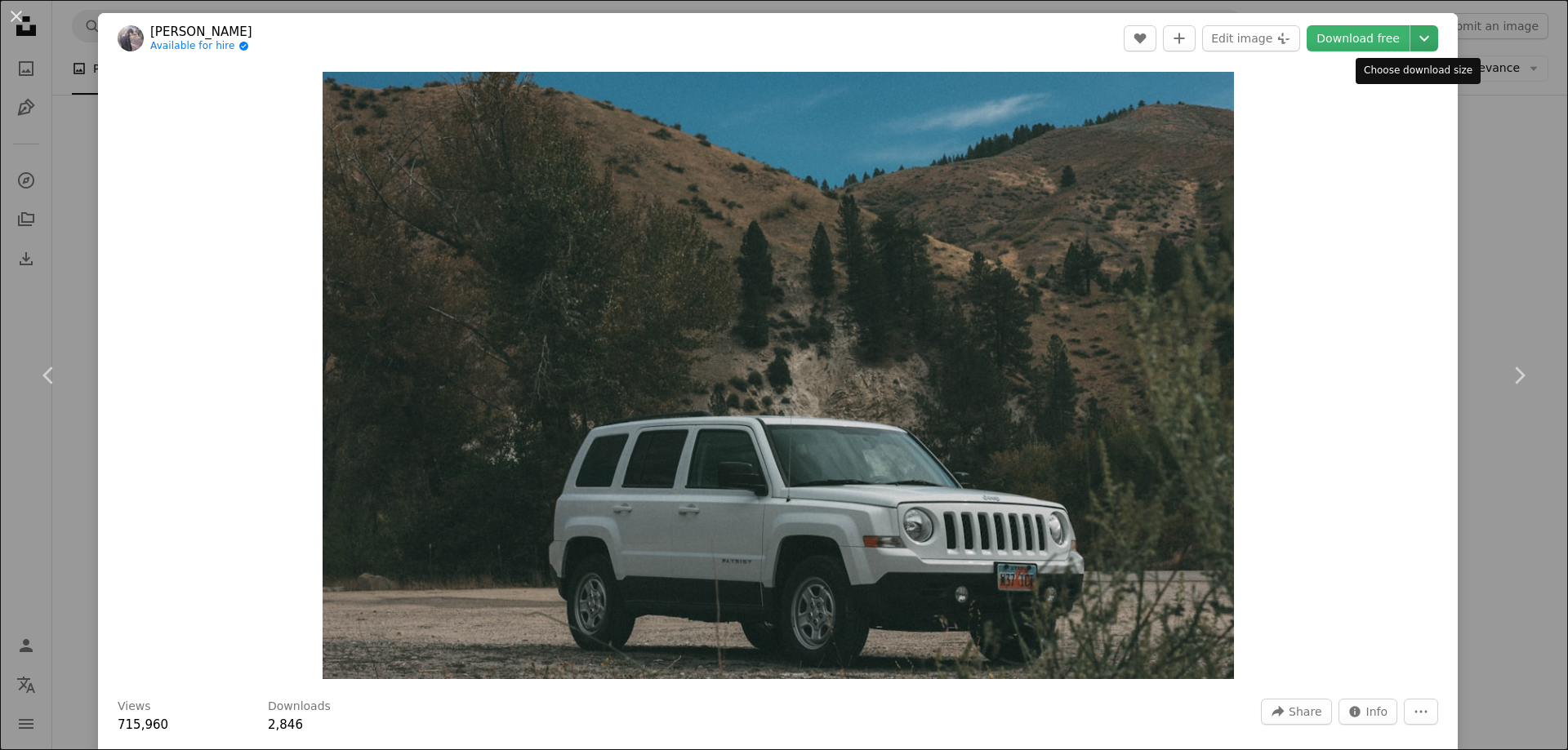
click at [1411, 36] on icon "Chevron down" at bounding box center [1425, 38] width 27 height 20
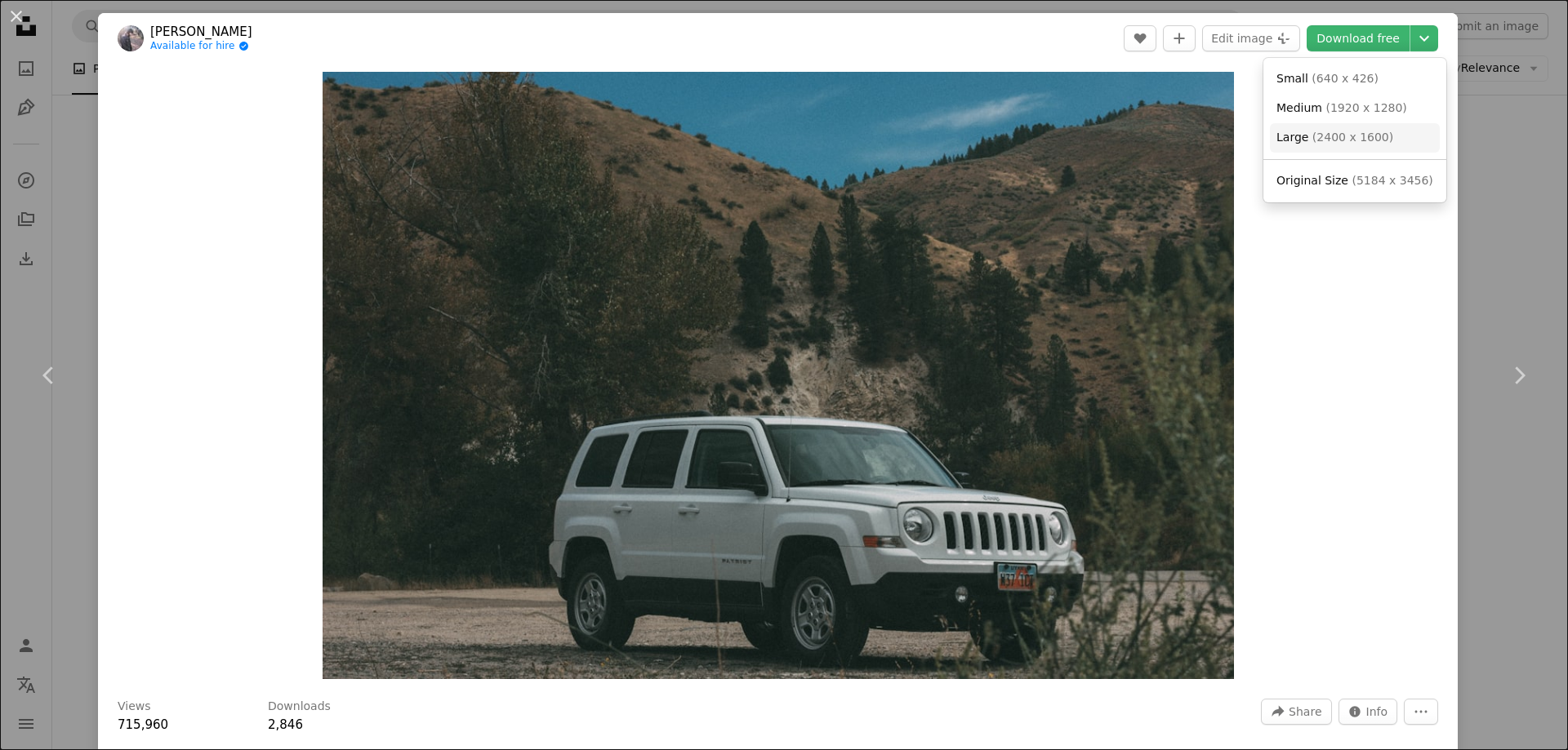
click at [1318, 140] on span "( 2400 x 1600 )" at bounding box center [1352, 138] width 80 height 13
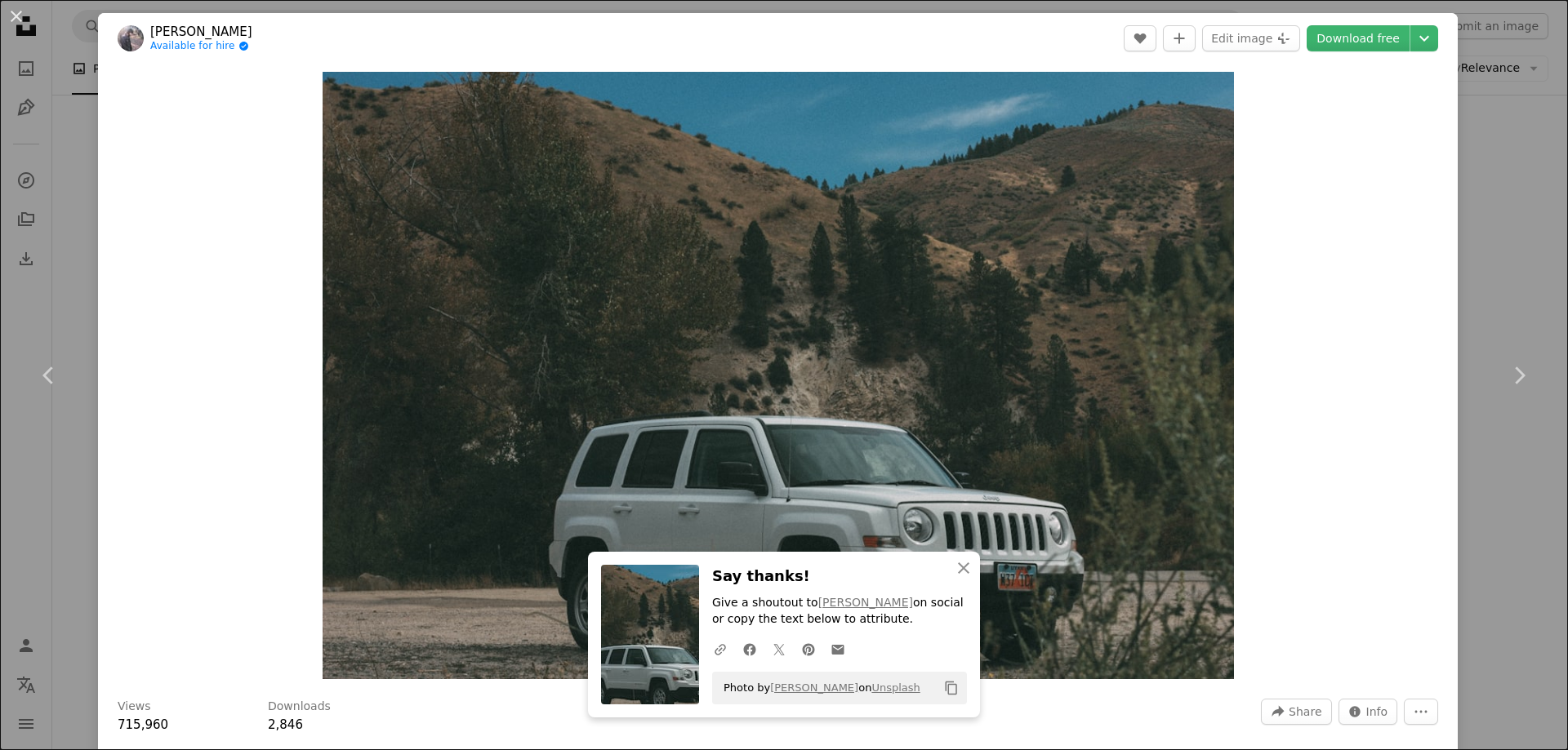
drag, startPoint x: 1501, startPoint y: 197, endPoint x: 1501, endPoint y: 211, distance: 14.0
click at [1501, 197] on div "An X shape Chevron left Chevron right An X shape Close Say thanks! Give a shout…" at bounding box center [784, 375] width 1568 height 750
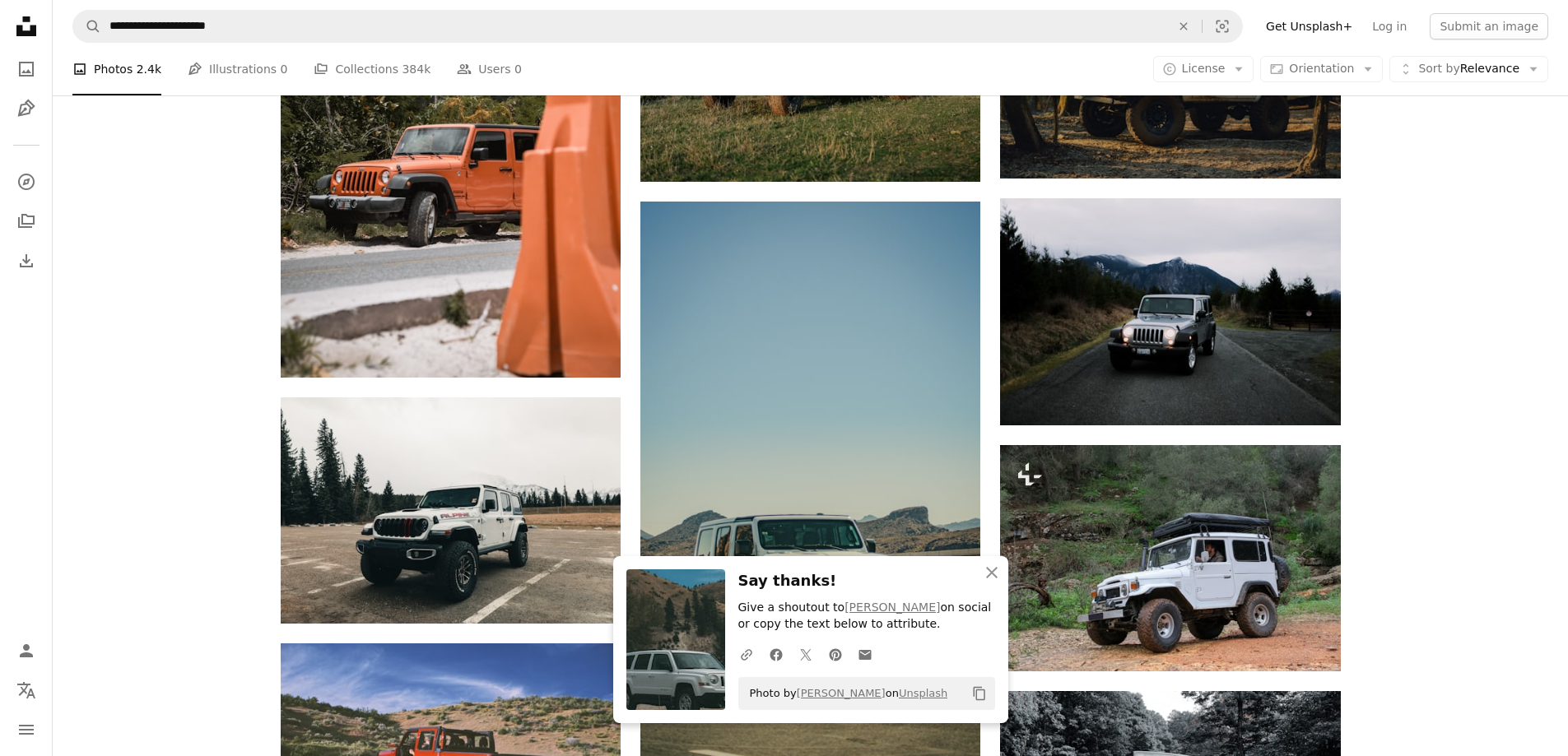
scroll to position [2304, 0]
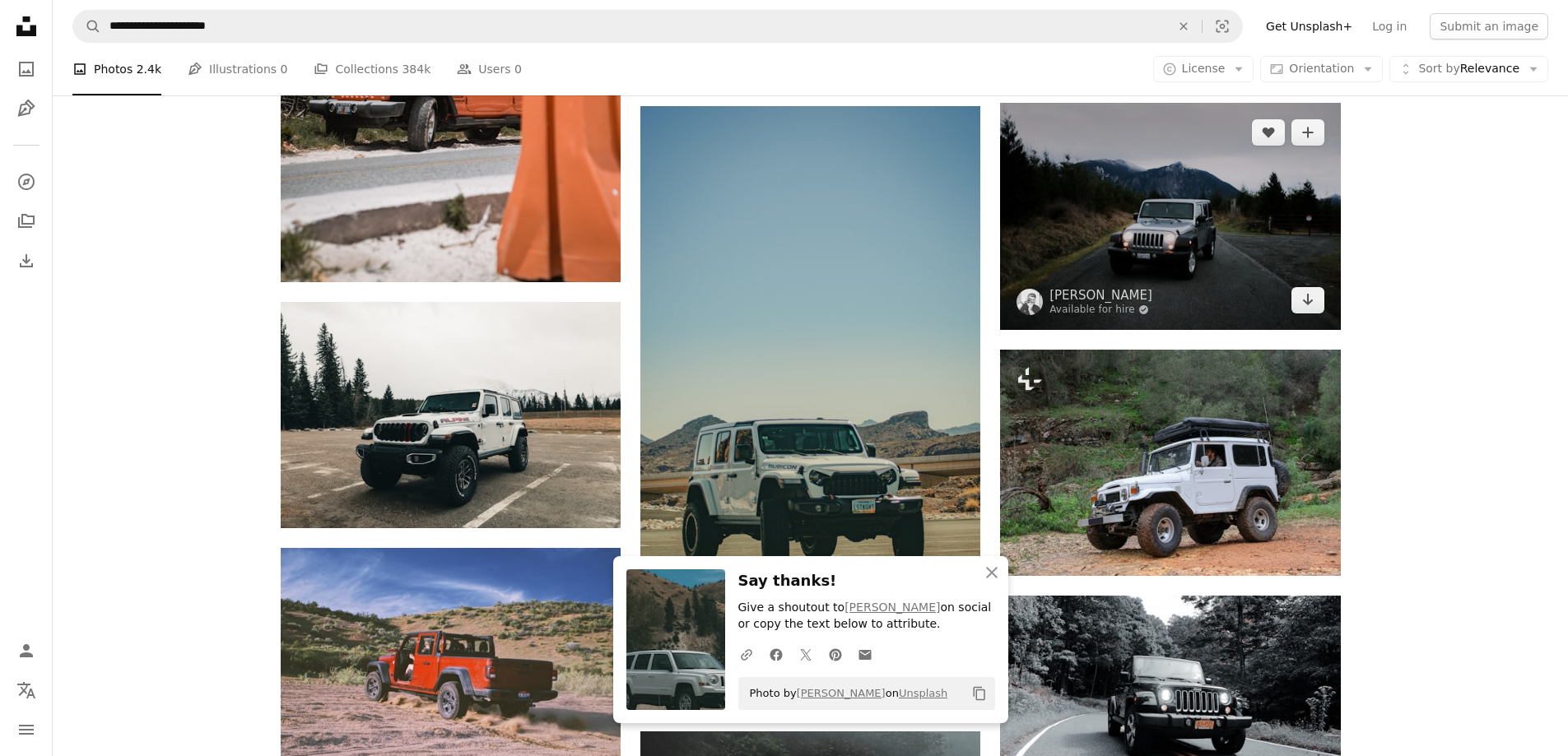
click at [1108, 243] on img at bounding box center [1170, 216] width 340 height 227
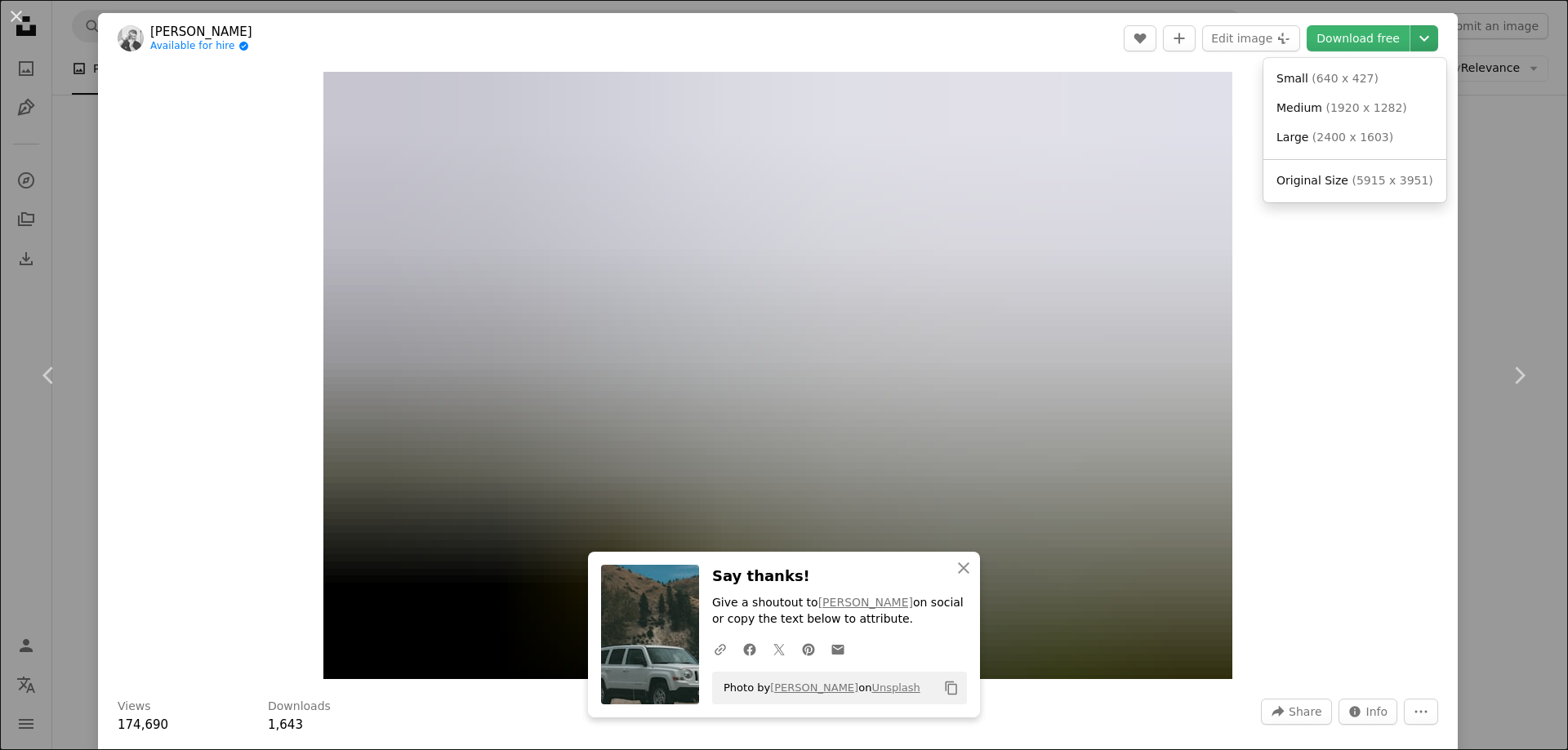
click at [1412, 35] on icon "Chevron down" at bounding box center [1425, 38] width 27 height 20
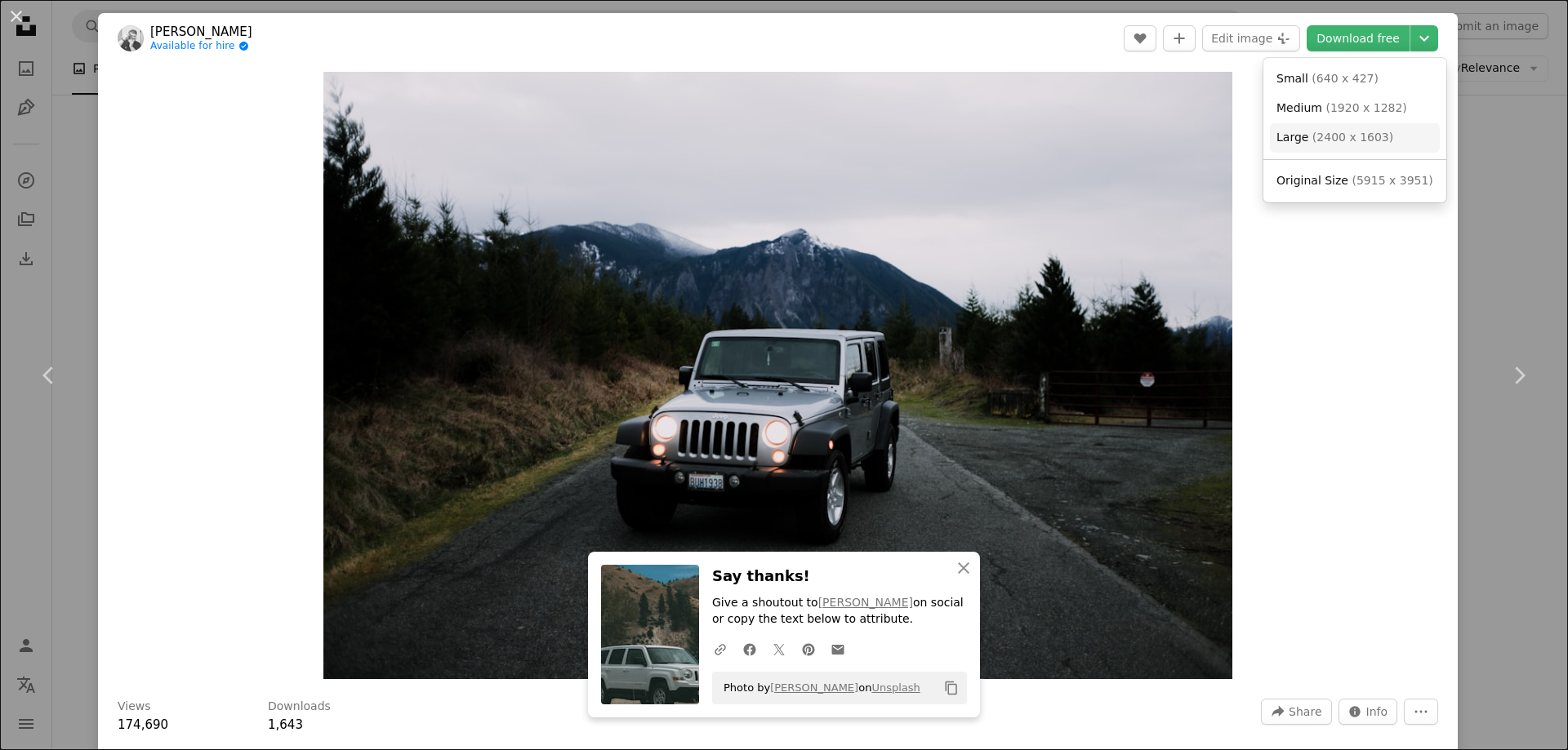
click at [1324, 146] on link "Large ( 2400 x 1603 )" at bounding box center [1354, 138] width 170 height 29
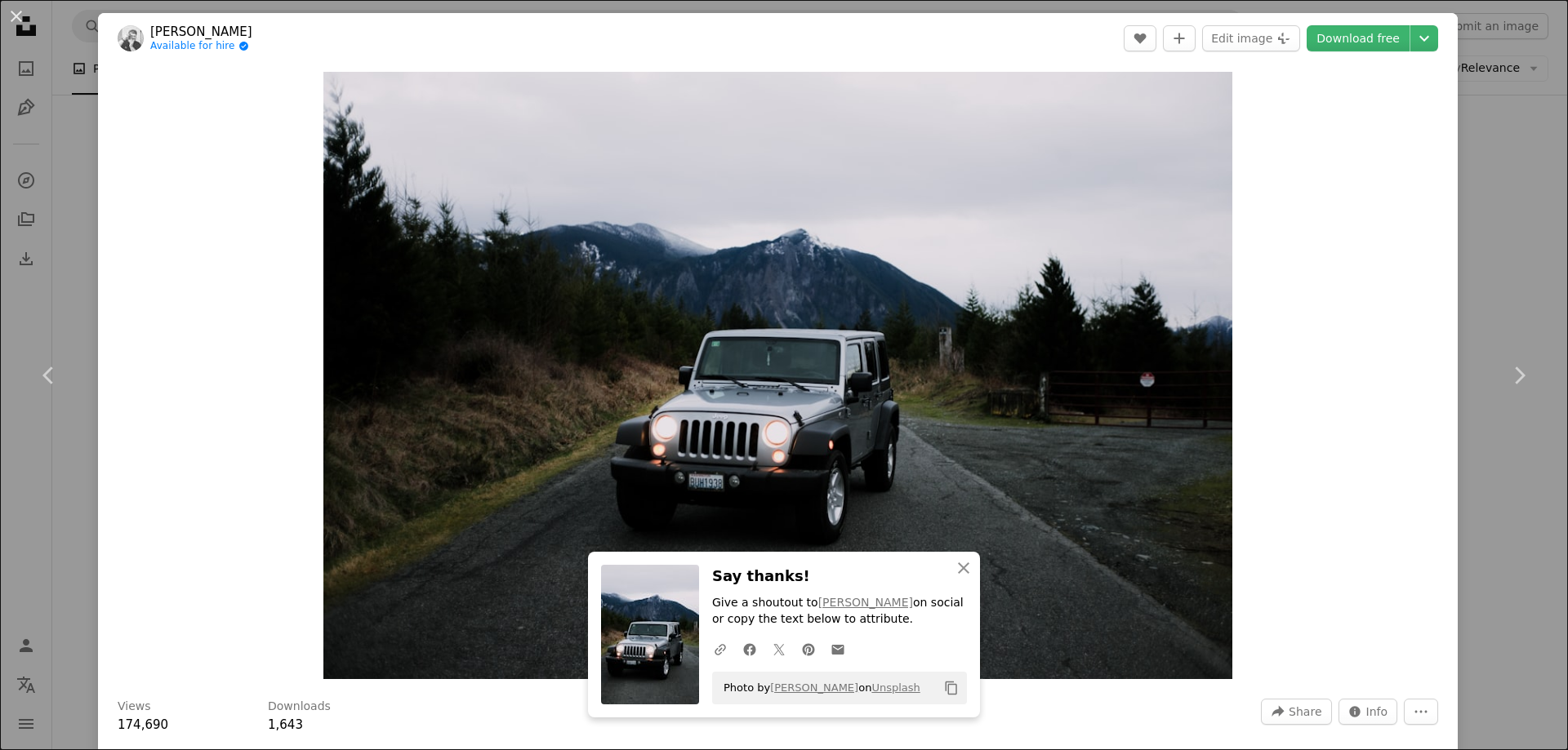
drag, startPoint x: 1522, startPoint y: 255, endPoint x: 1507, endPoint y: 259, distance: 15.5
click at [1522, 256] on div "An X shape Chevron left Chevron right An X shape Close Say thanks! Give a shout…" at bounding box center [784, 375] width 1568 height 750
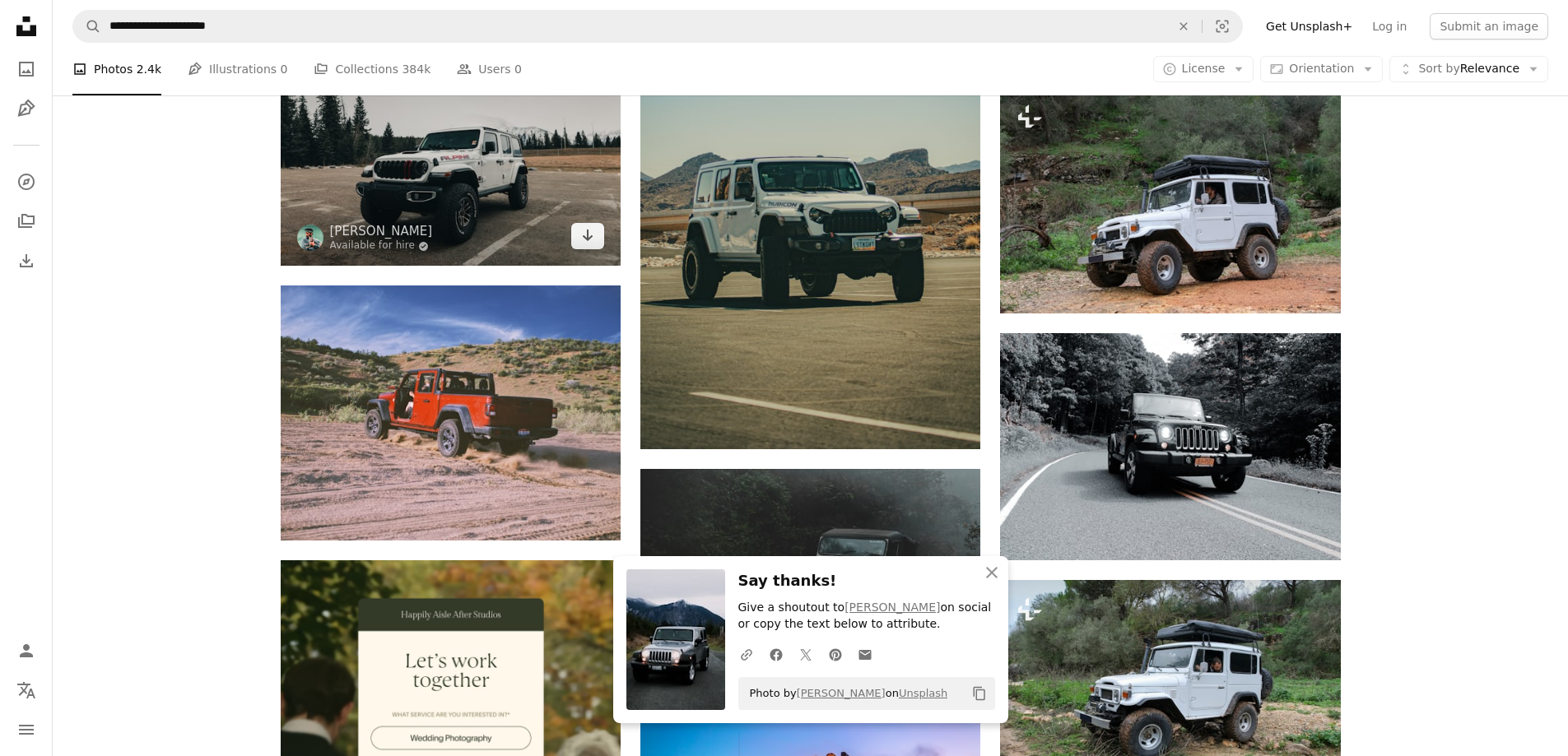
scroll to position [2468, 0]
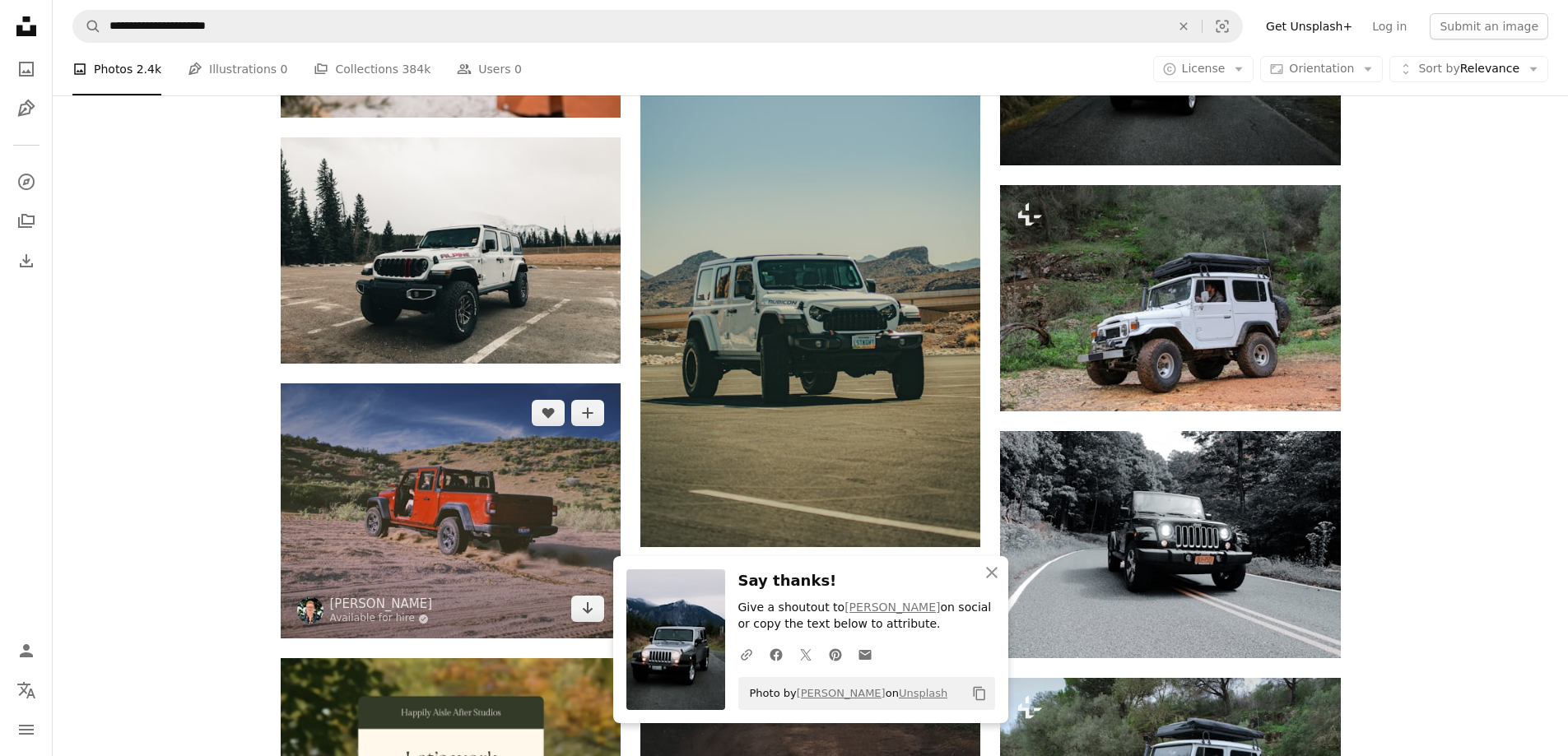
click at [471, 547] on img at bounding box center [451, 510] width 340 height 255
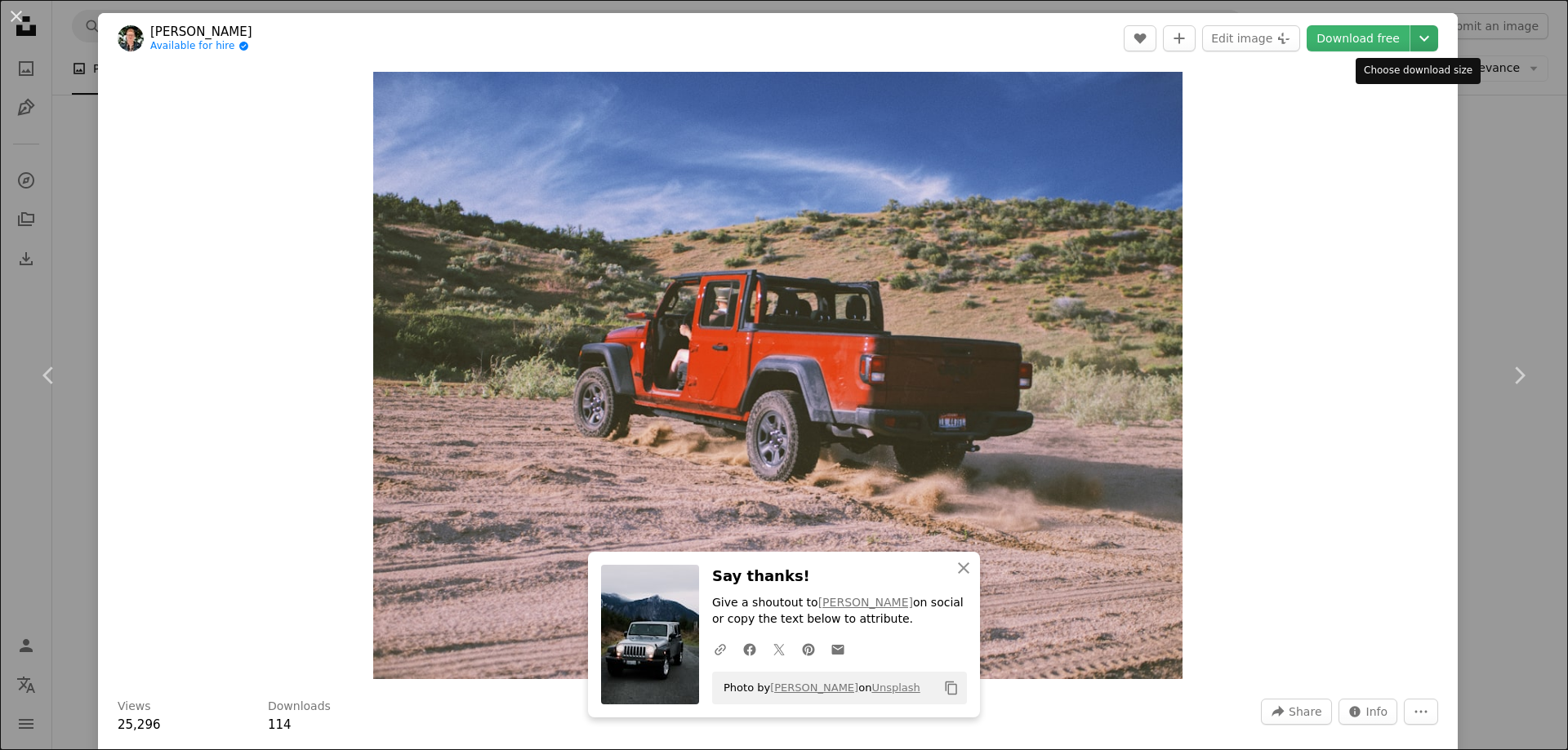
click at [1420, 40] on icon "Choose download size" at bounding box center [1425, 38] width 10 height 6
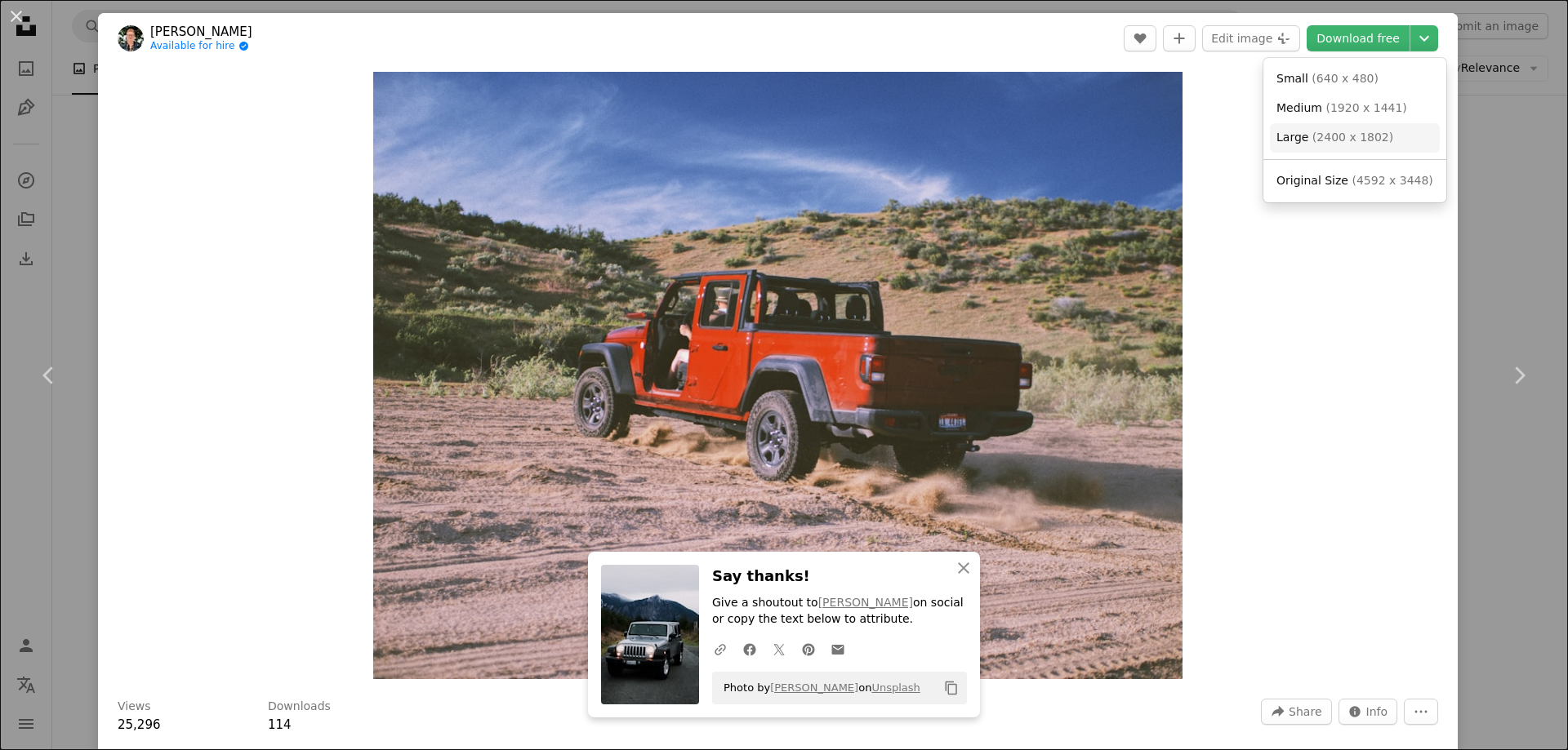
click at [1322, 141] on span "( 2400 x 1802 )" at bounding box center [1352, 138] width 80 height 13
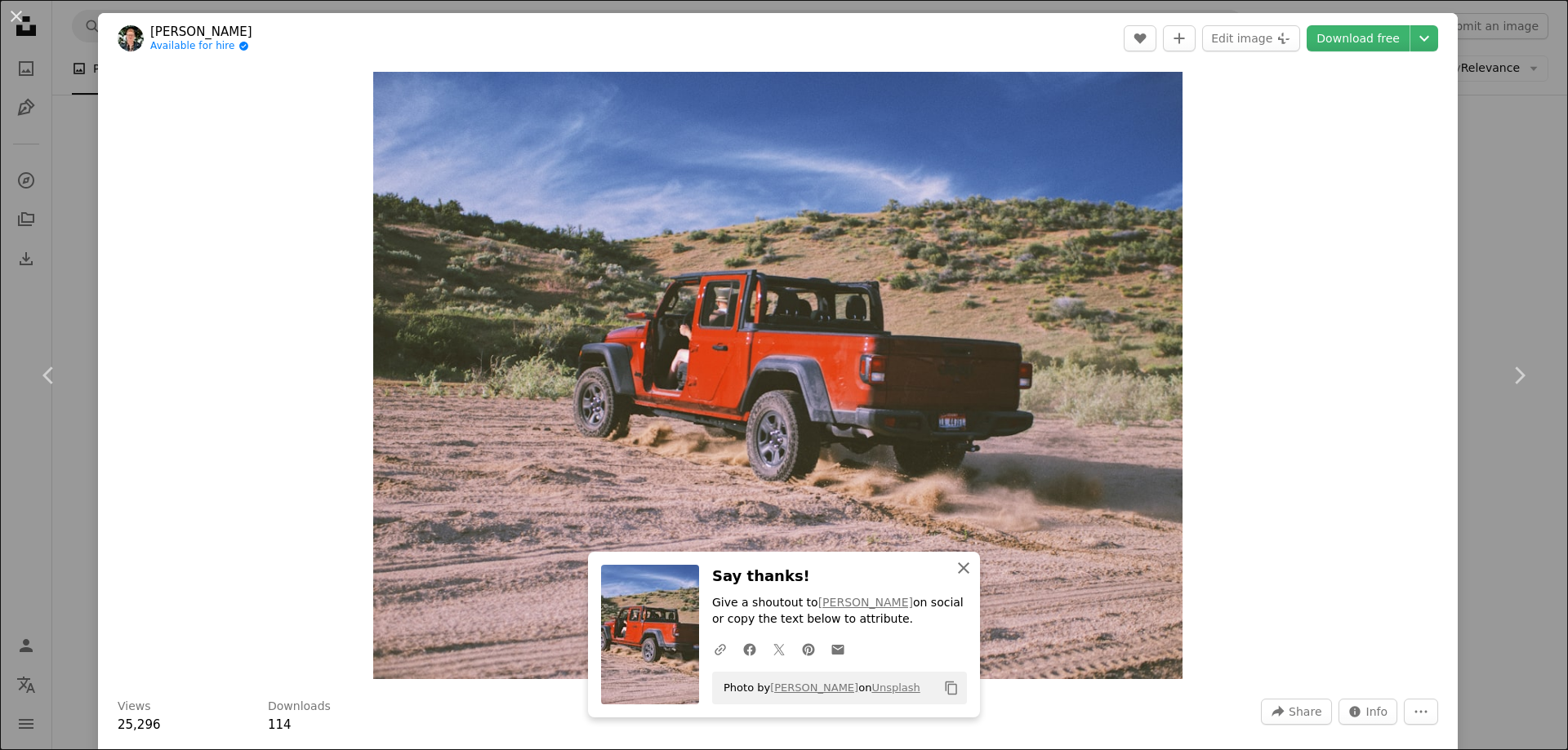
click at [968, 564] on button "An X shape Close" at bounding box center [963, 568] width 32 height 32
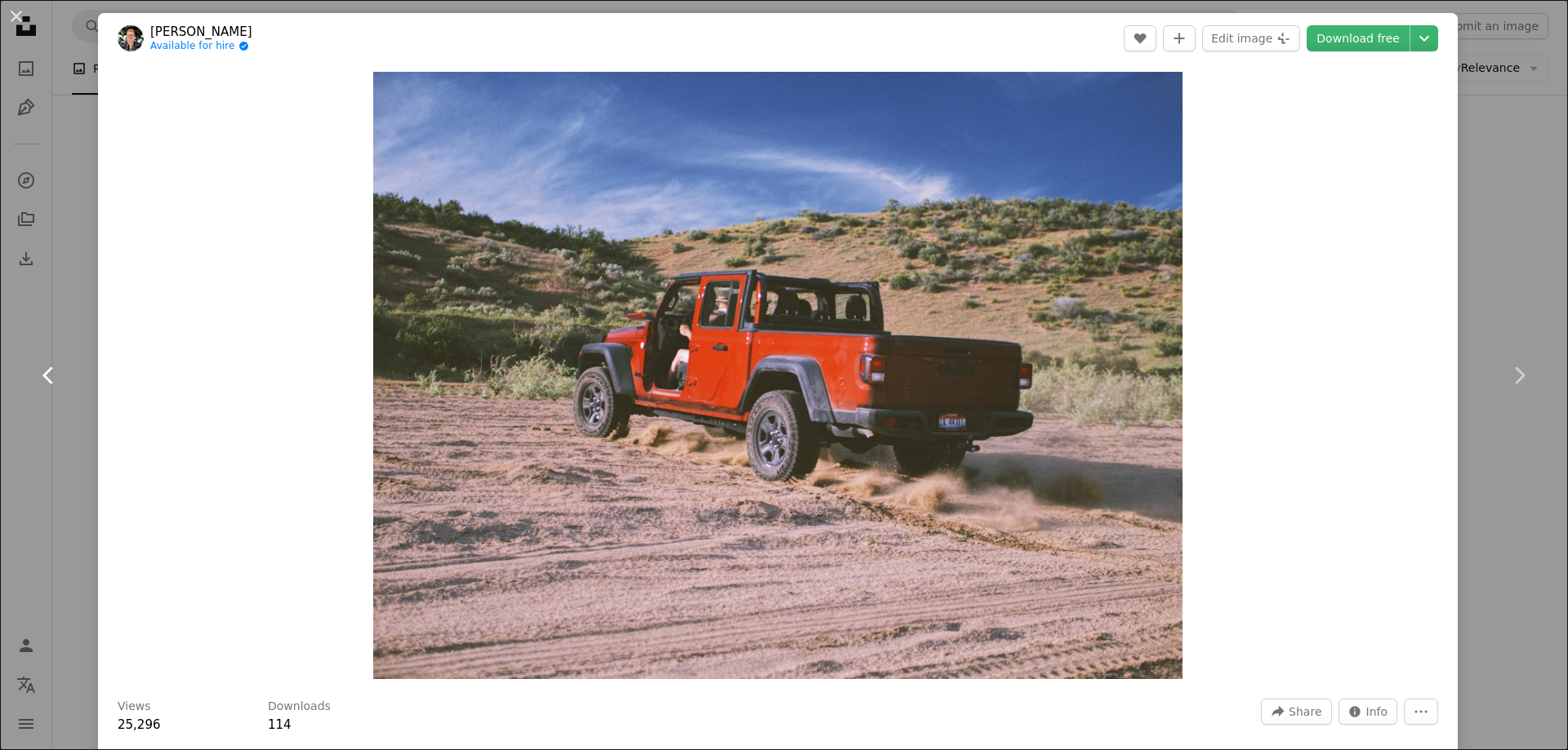
click at [53, 390] on link "Chevron left" at bounding box center [49, 375] width 98 height 157
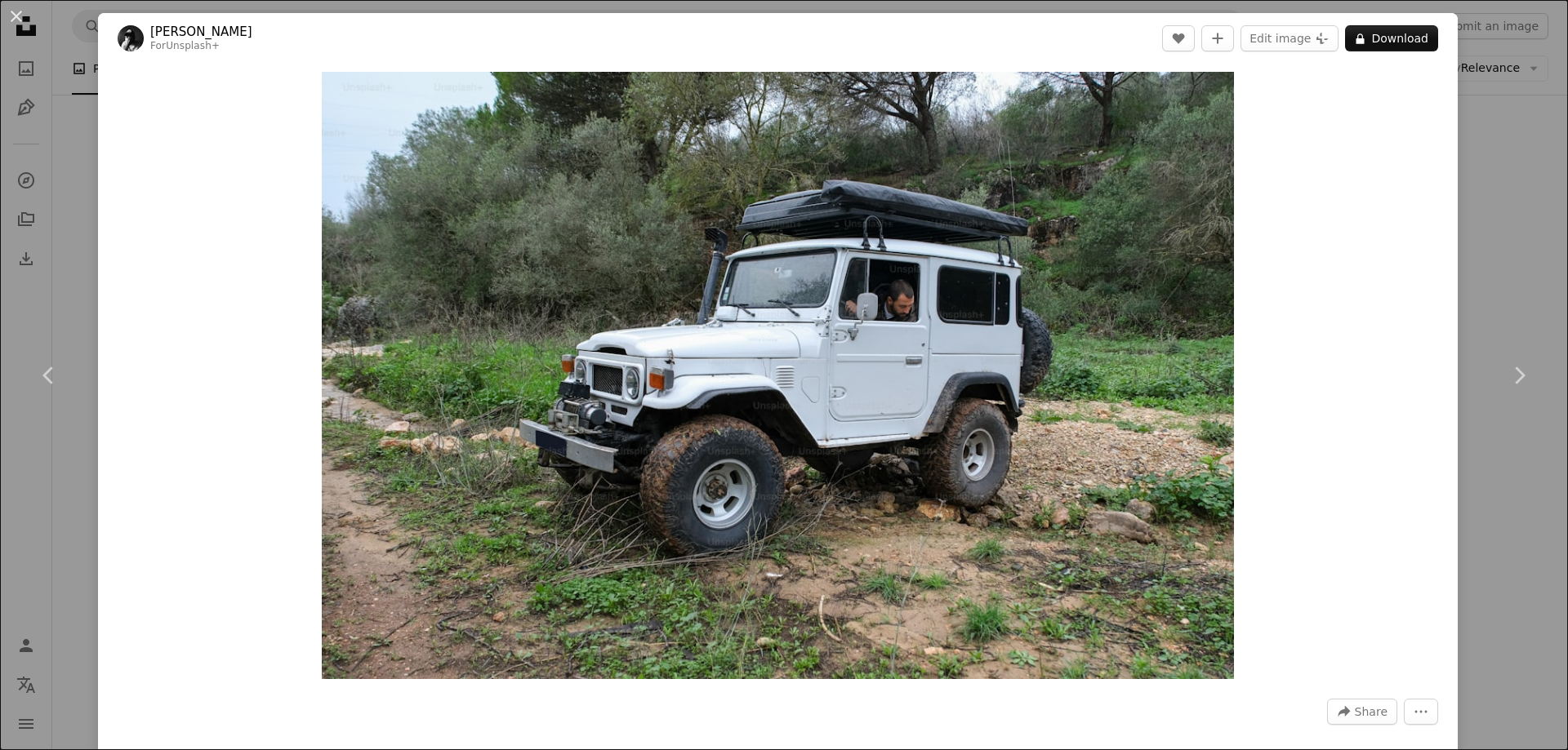
click at [1480, 149] on div "An X shape Chevron left Chevron right [PERSON_NAME] For Unsplash+ A heart A plu…" at bounding box center [784, 375] width 1568 height 750
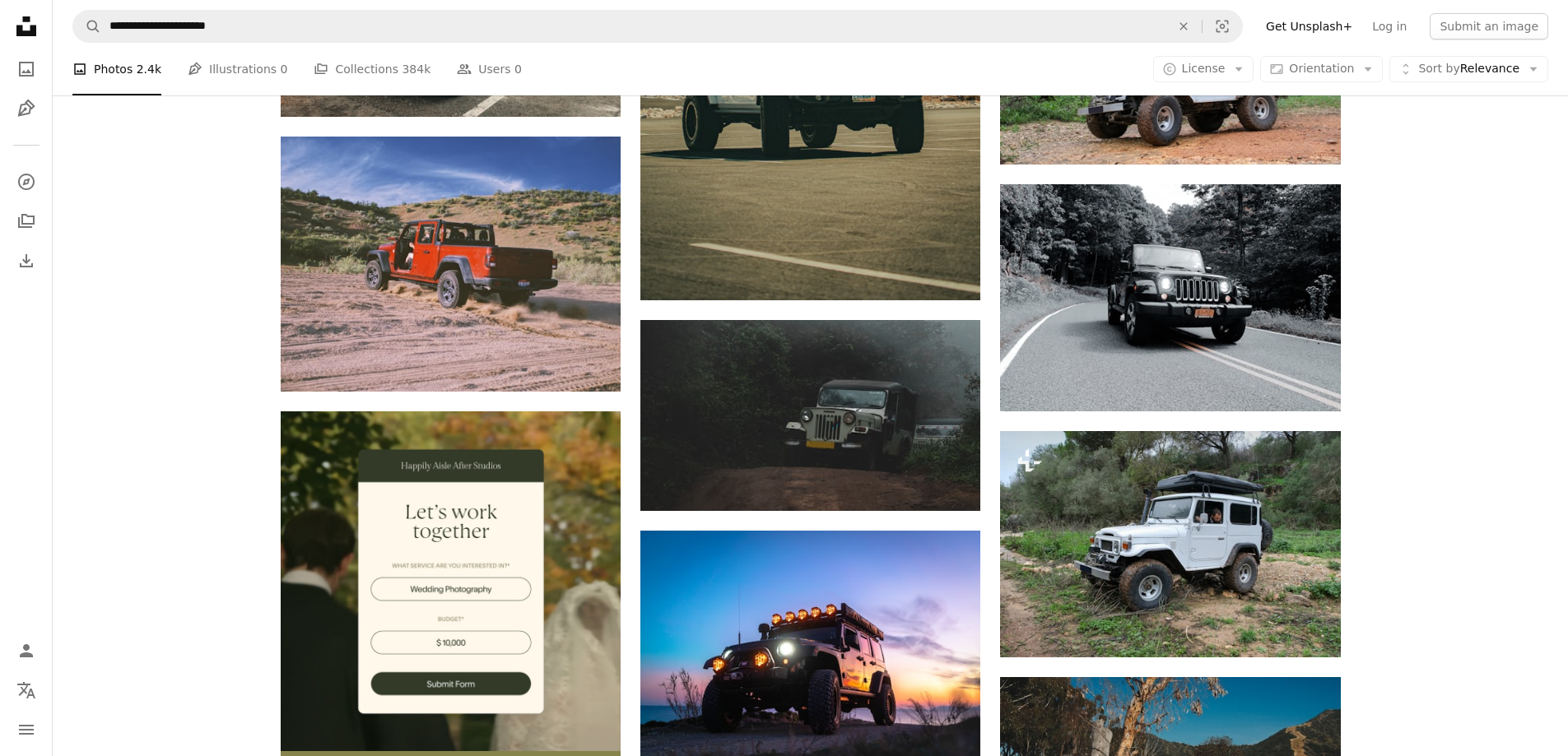
scroll to position [3126, 0]
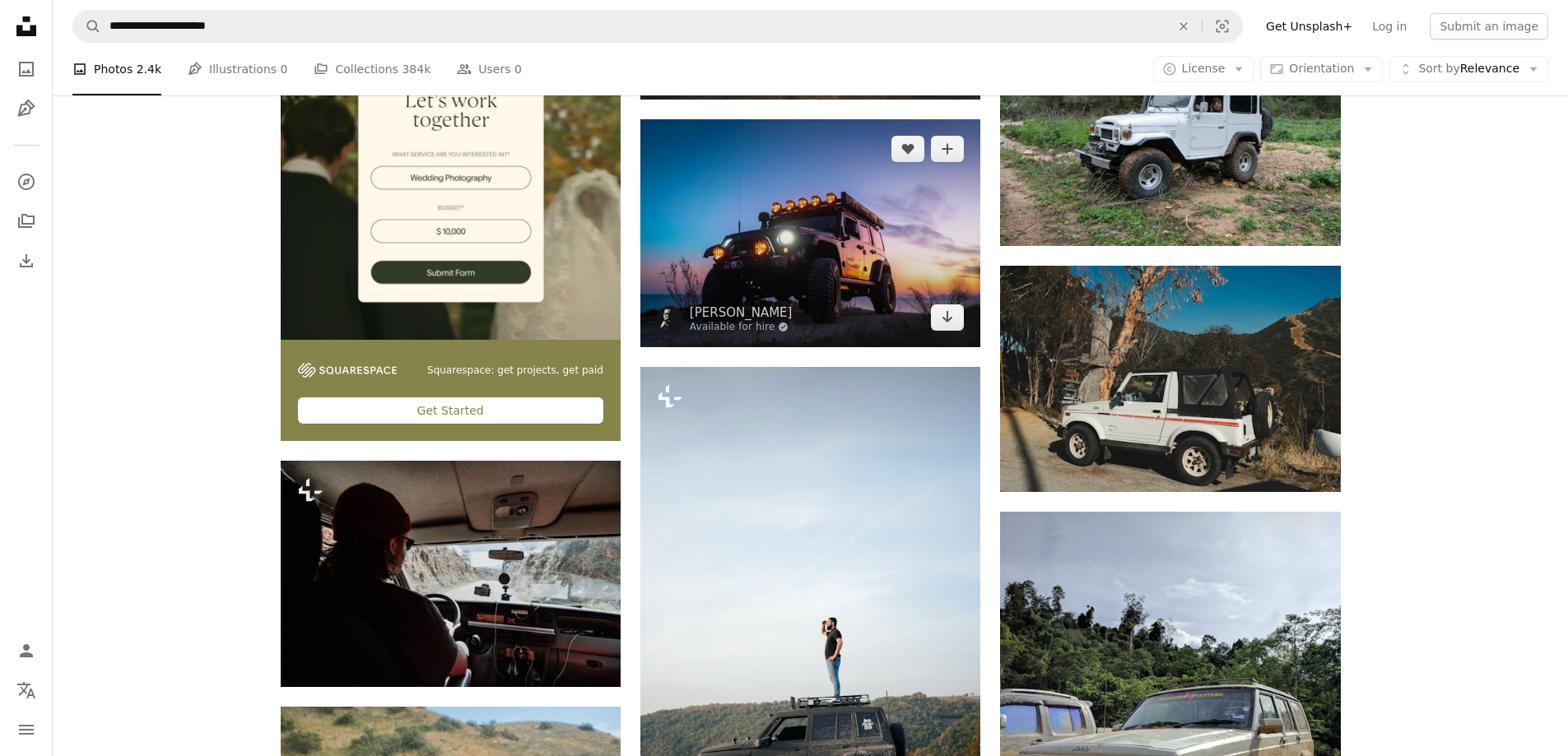
click at [772, 235] on img at bounding box center [810, 233] width 340 height 227
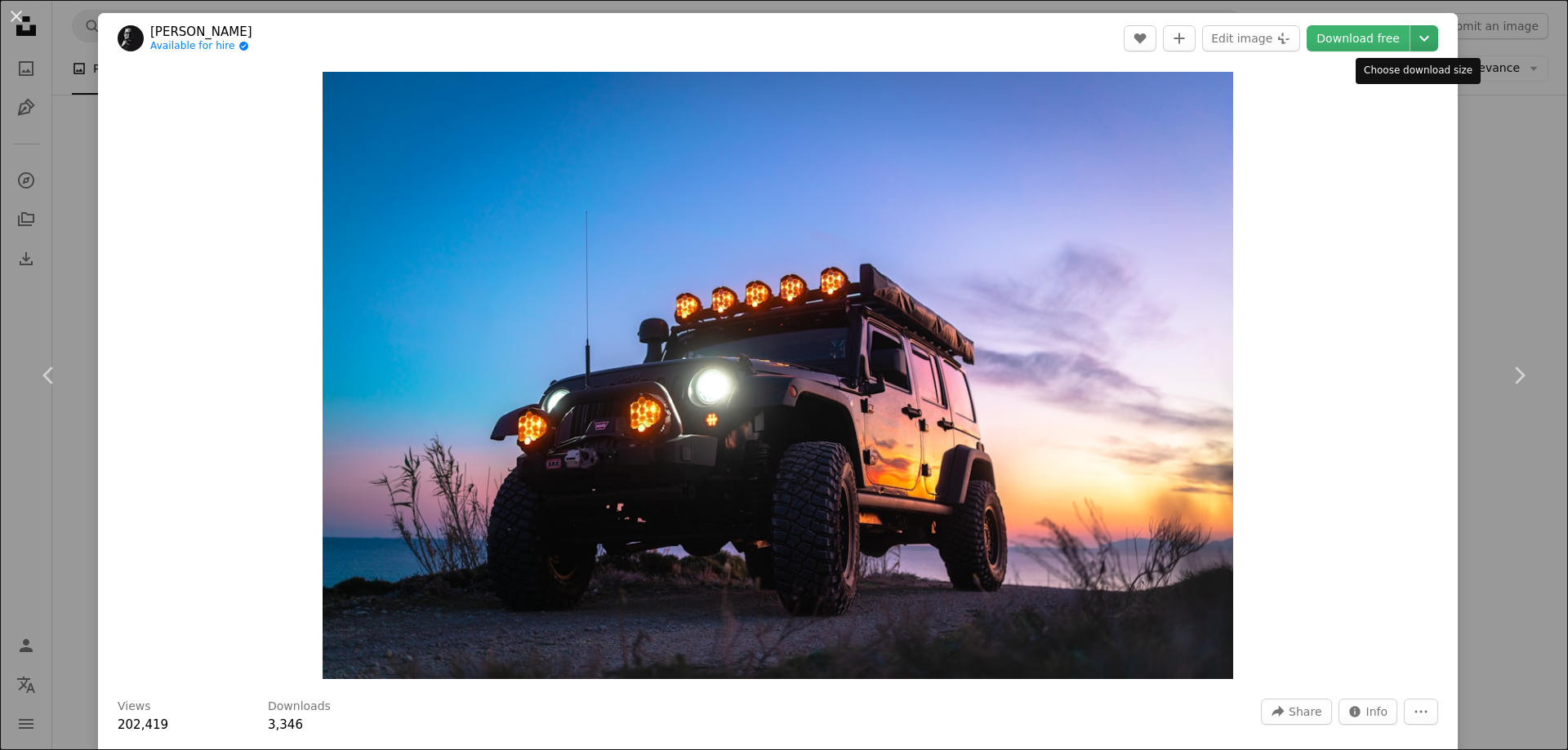
click at [1425, 46] on icon "Chevron down" at bounding box center [1425, 38] width 27 height 20
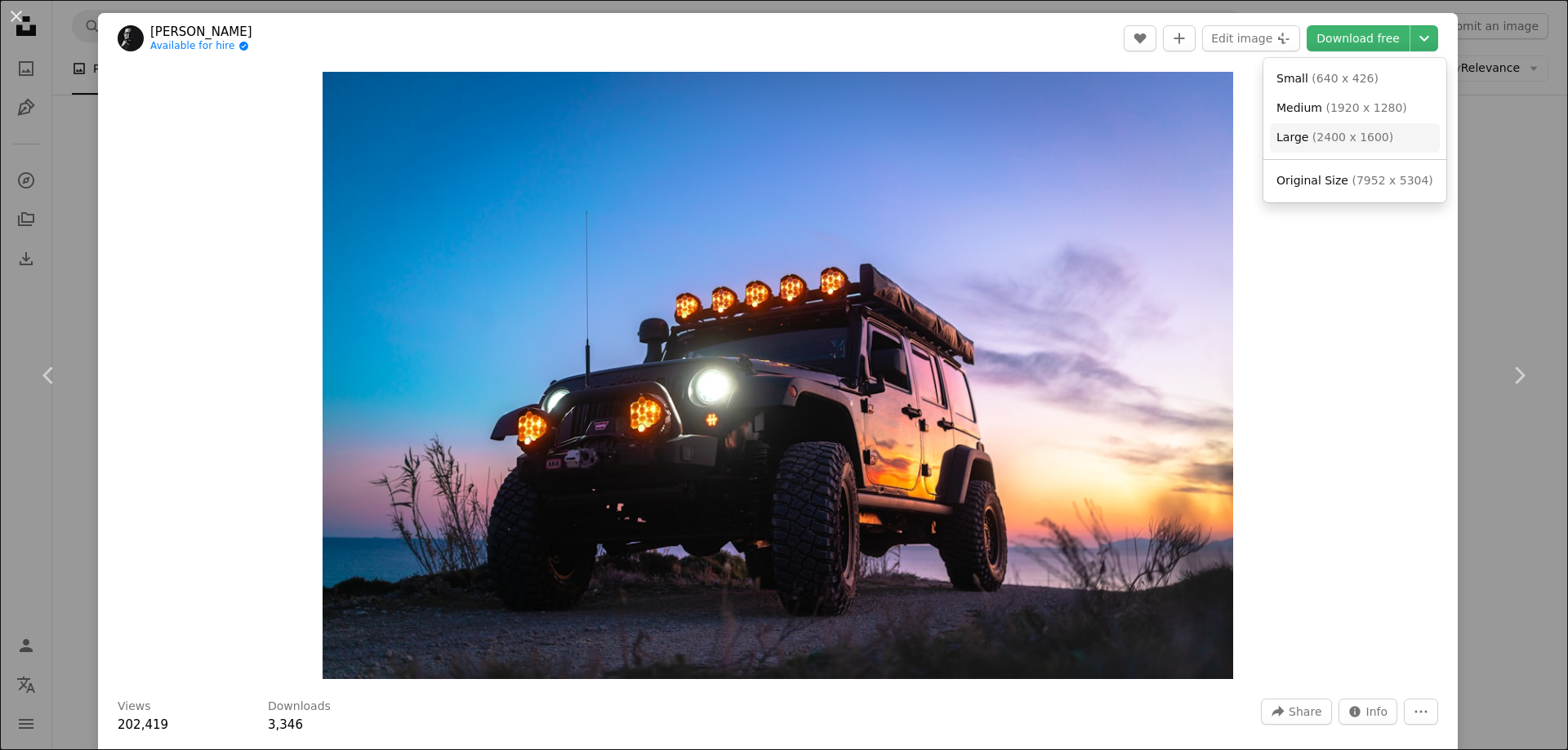
click at [1323, 126] on link "Large ( 2400 x 1600 )" at bounding box center [1354, 138] width 170 height 29
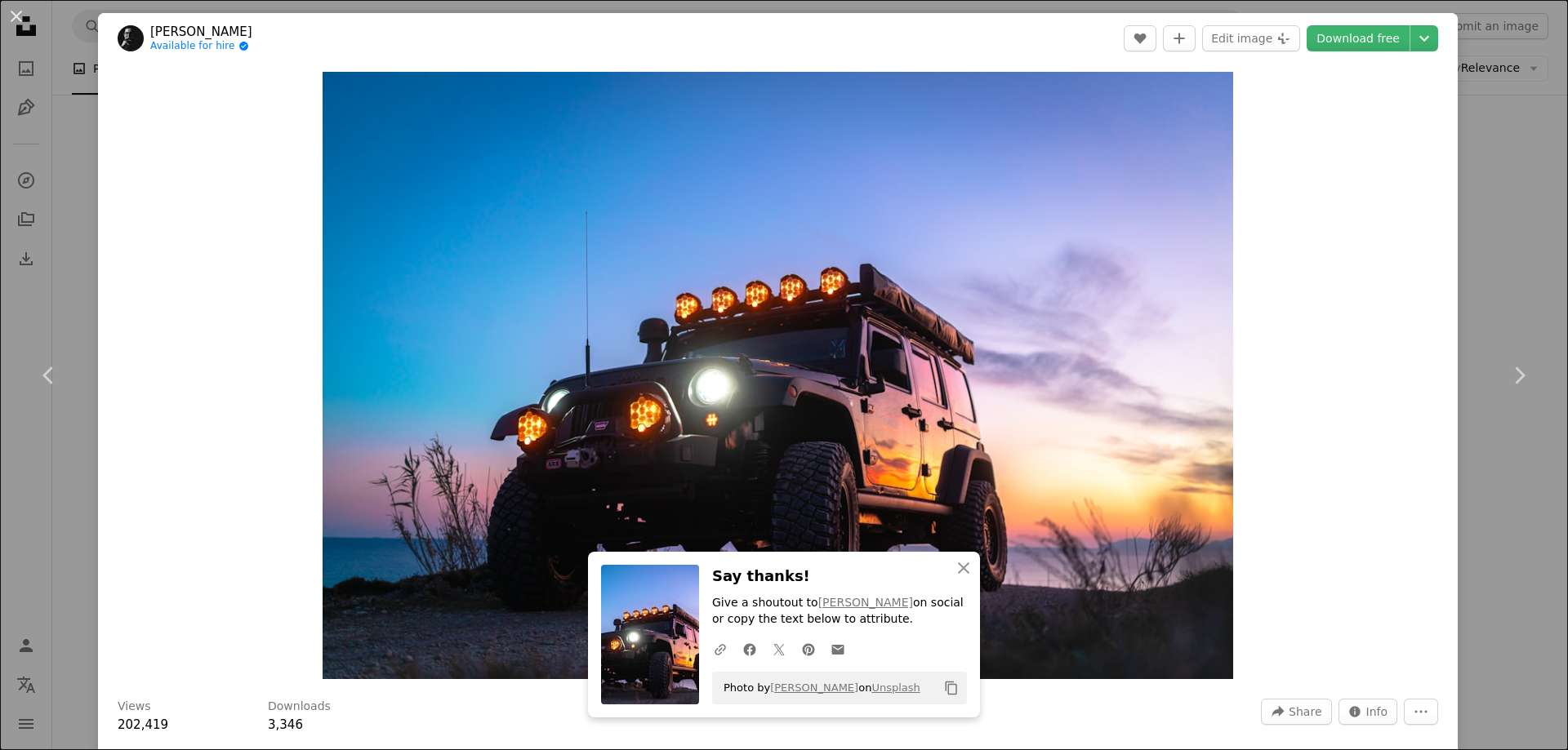
click at [1509, 273] on div "An X shape Chevron left Chevron right An X shape Close Say thanks! Give a shout…" at bounding box center [784, 375] width 1568 height 750
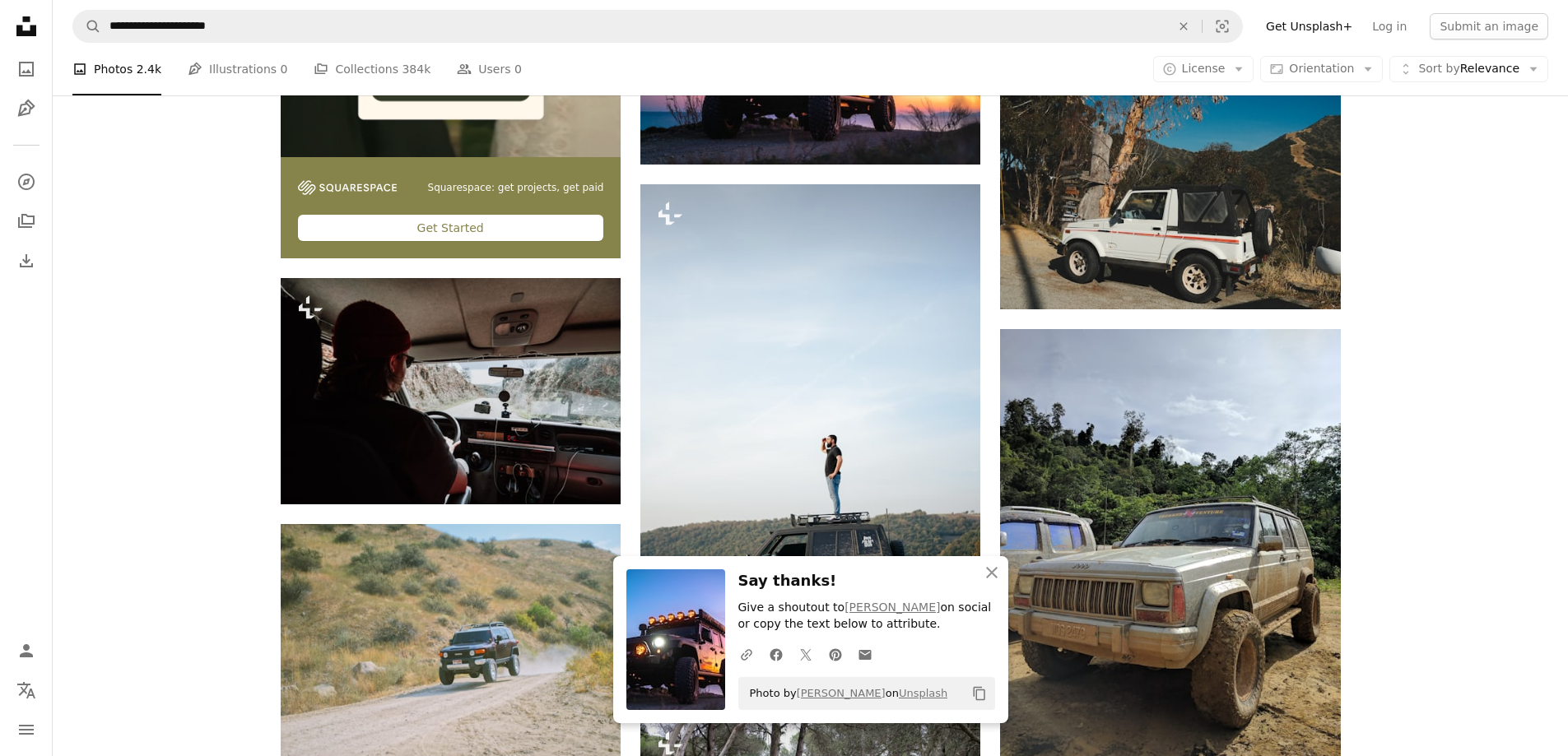
scroll to position [3538, 0]
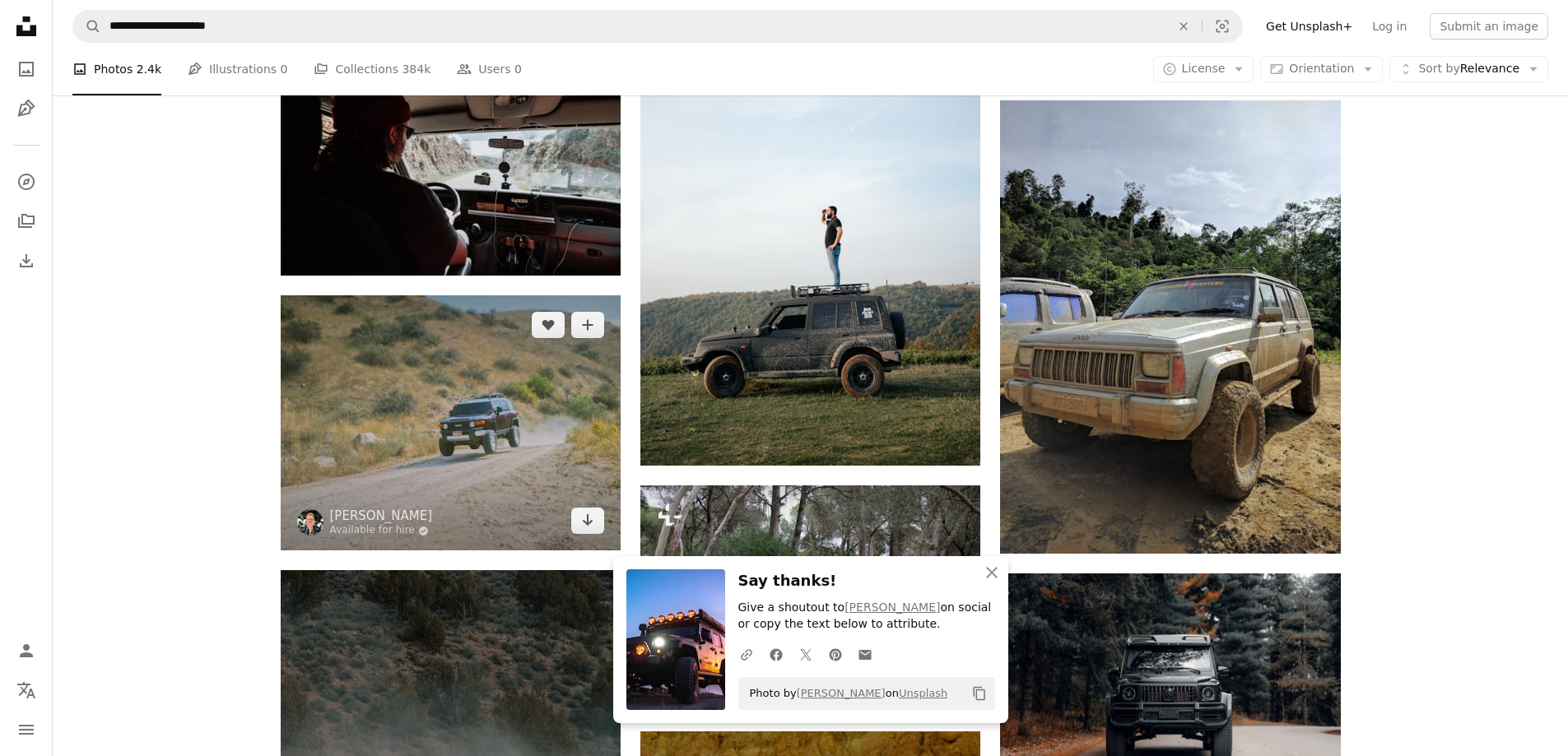
click at [442, 388] on img at bounding box center [451, 423] width 340 height 255
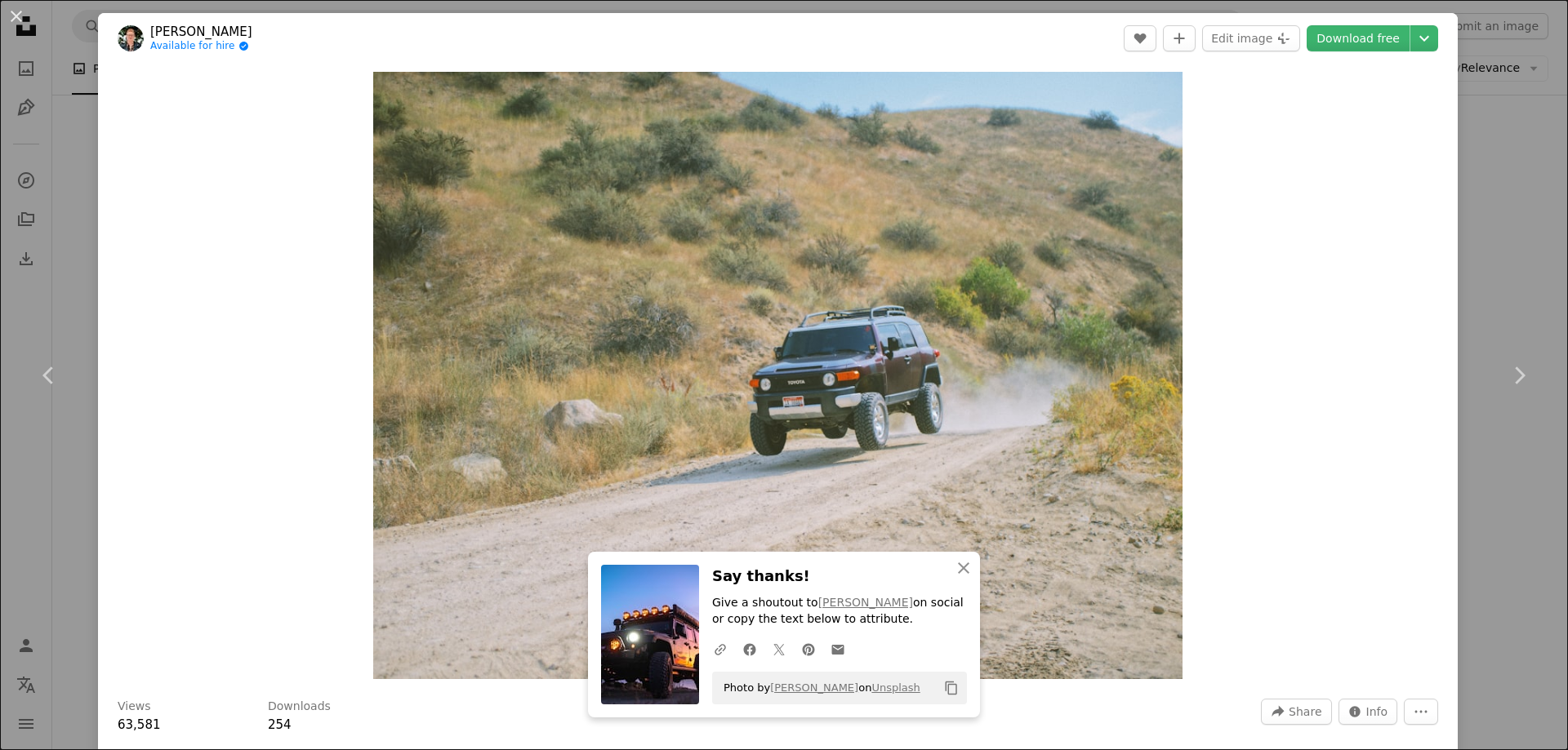
click at [1473, 157] on div "An X shape Chevron left Chevron right An X shape Close Say thanks! Give a shout…" at bounding box center [784, 375] width 1568 height 750
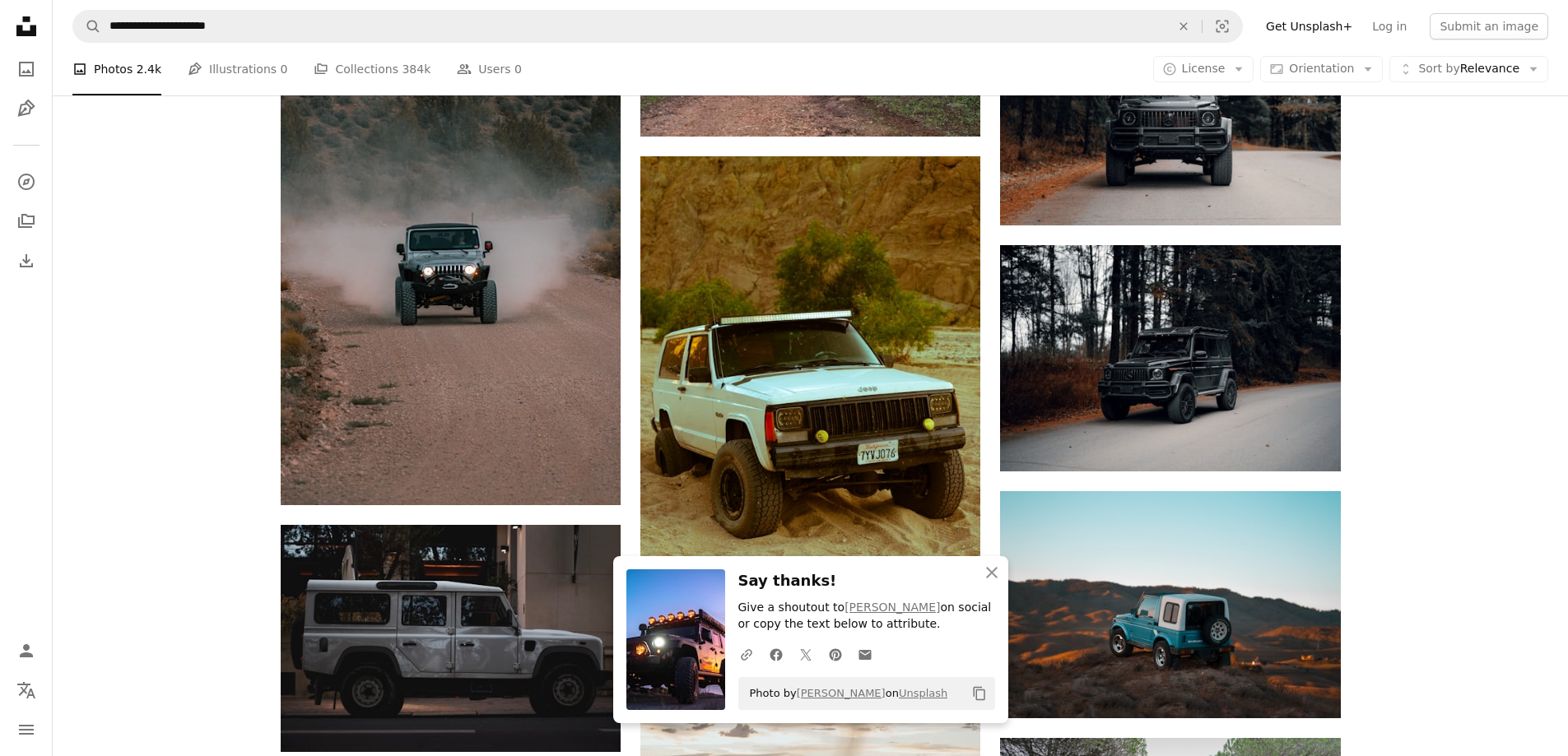
scroll to position [4113, 0]
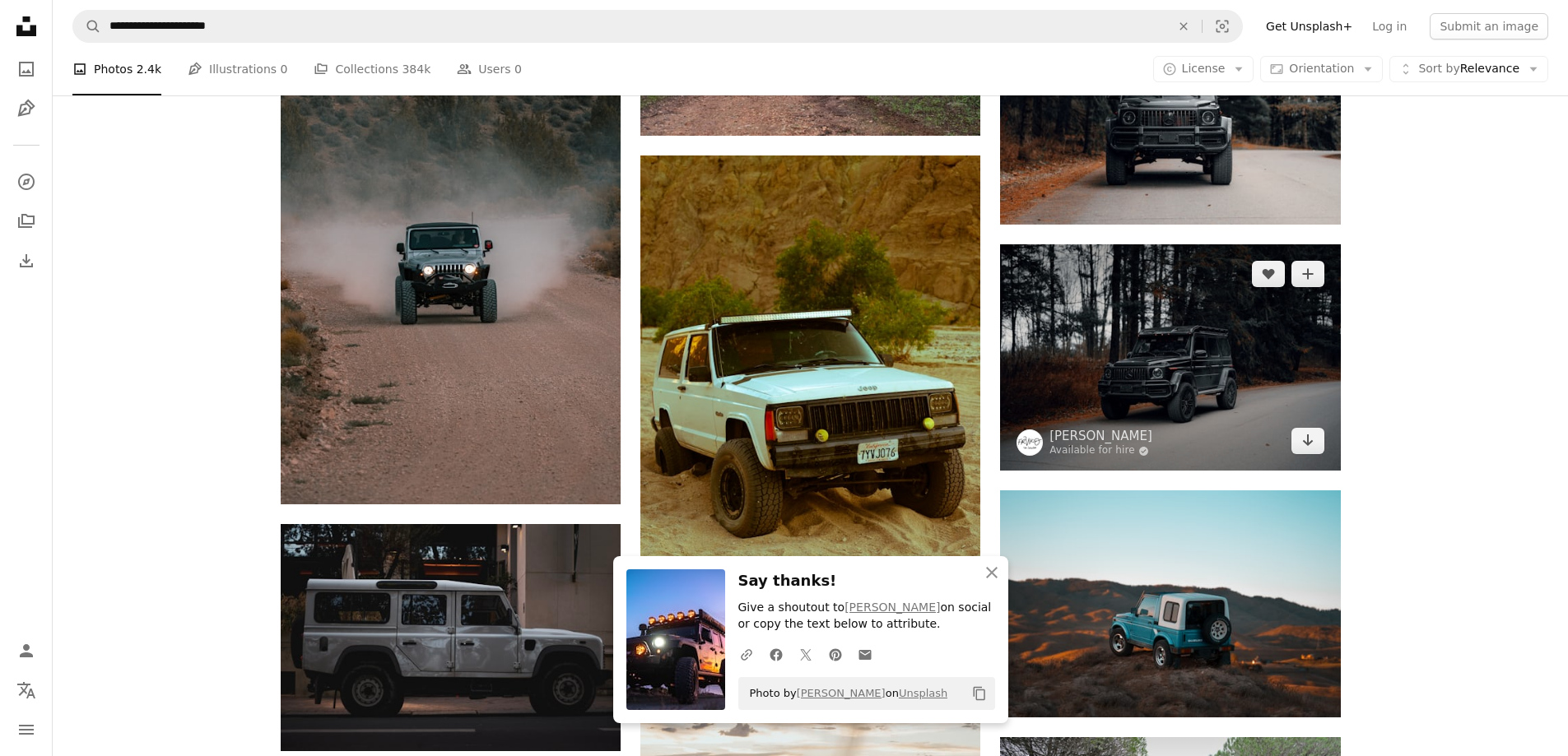
click at [1112, 359] on img at bounding box center [1170, 357] width 340 height 226
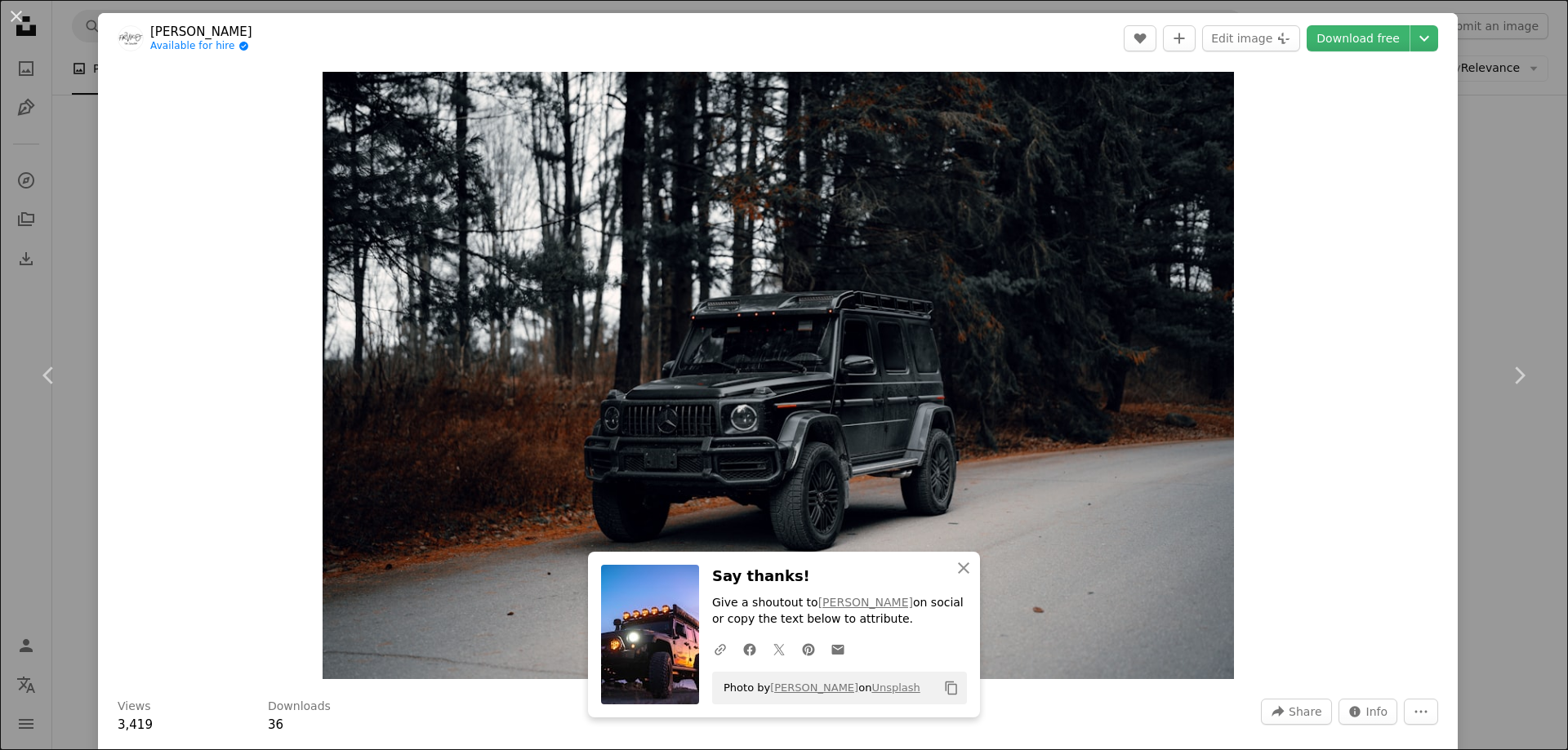
click at [1504, 226] on div "An X shape Chevron left Chevron right An X shape Close Say thanks! Give a shout…" at bounding box center [784, 375] width 1568 height 750
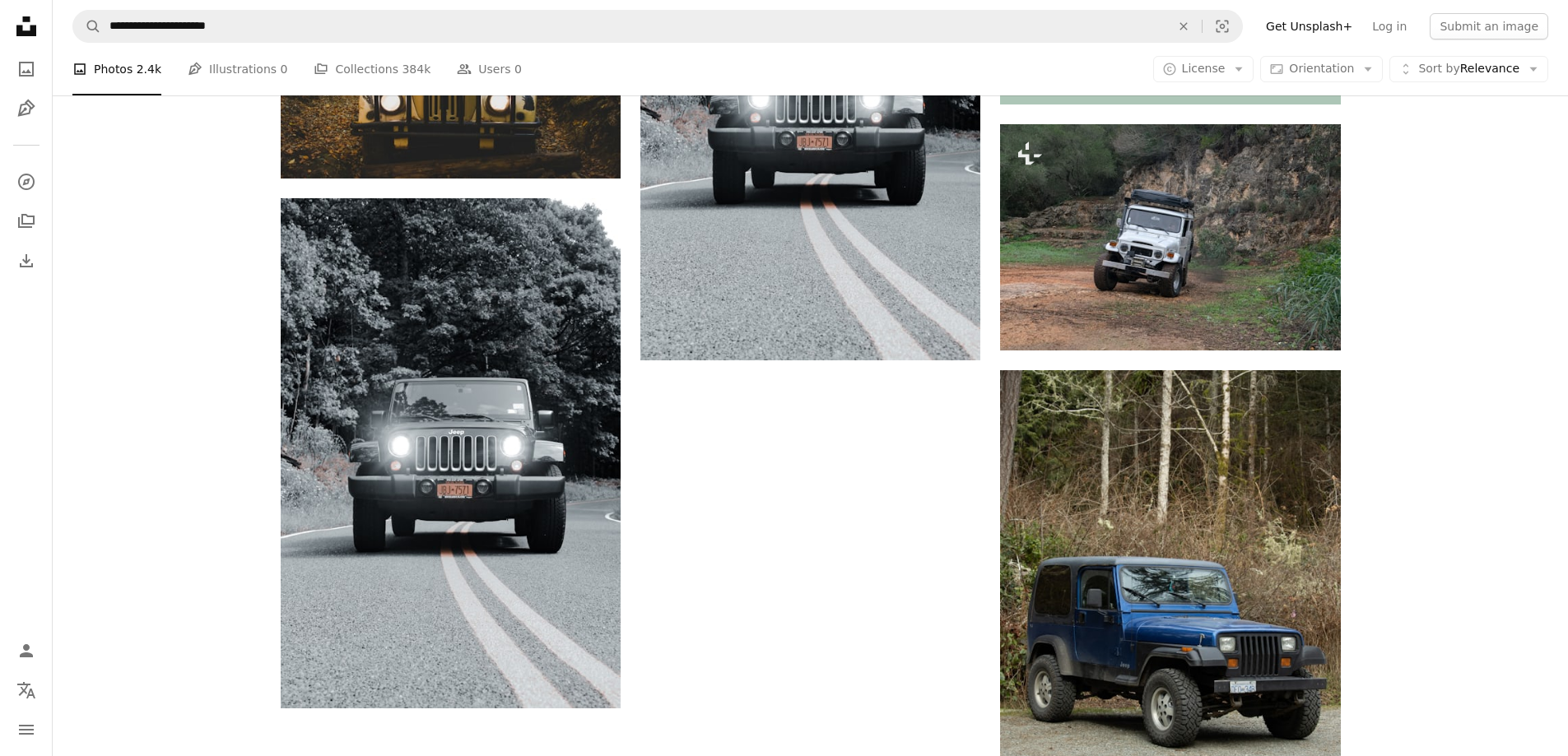
scroll to position [6828, 0]
